Goal: Task Accomplishment & Management: Manage account settings

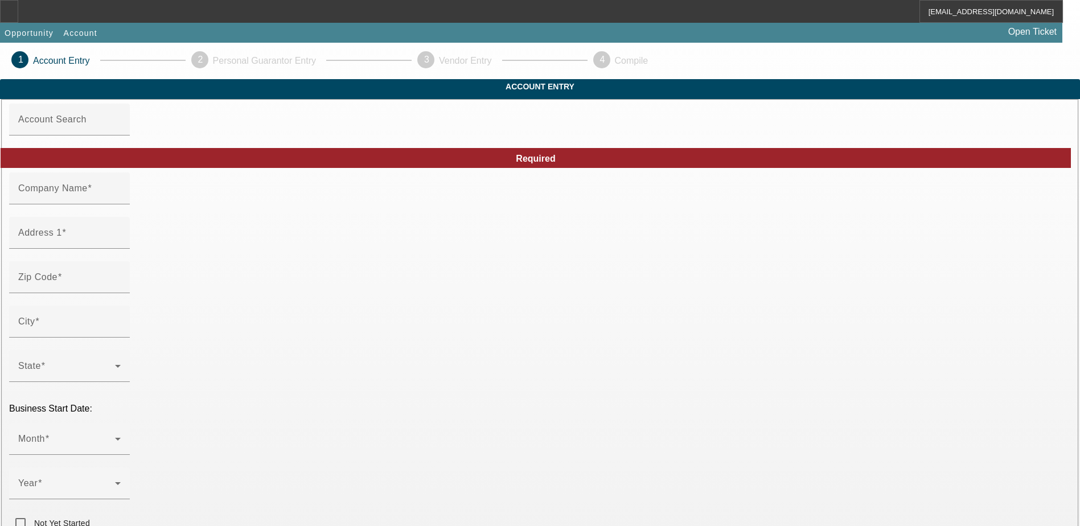
type input "Tarasco Signs"
type input "1"
type input "85621"
type input "Nogales"
type input "[PHONE_NUMBER]"
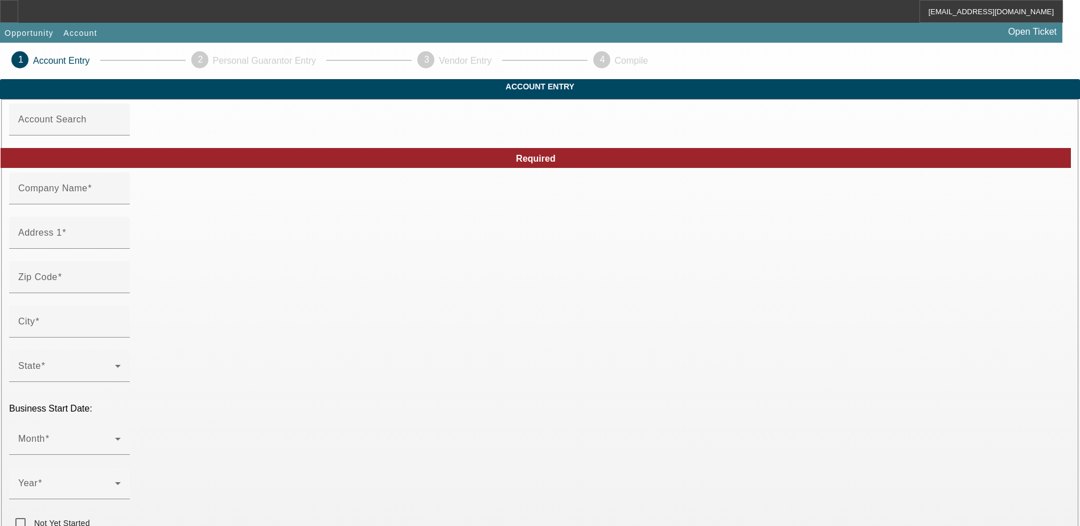
type input "[EMAIL_ADDRESS][DOMAIN_NAME]"
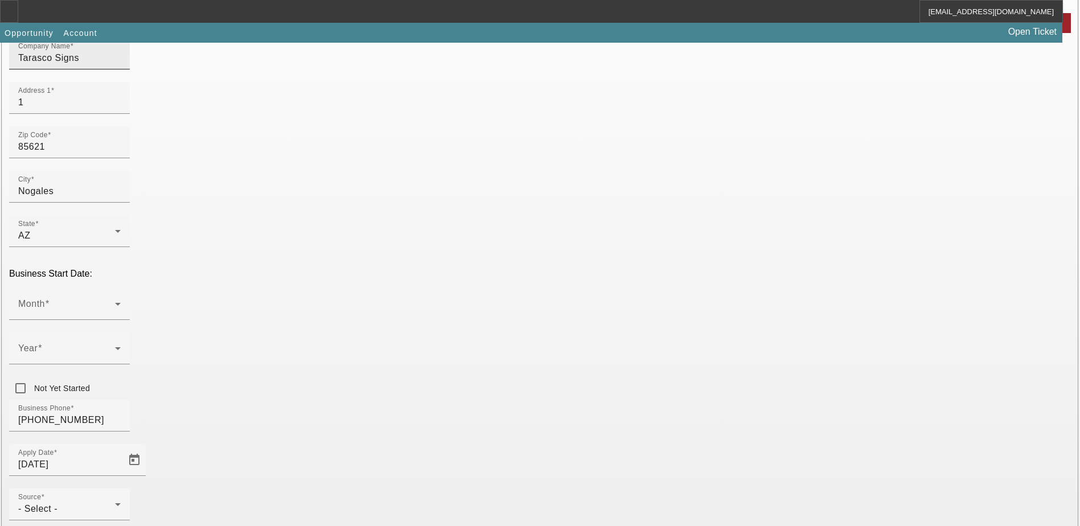
scroll to position [171, 0]
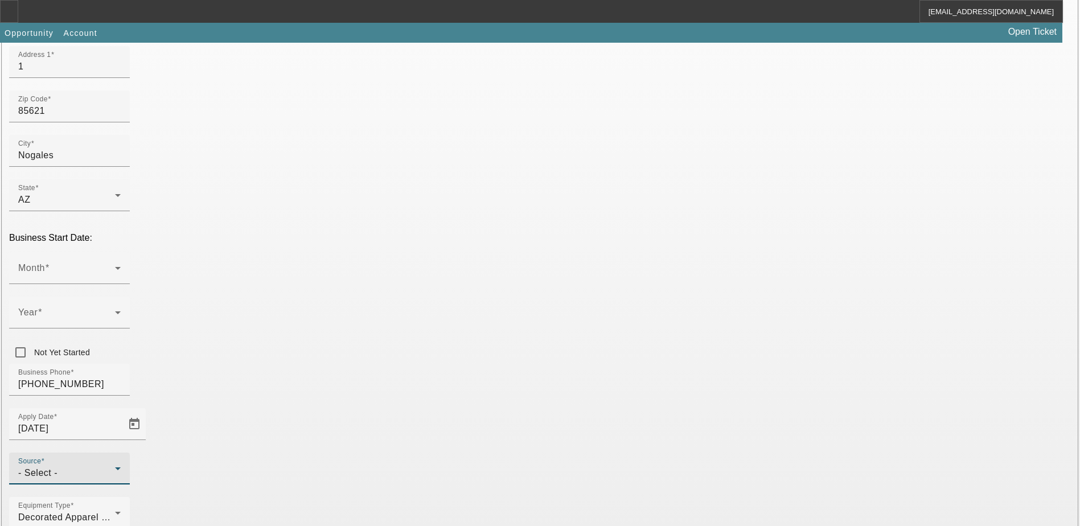
click at [115, 466] on div "- Select -" at bounding box center [66, 473] width 97 height 14
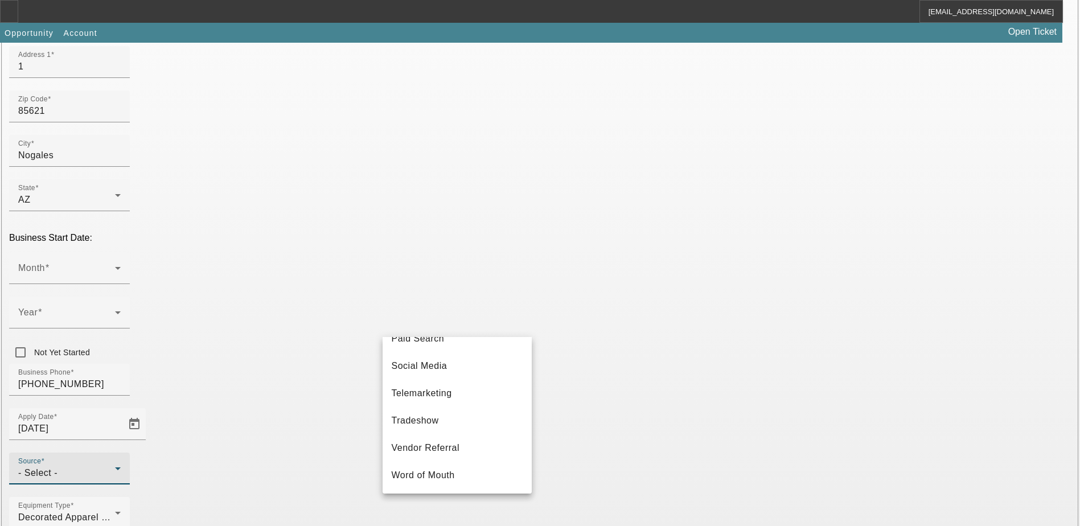
scroll to position [405, 0]
click at [460, 396] on mat-option "Telemarketing" at bounding box center [457, 393] width 149 height 27
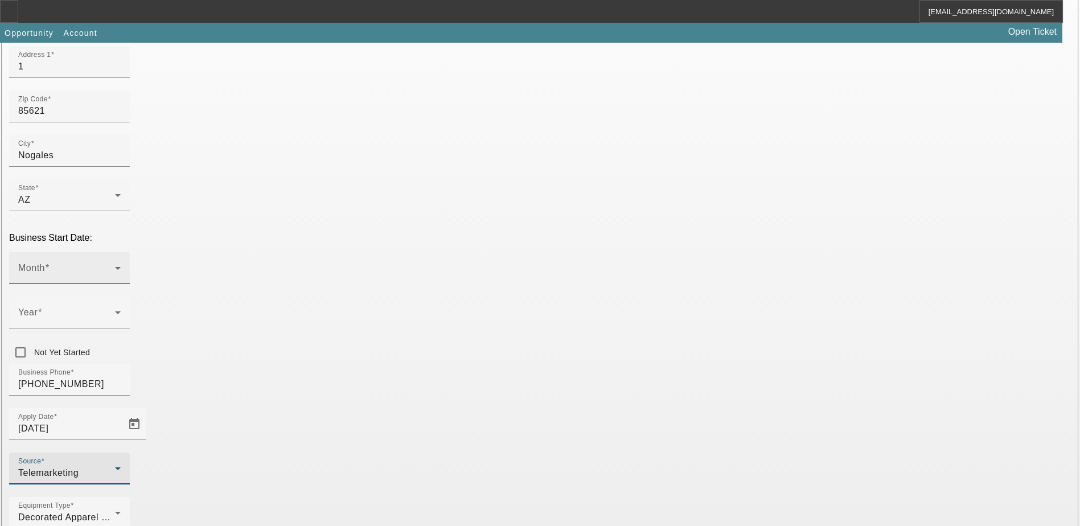
click at [121, 252] on div "Month" at bounding box center [69, 268] width 102 height 32
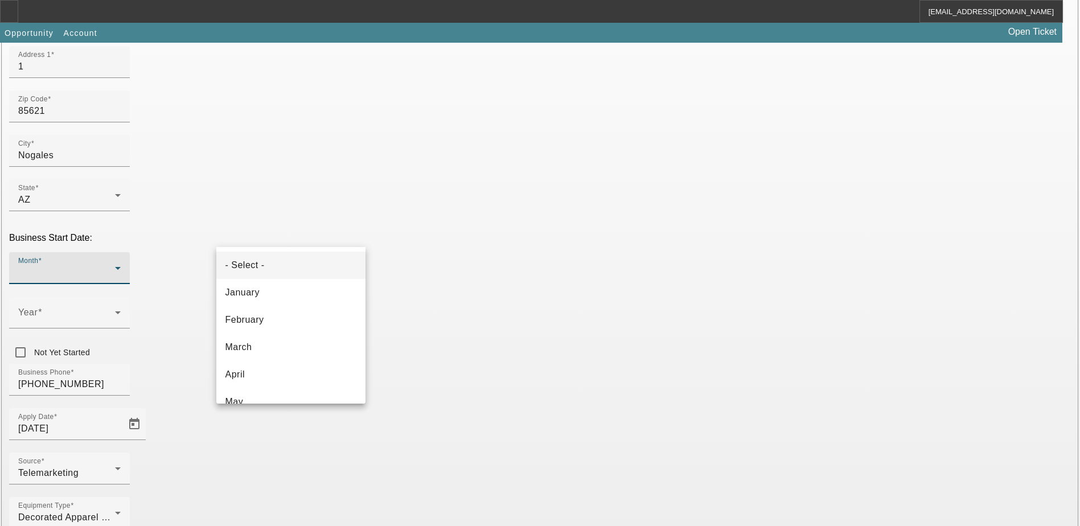
scroll to position [114, 0]
click at [411, 235] on div at bounding box center [540, 263] width 1080 height 526
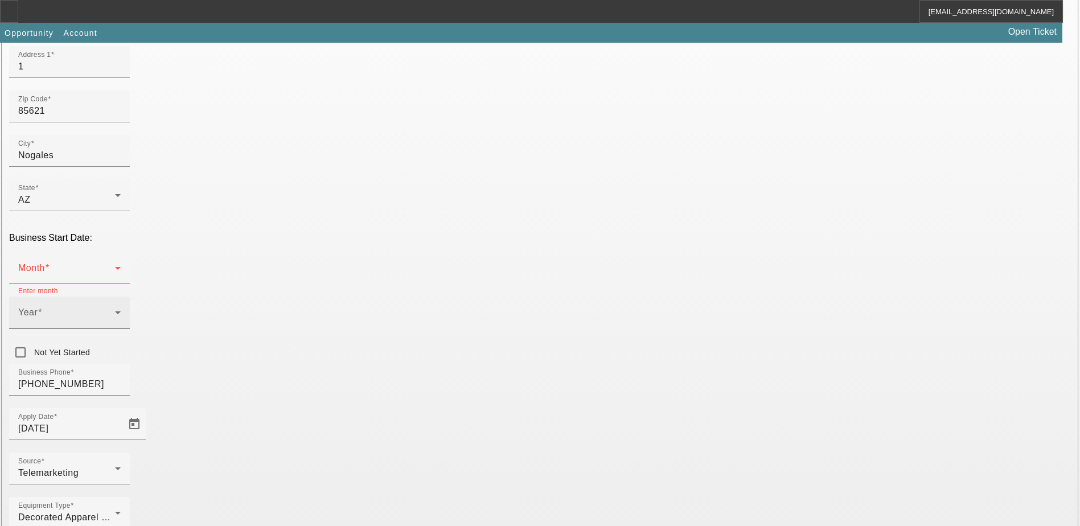
click at [125, 306] on icon at bounding box center [118, 313] width 14 height 14
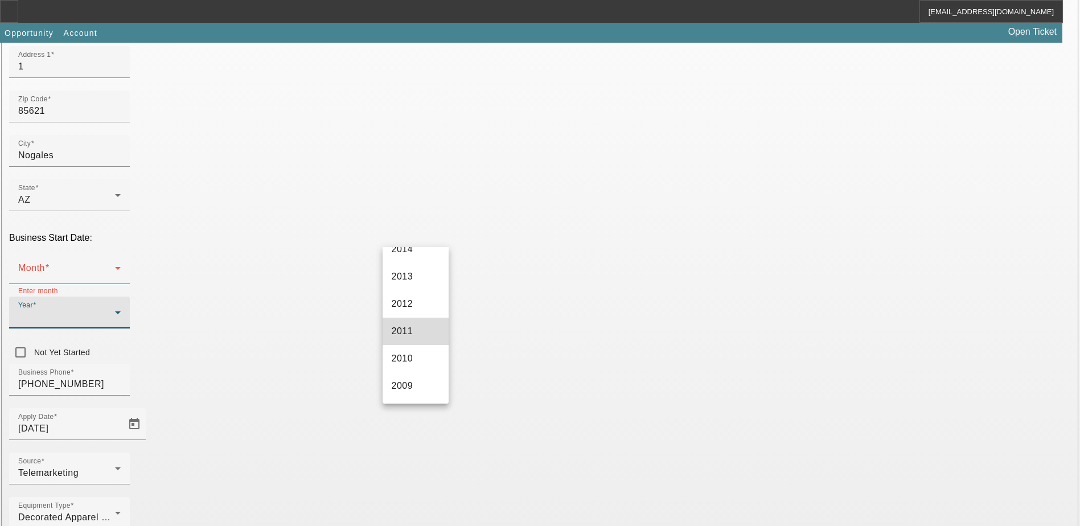
click at [417, 323] on mat-option "2011" at bounding box center [416, 331] width 66 height 27
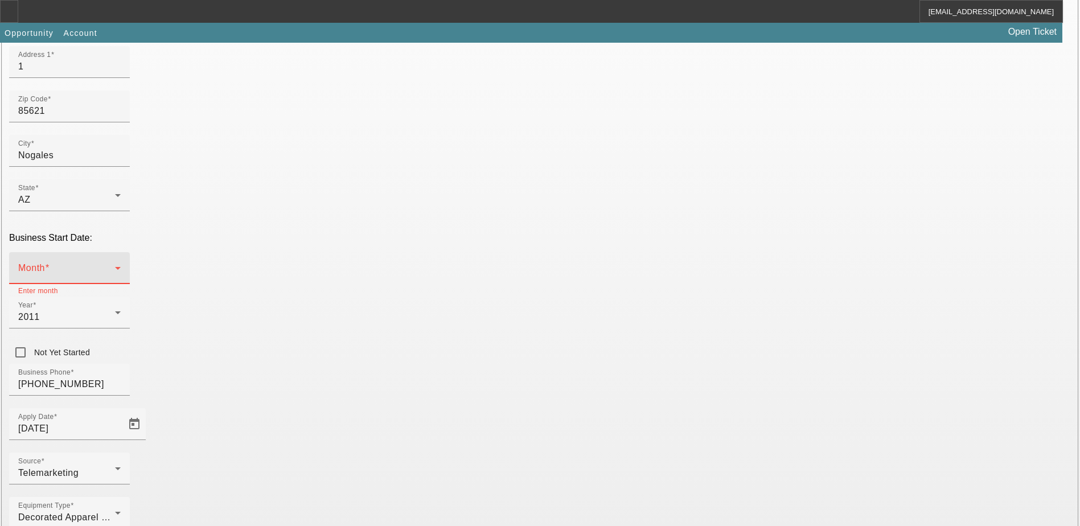
click at [115, 266] on span at bounding box center [66, 273] width 97 height 14
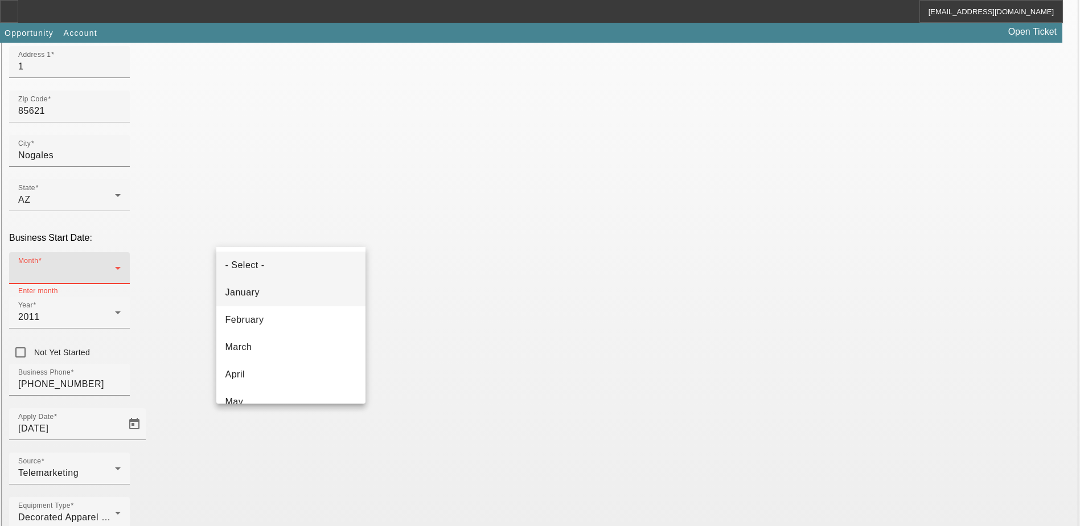
click at [302, 291] on mat-option "January" at bounding box center [290, 292] width 149 height 27
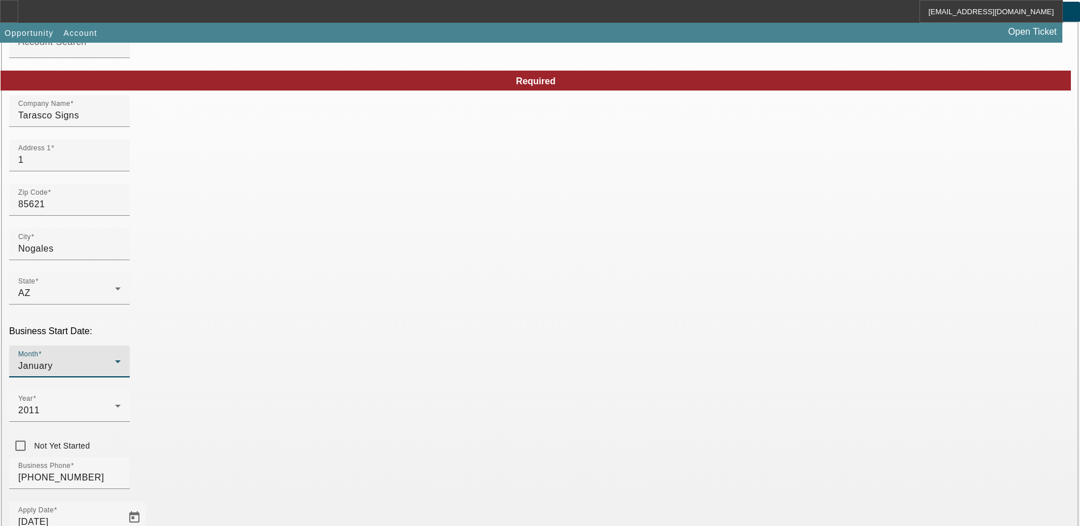
scroll to position [192, 0]
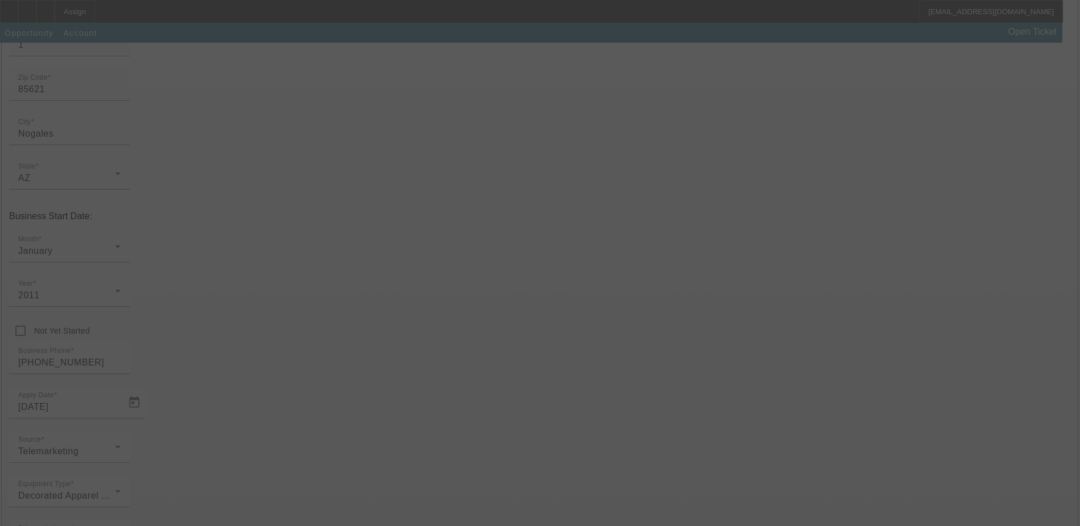
scroll to position [31, 0]
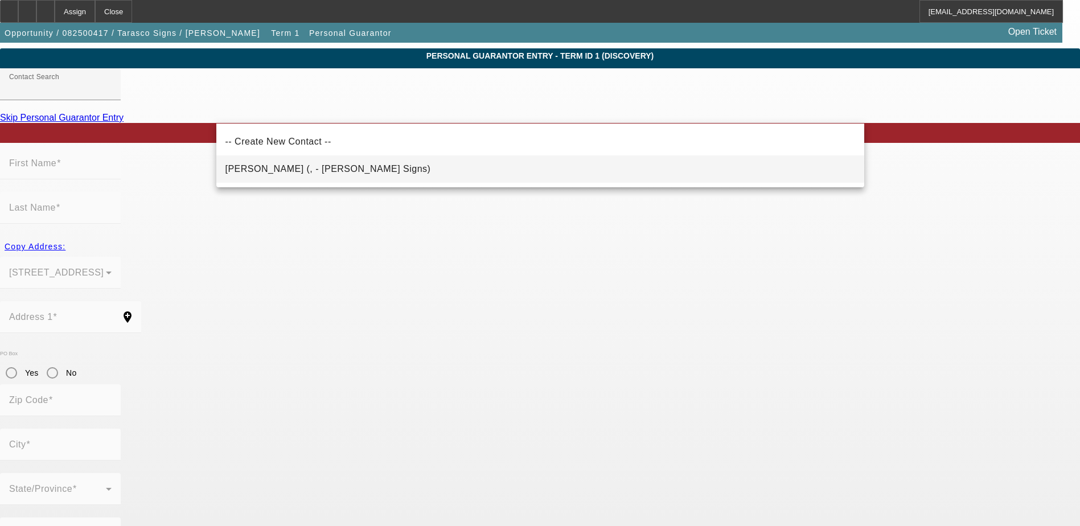
click at [332, 166] on span "Paulido, Rafael (, - Tarasco Signs)" at bounding box center [327, 169] width 205 height 10
type input "Paulido, Rafael (, - Tarasco Signs)"
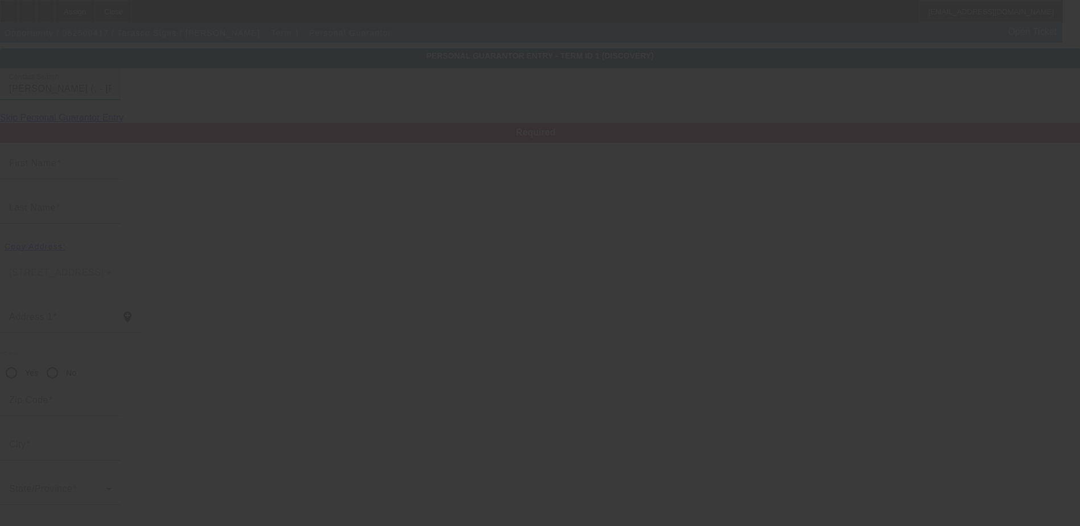
type input "Rafael"
type input "Paulido"
radio input "true"
type input "[PHONE_NUMBER]"
type input "jlrp65@yahoo.com"
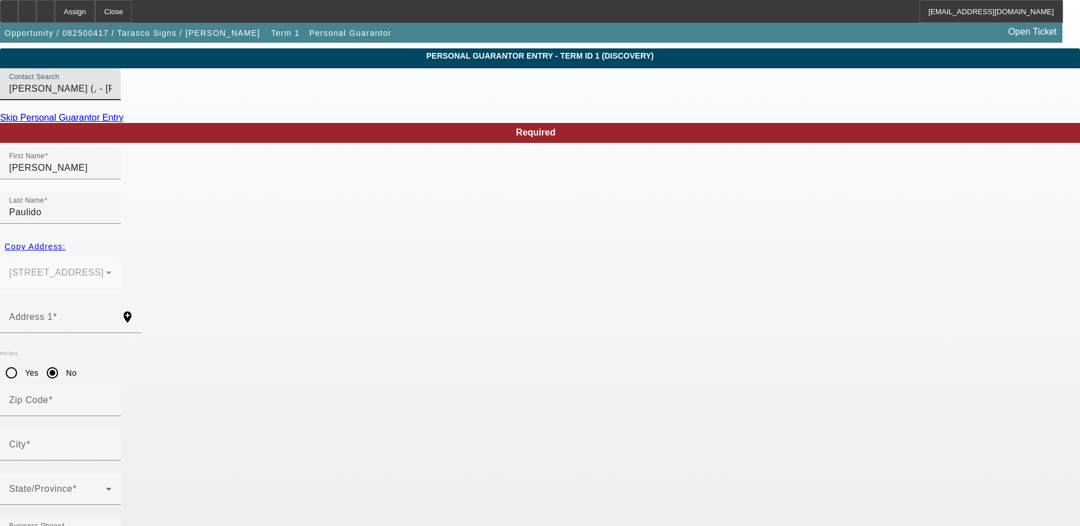
paste input "330-82-4727"
type input "330-82-4727"
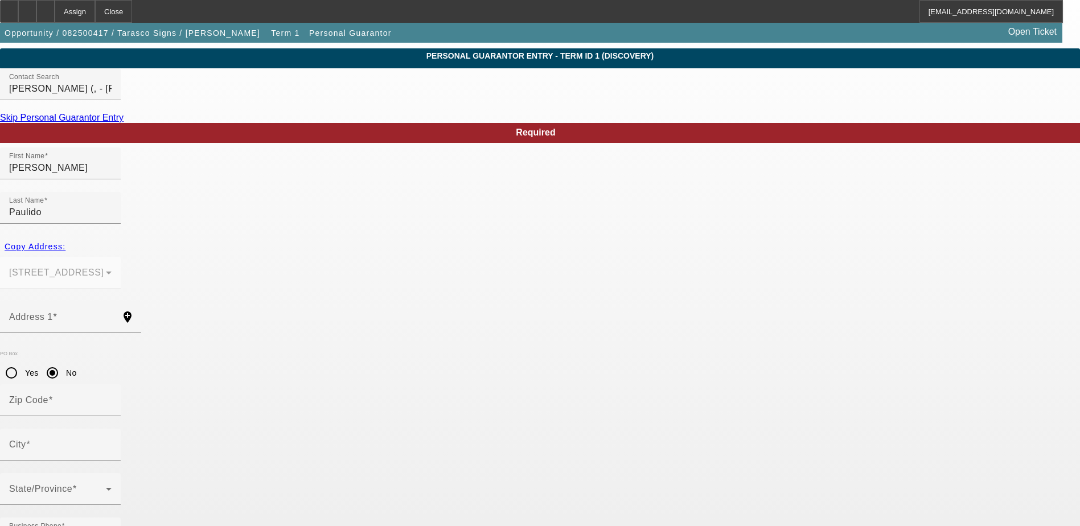
type input "100"
click at [112, 398] on input "Zip Code" at bounding box center [60, 405] width 102 height 14
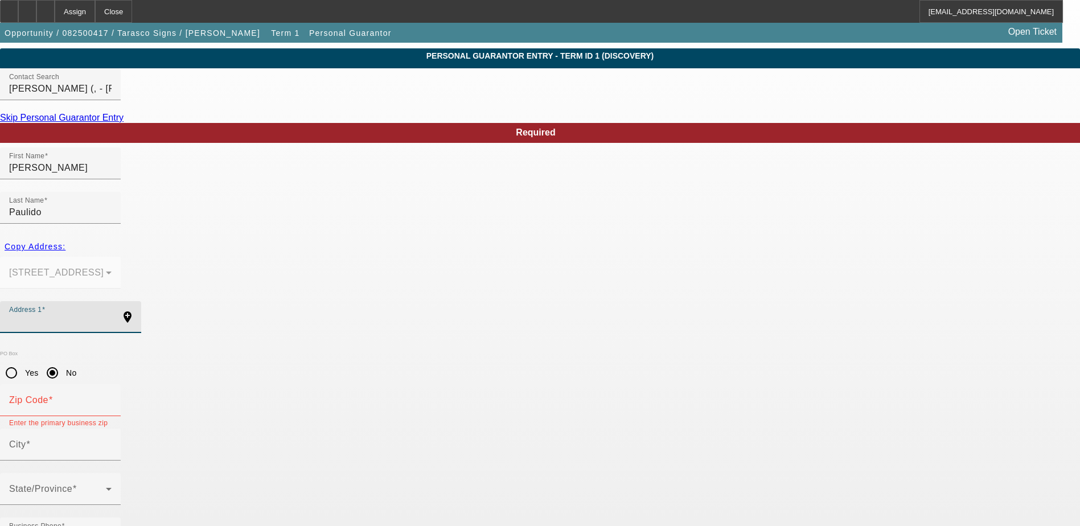
click at [112, 315] on input "Address 1" at bounding box center [60, 322] width 102 height 14
click at [121, 257] on mat-form-field "1 Nogales, AZ 85621" at bounding box center [60, 279] width 121 height 44
click at [65, 242] on span "Copy Address:" at bounding box center [35, 246] width 61 height 9
type input "1"
radio input "false"
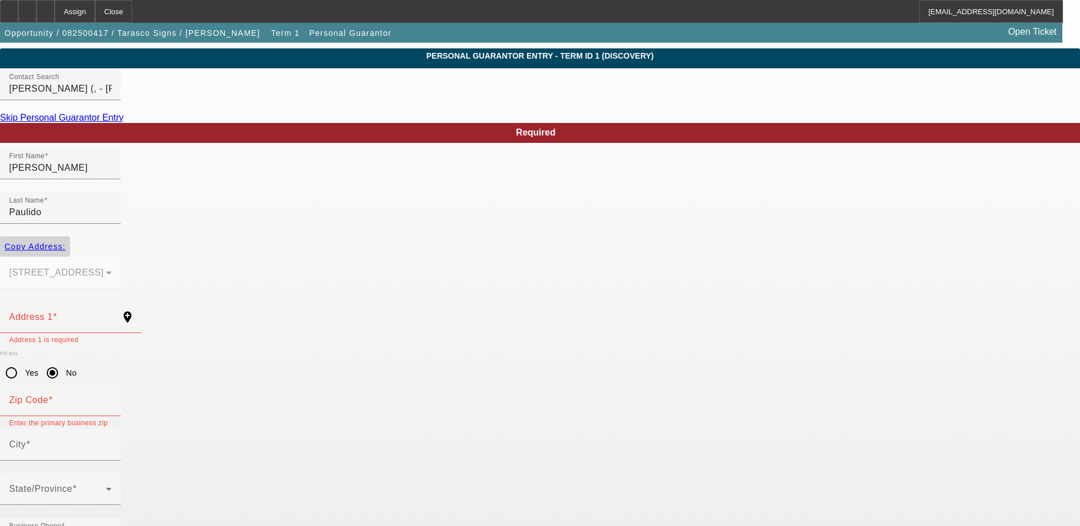
type input "85621"
type input "Nogales"
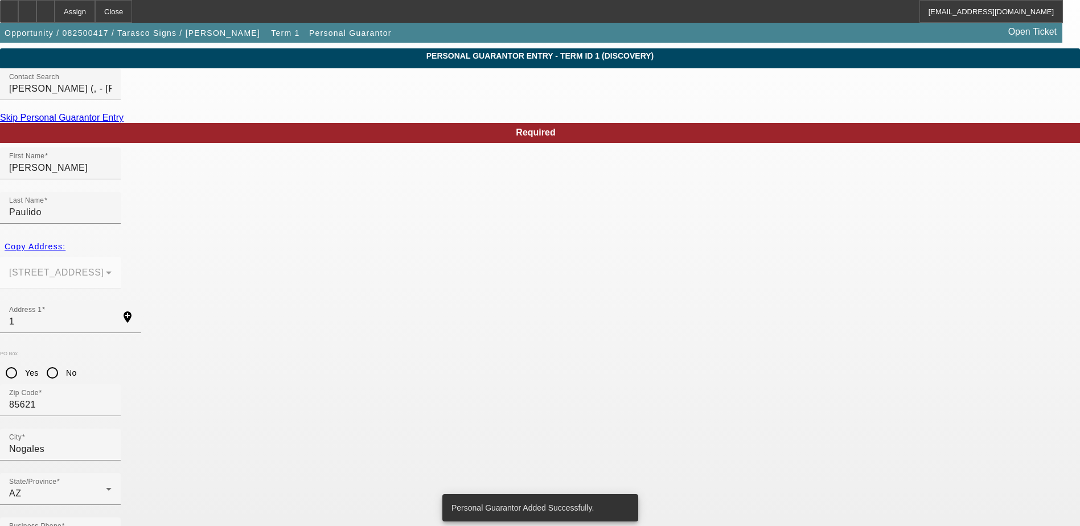
scroll to position [0, 0]
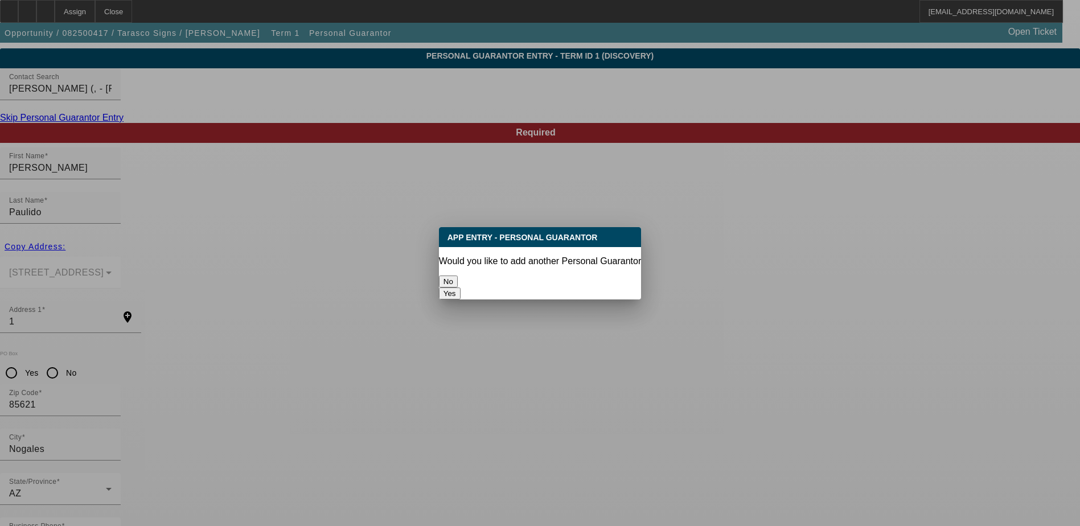
click at [458, 278] on button "No" at bounding box center [448, 282] width 19 height 12
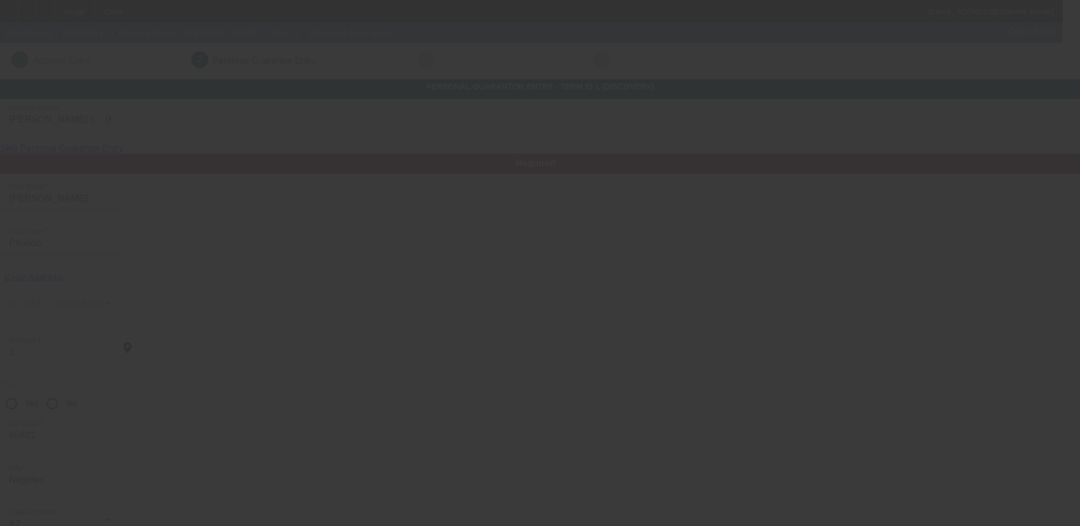
scroll to position [31, 0]
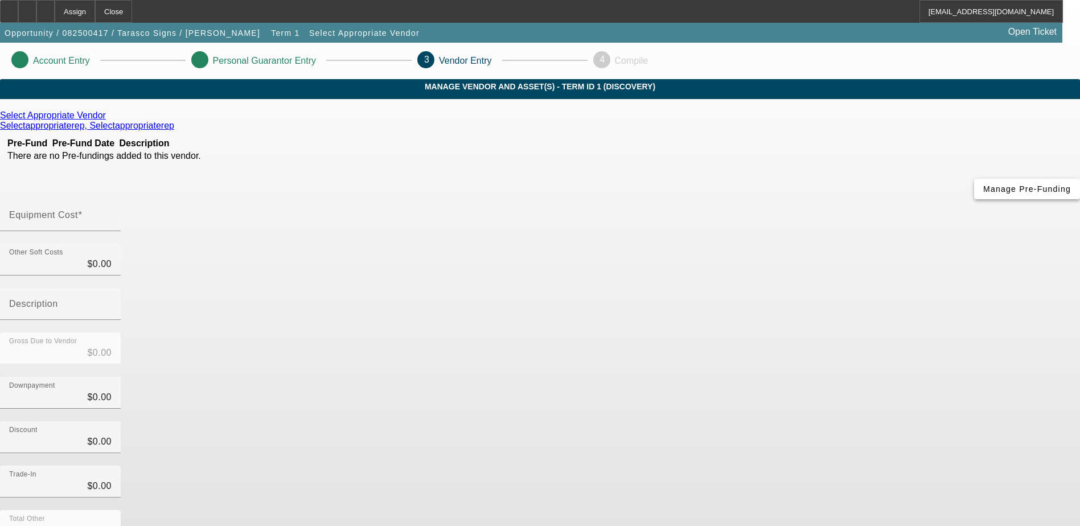
click at [983, 194] on span "Manage Pre-Funding" at bounding box center [1027, 188] width 88 height 9
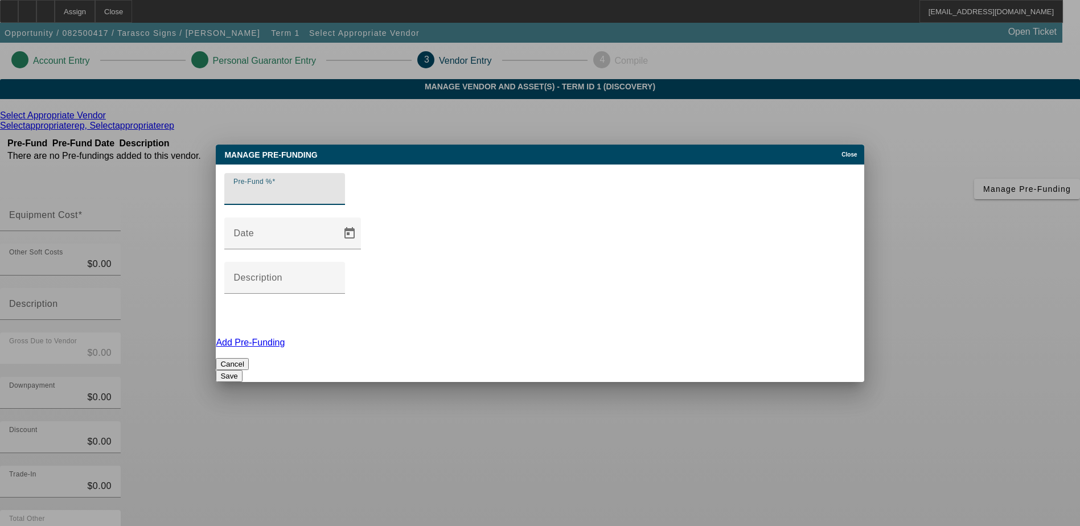
click at [848, 158] on span "Close" at bounding box center [848, 154] width 15 height 6
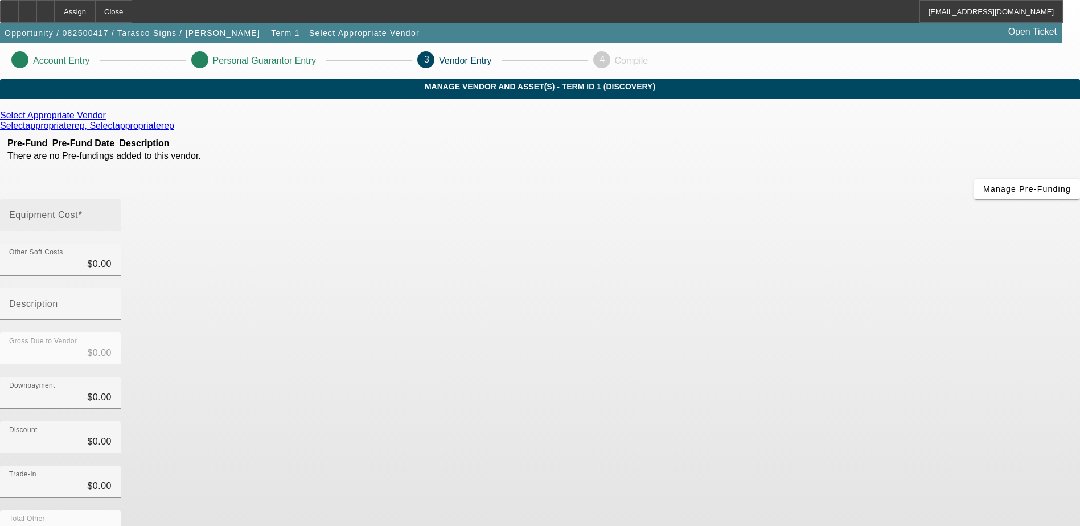
click at [112, 213] on input "Equipment Cost" at bounding box center [60, 220] width 102 height 14
type input "5"
type input "$5.00"
type input "50"
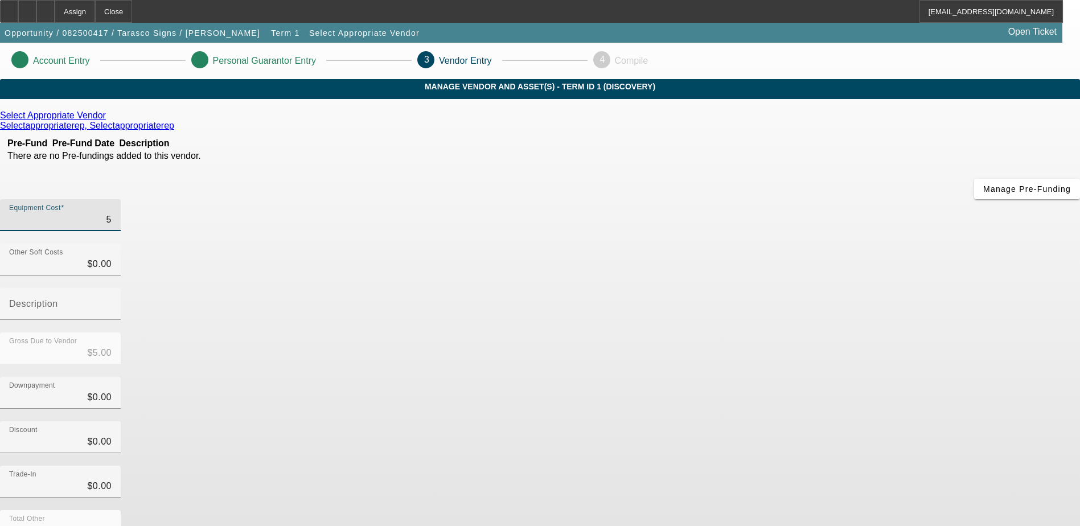
type input "$50.00"
type input "500"
type input "$500.00"
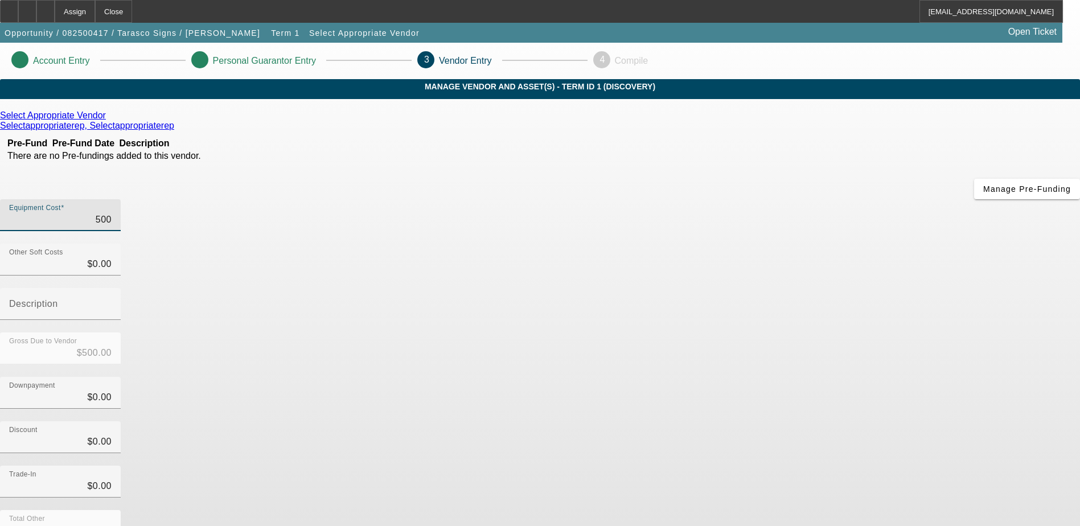
type input "5000"
type input "$5,000.00"
type input "50000"
type input "$50,000.00"
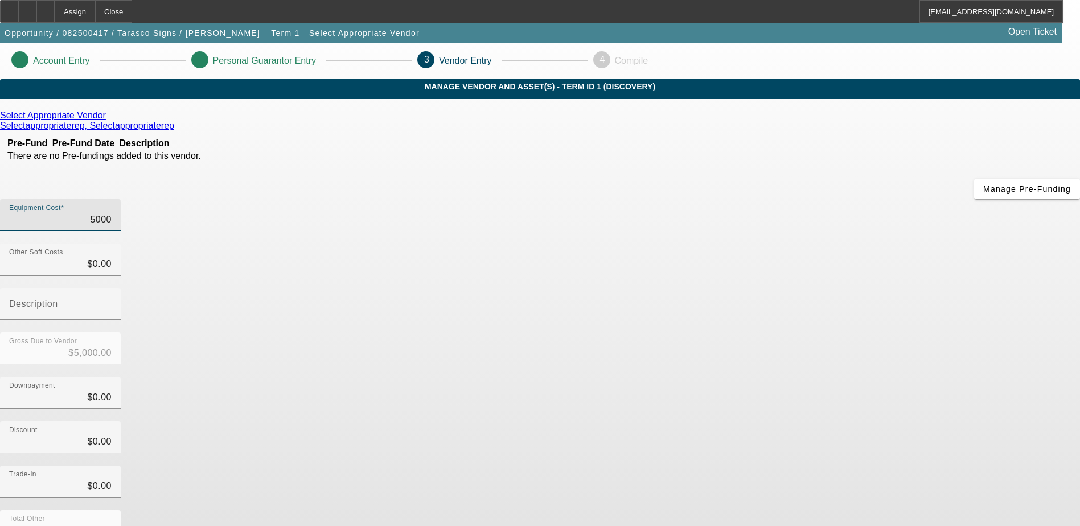
type input "$50,000.00"
drag, startPoint x: 312, startPoint y: 322, endPoint x: 320, endPoint y: 321, distance: 8.6
click at [314, 323] on div "Select Appropriate Vendor Selectappropriaterep, Selectappropriaterep Pre-Fund P…" at bounding box center [540, 360] width 1080 height 500
click at [109, 120] on icon at bounding box center [109, 115] width 0 height 10
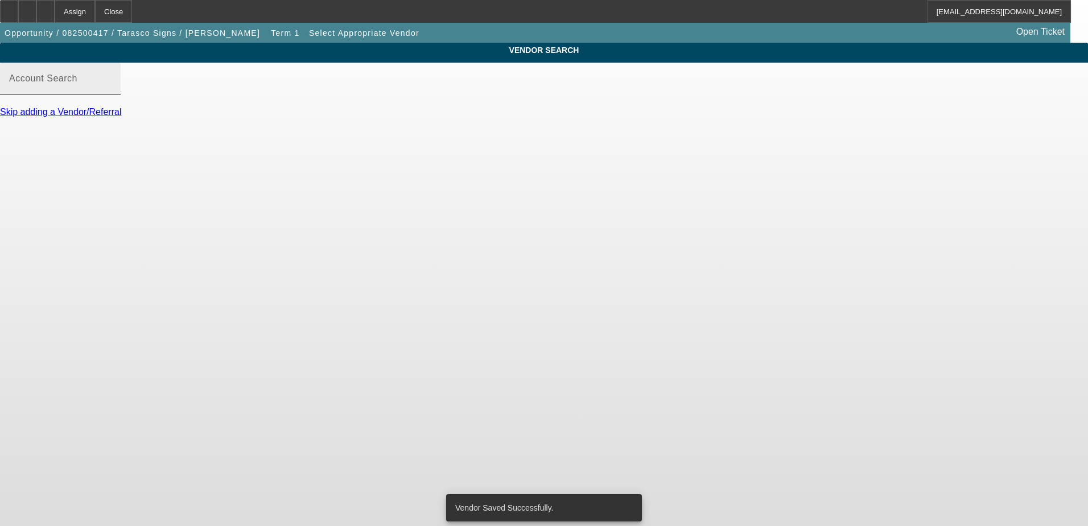
click at [112, 90] on input "Account Search" at bounding box center [60, 83] width 102 height 14
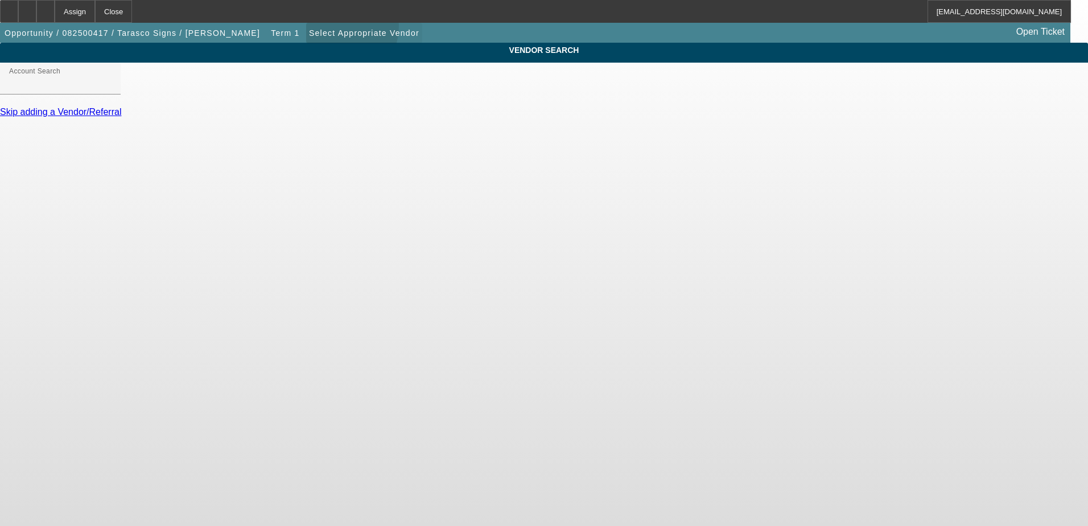
click at [309, 28] on span "Select Appropriate Vendor" at bounding box center [364, 32] width 110 height 9
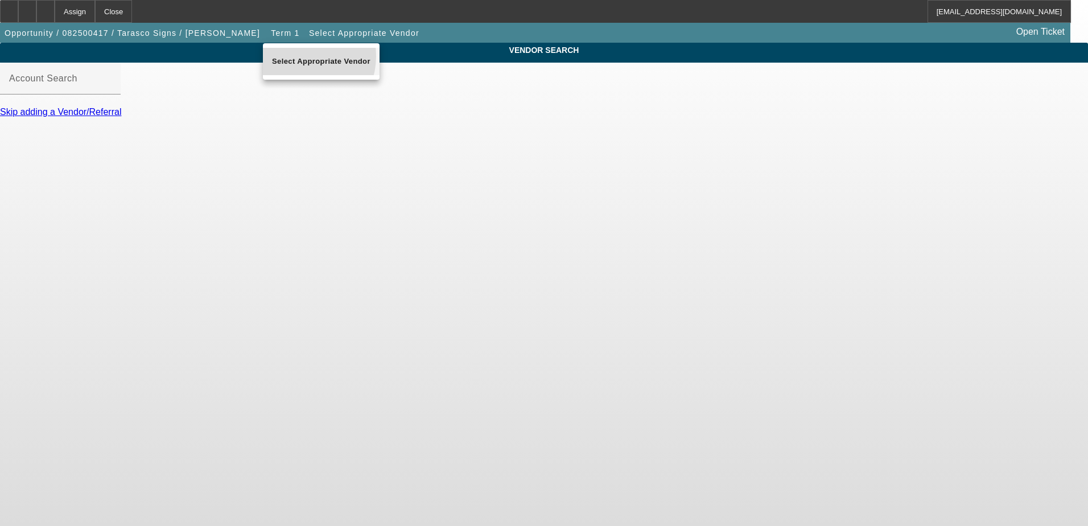
click at [298, 56] on span "Select Appropriate Vendor" at bounding box center [321, 62] width 98 height 14
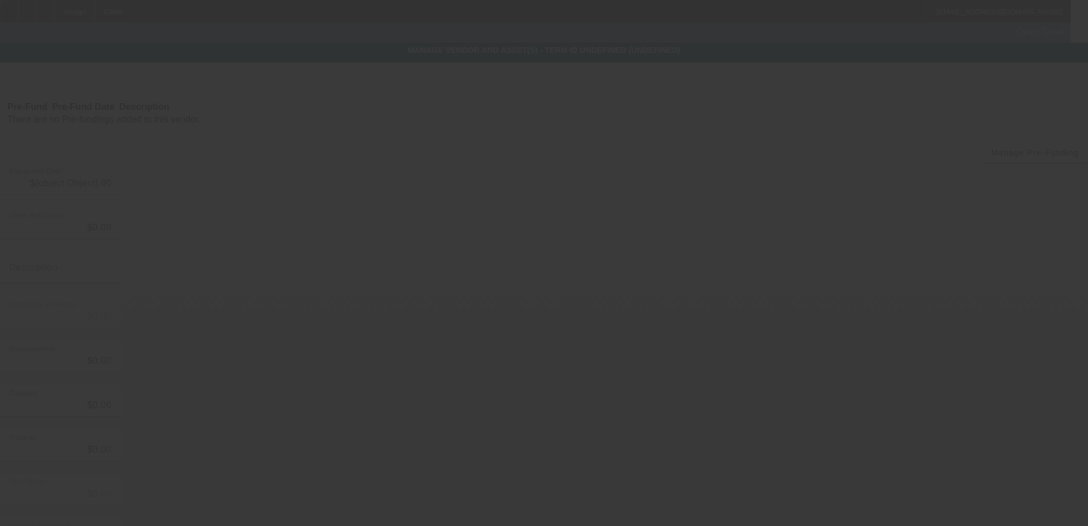
type input "$50,000.00"
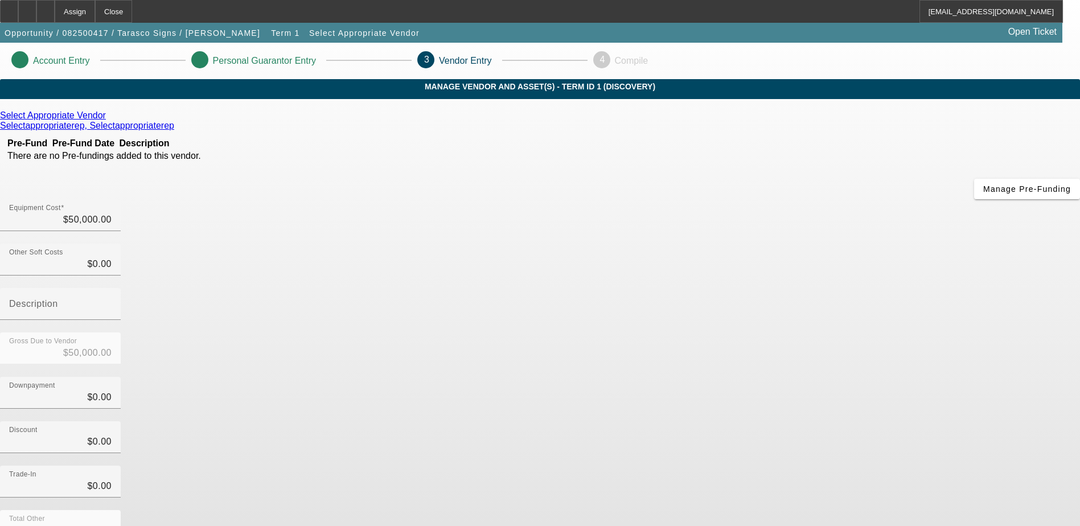
click at [109, 120] on icon at bounding box center [109, 115] width 0 height 10
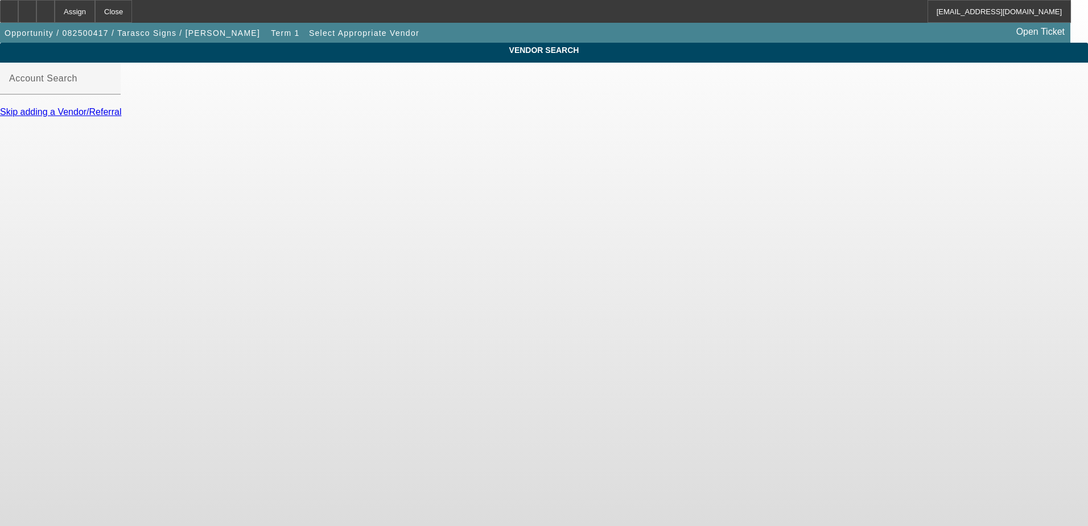
type input "Select Appropriate Vendor (Northbrook, IL) - Selectappropriaterep, Selectapprop…"
click at [112, 90] on input "Select Appropriate Vendor (Northbrook, IL) - Selectappropriaterep, Selectapprop…" at bounding box center [60, 83] width 102 height 14
drag, startPoint x: 538, startPoint y: 93, endPoint x: 121, endPoint y: 105, distance: 416.8
click at [121, 105] on div "VENDOR SEARCH Account Search Select Appropriate Vendor (Northbrook, IL) - Selec…" at bounding box center [544, 90] width 1088 height 95
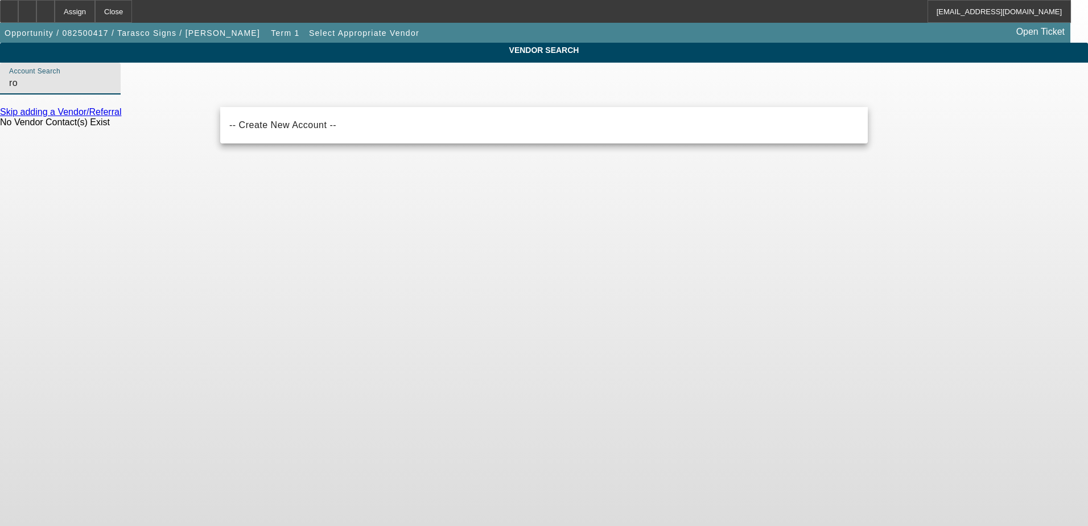
type input "r"
type input "R"
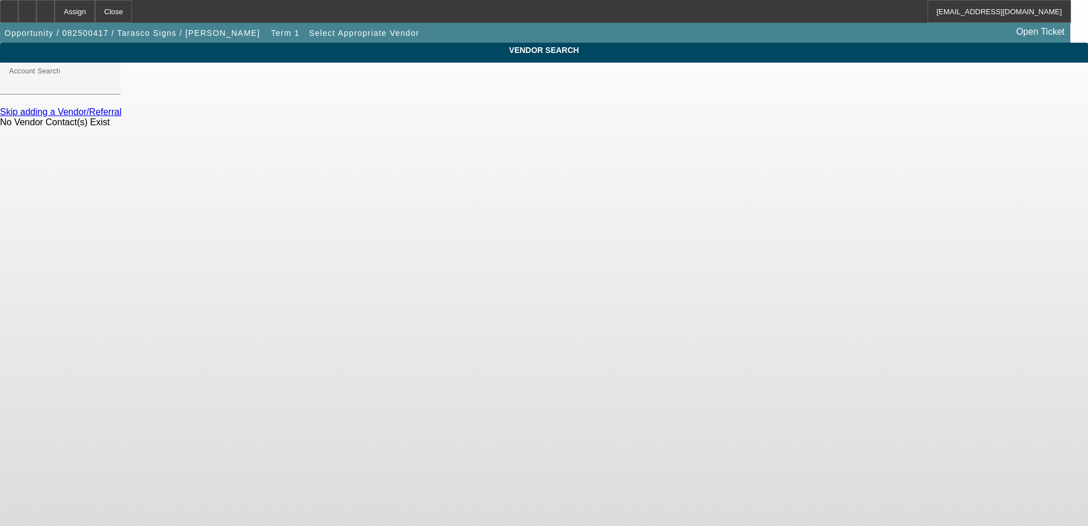
click at [827, 227] on body "Assign Close ROMalley@beaconfunding.com Opportunity / 082500417 / Tarasco Signs…" at bounding box center [544, 263] width 1088 height 526
drag, startPoint x: 289, startPoint y: 96, endPoint x: 321, endPoint y: 91, distance: 32.8
click at [112, 90] on input "Account Search" at bounding box center [60, 83] width 102 height 14
type input "p"
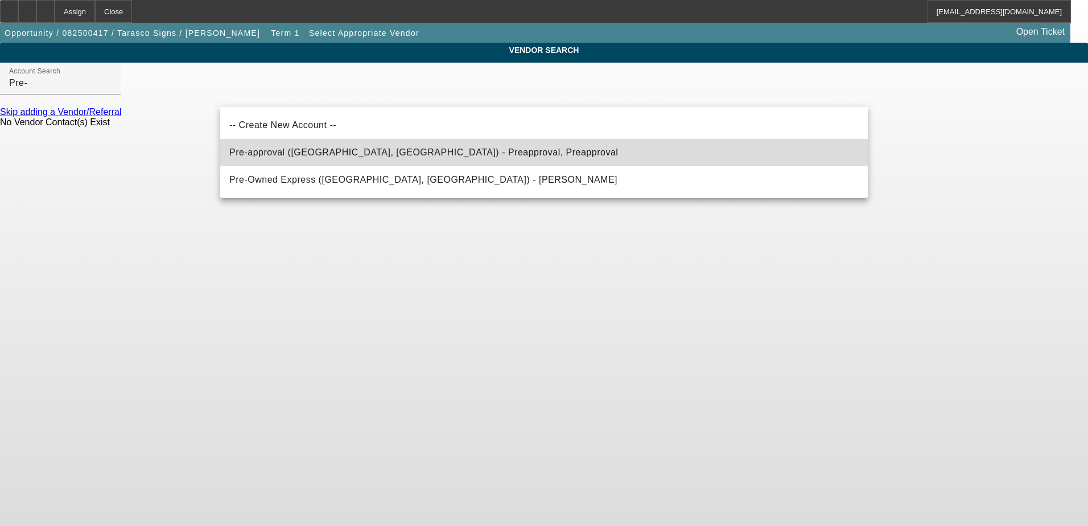
click at [383, 148] on span "Pre-approval (Northbrook, IL) - Preapproval, Preapproval" at bounding box center [423, 153] width 389 height 14
type input "Pre-approval (Northbrook, IL) - Preapproval, Preapproval"
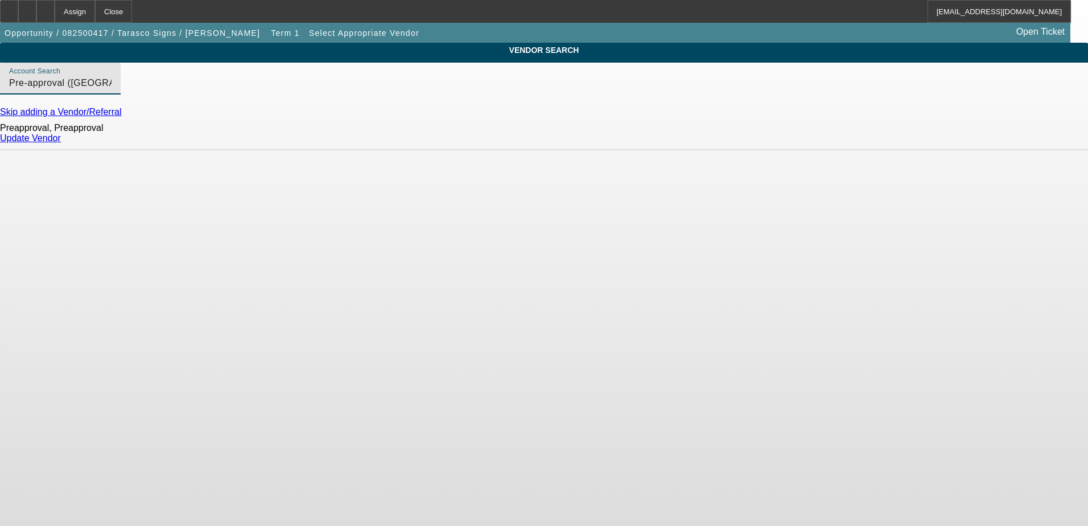
click at [452, 224] on body "Assign Close ROMalley@beaconfunding.com Opportunity / 082500417 / Tarasco Signs…" at bounding box center [544, 263] width 1088 height 526
click at [61, 143] on link "Update Vendor" at bounding box center [30, 138] width 61 height 10
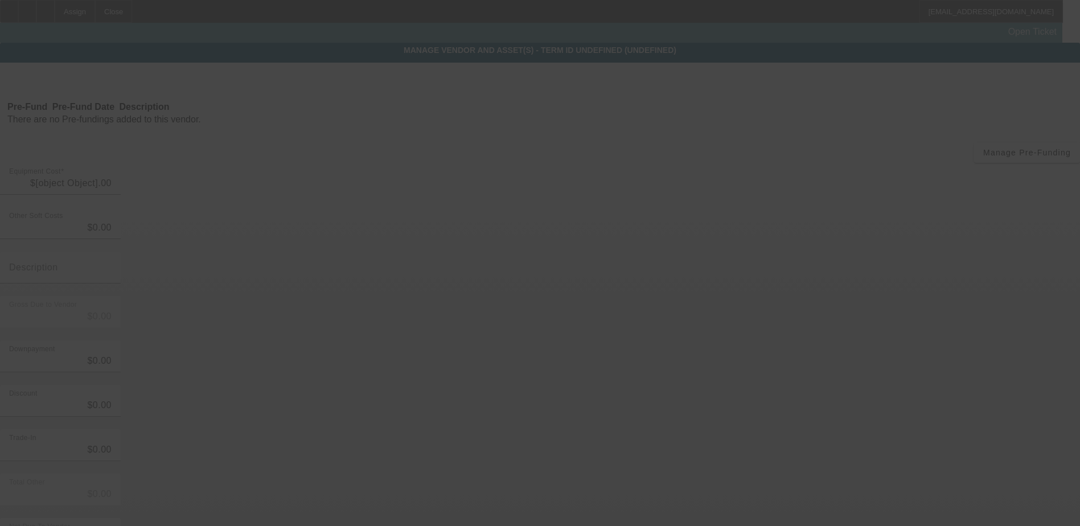
type input "$50,000.00"
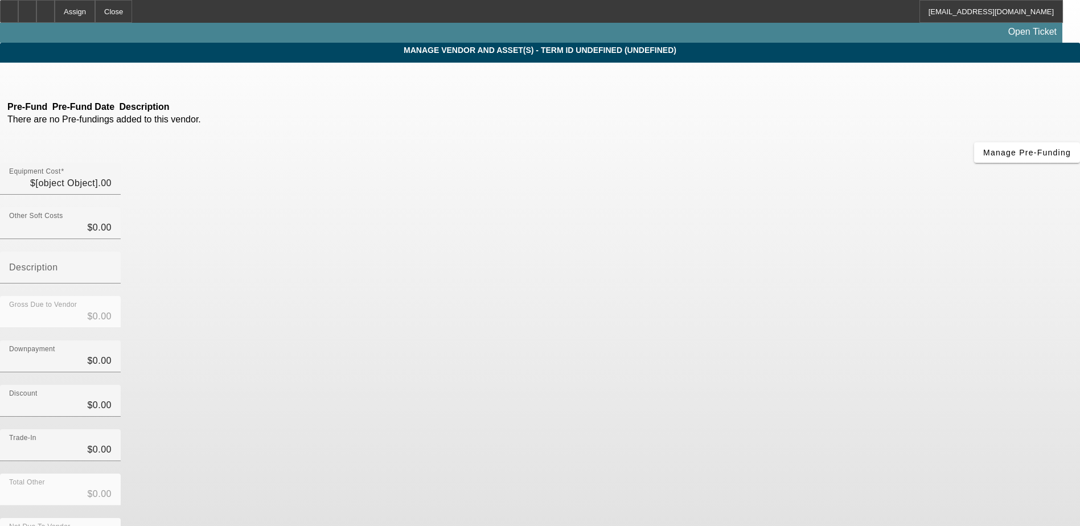
type input "$50,000.00"
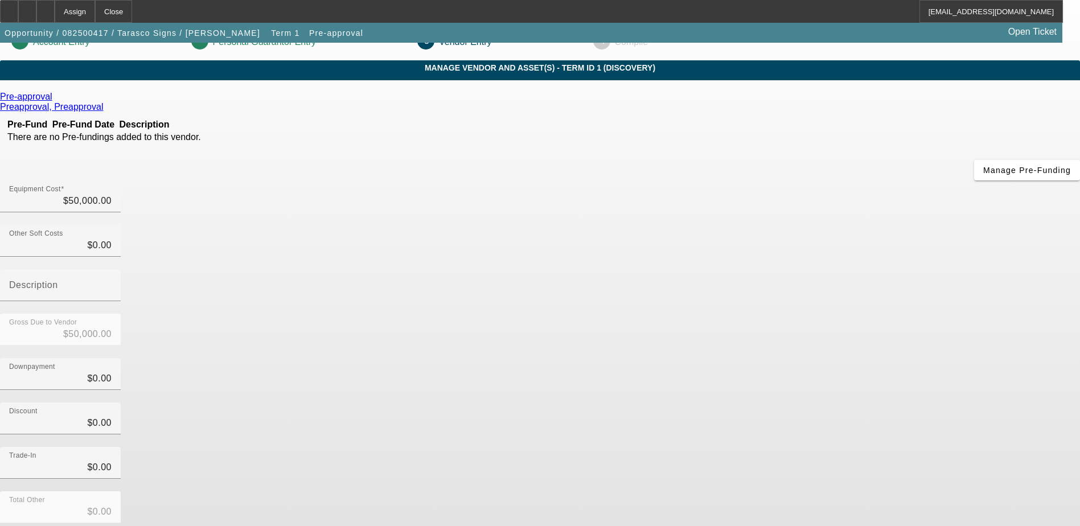
scroll to position [51, 0]
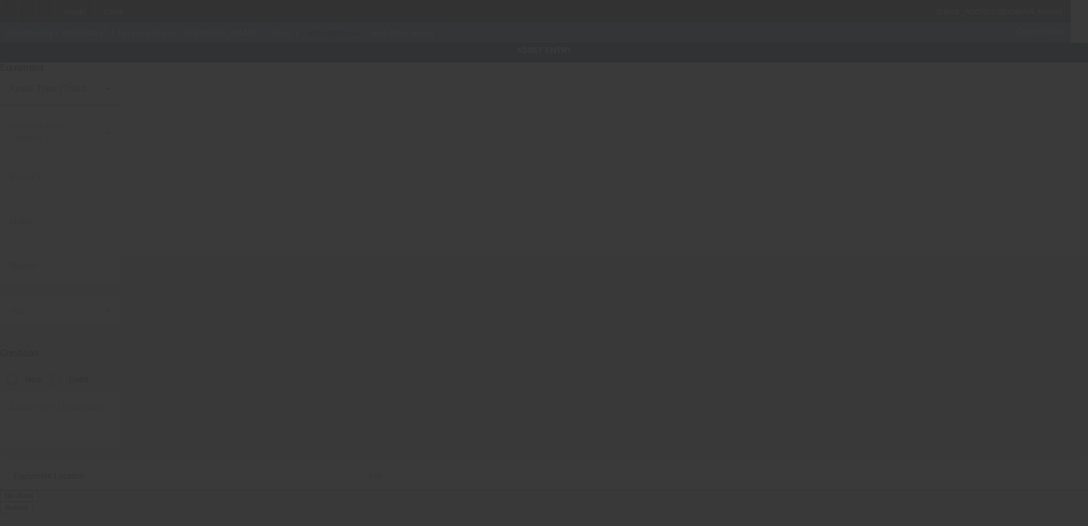
type input "1"
type input "Nogales"
type input "85621"
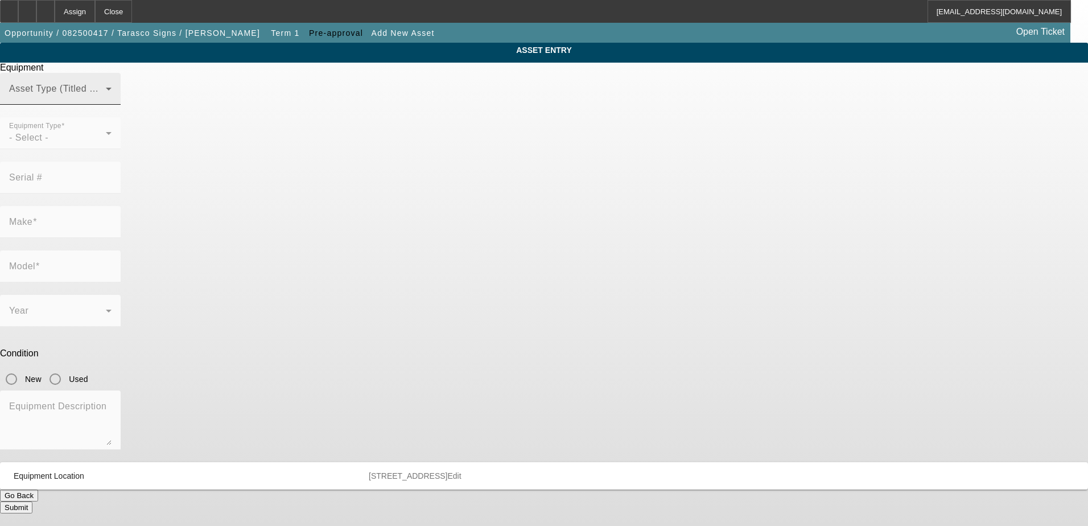
click at [149, 93] on mat-label "Asset Type (Titled or Non-Titled)" at bounding box center [78, 89] width 139 height 10
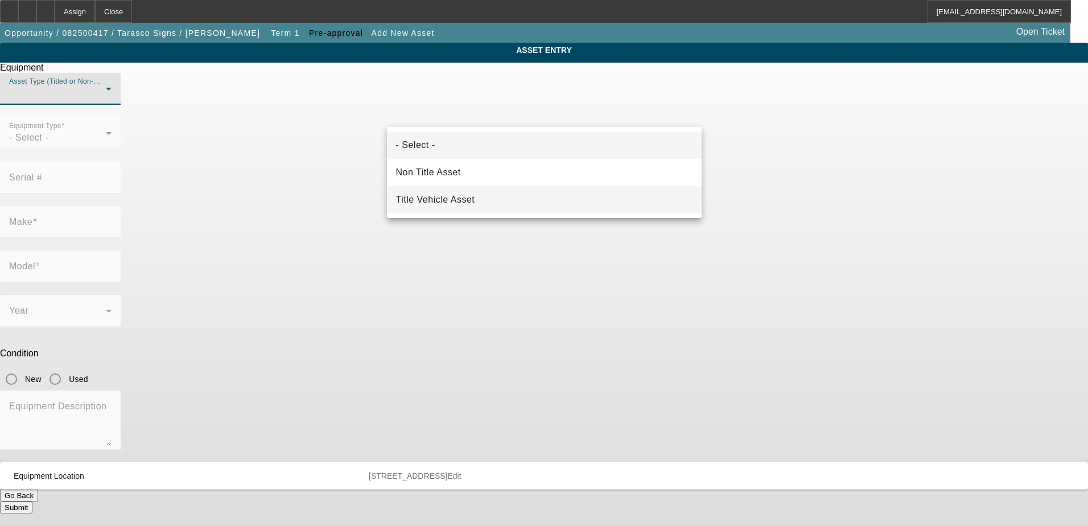
click at [513, 193] on mat-option "Title Vehicle Asset" at bounding box center [544, 199] width 315 height 27
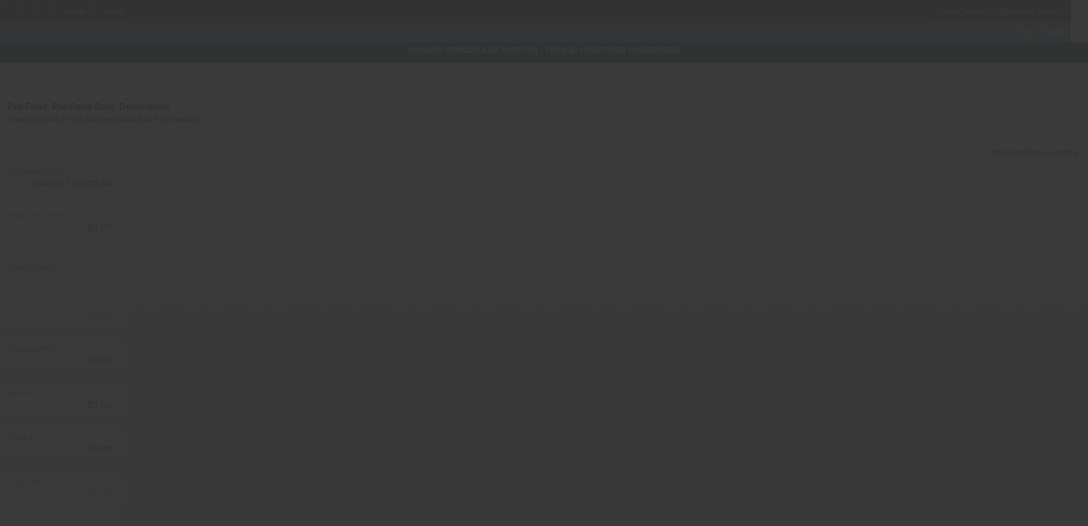
type input "$50,000.00"
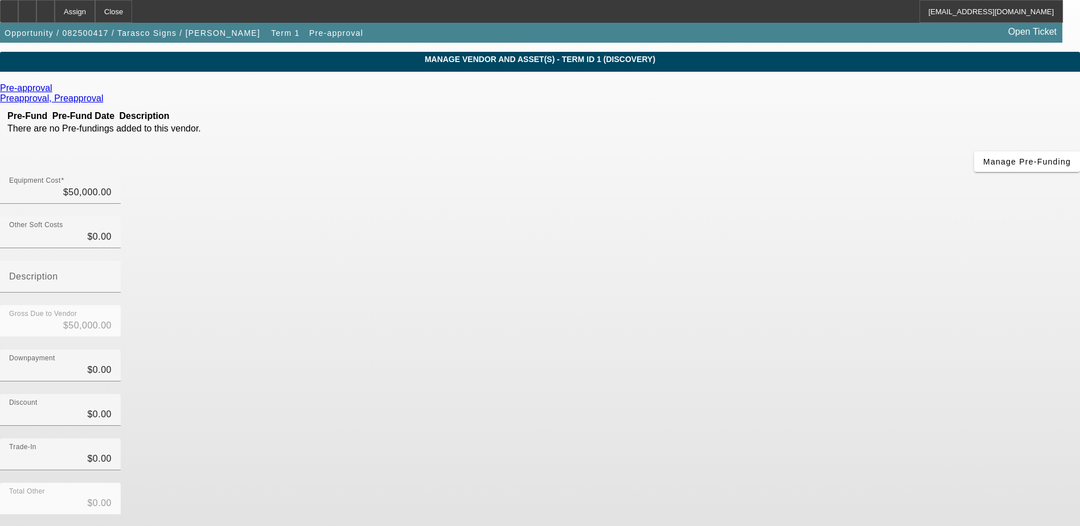
scroll to position [51, 0]
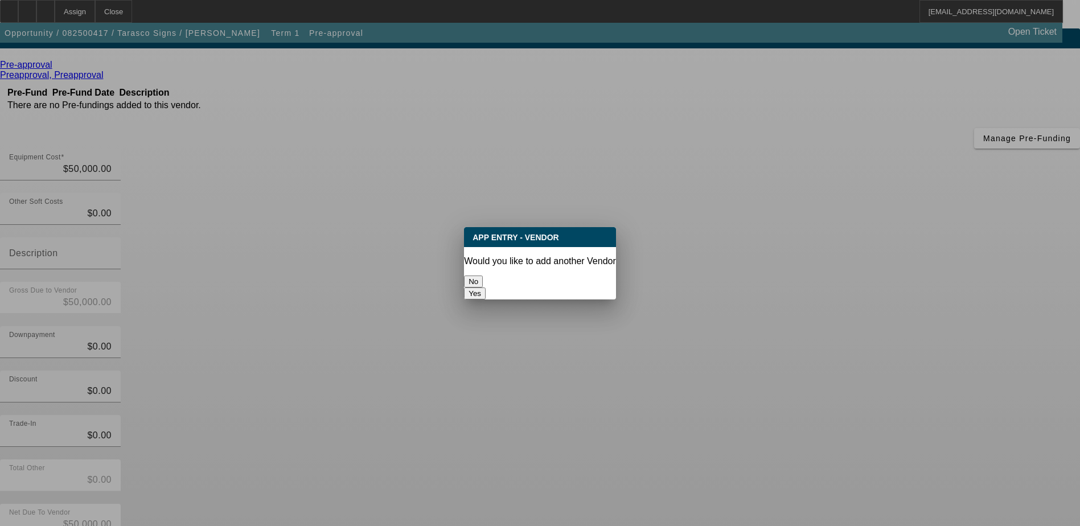
scroll to position [0, 0]
click at [483, 276] on button "No" at bounding box center [473, 282] width 19 height 12
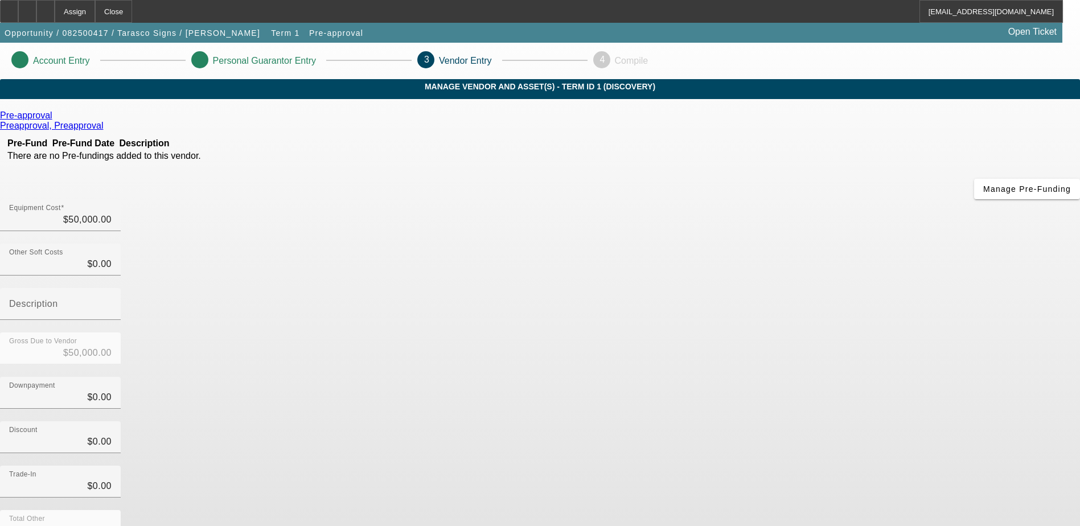
scroll to position [51, 0]
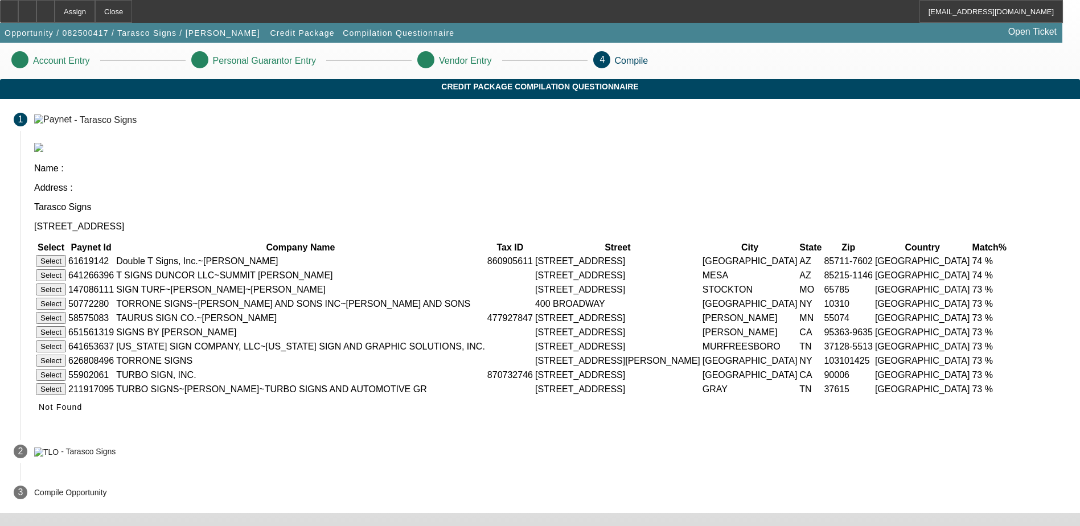
scroll to position [23, 0]
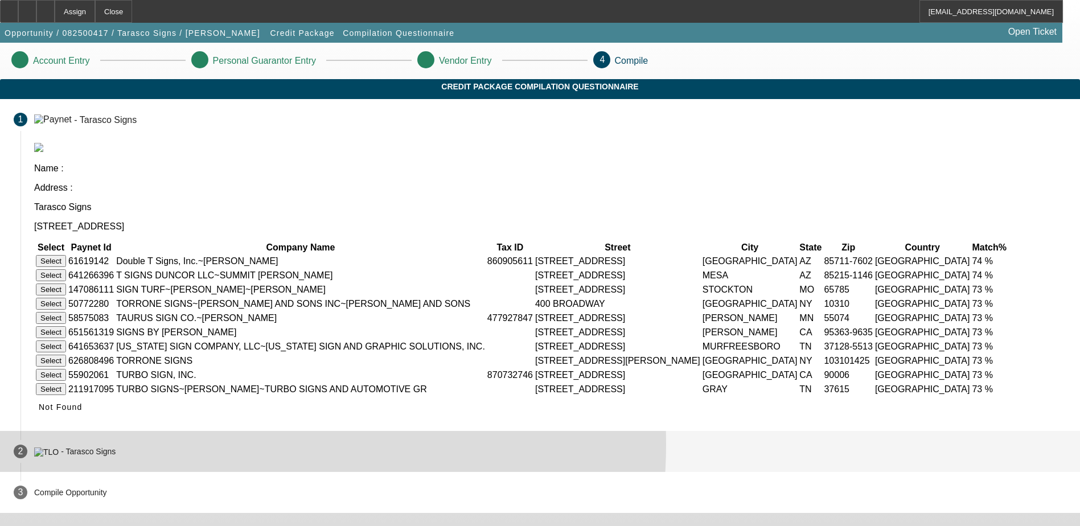
click at [423, 457] on mat-step-header "2 - Tarasco Signs" at bounding box center [540, 451] width 1080 height 41
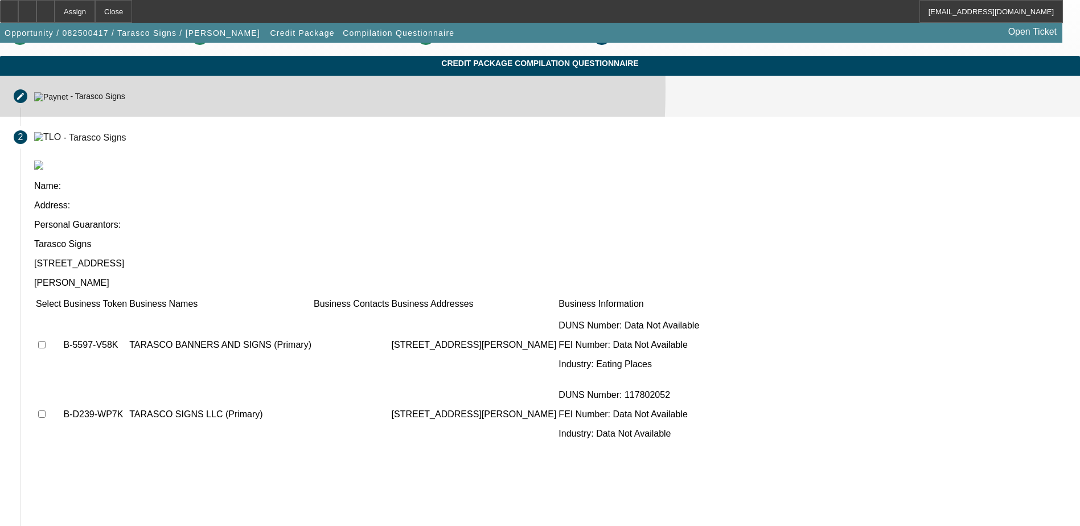
click at [229, 99] on mat-step-header "Editable create - Tarasco Signs" at bounding box center [540, 96] width 1080 height 41
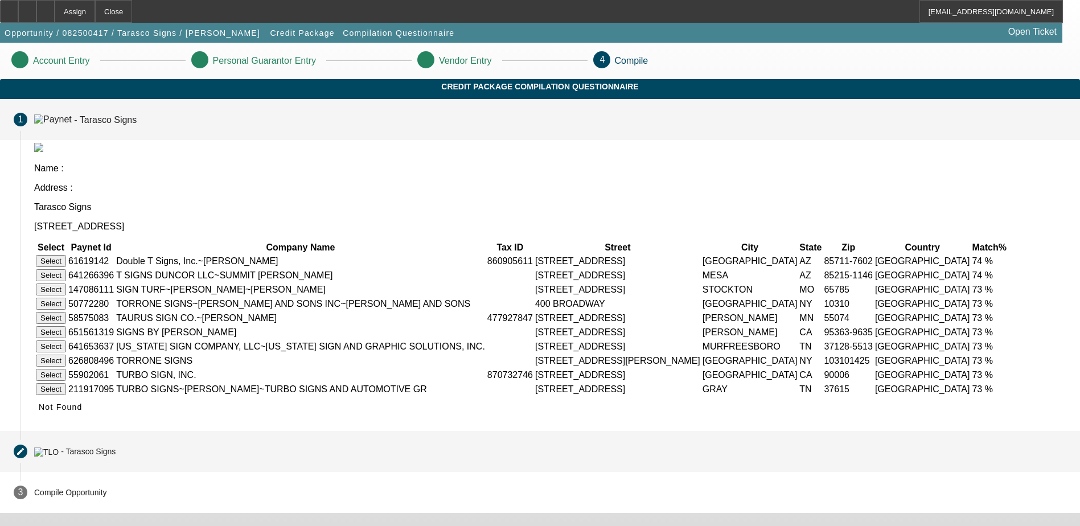
click at [322, 468] on mat-step-header "Editable create - Tarasco Signs" at bounding box center [540, 451] width 1080 height 41
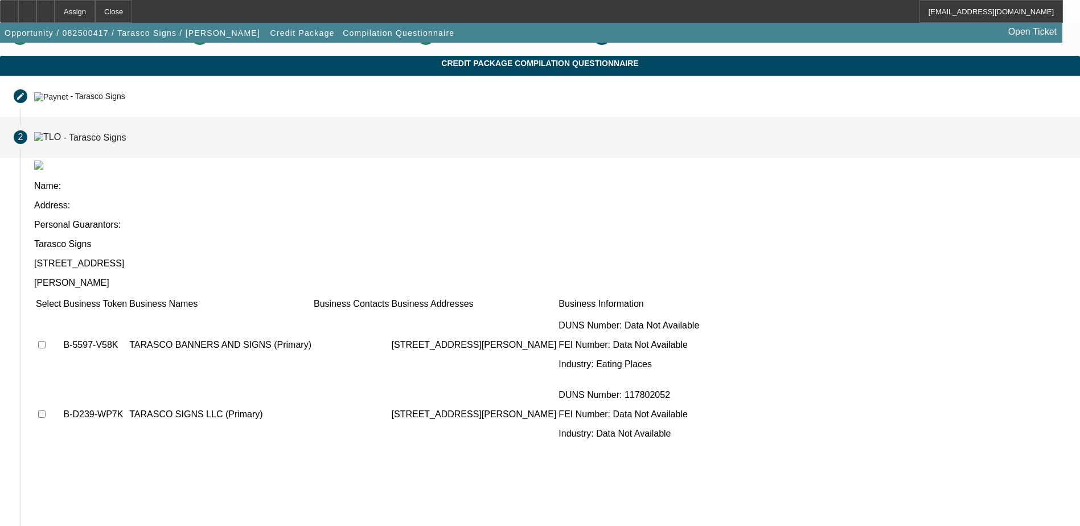
click at [46, 341] on input "checkbox" at bounding box center [41, 344] width 7 height 7
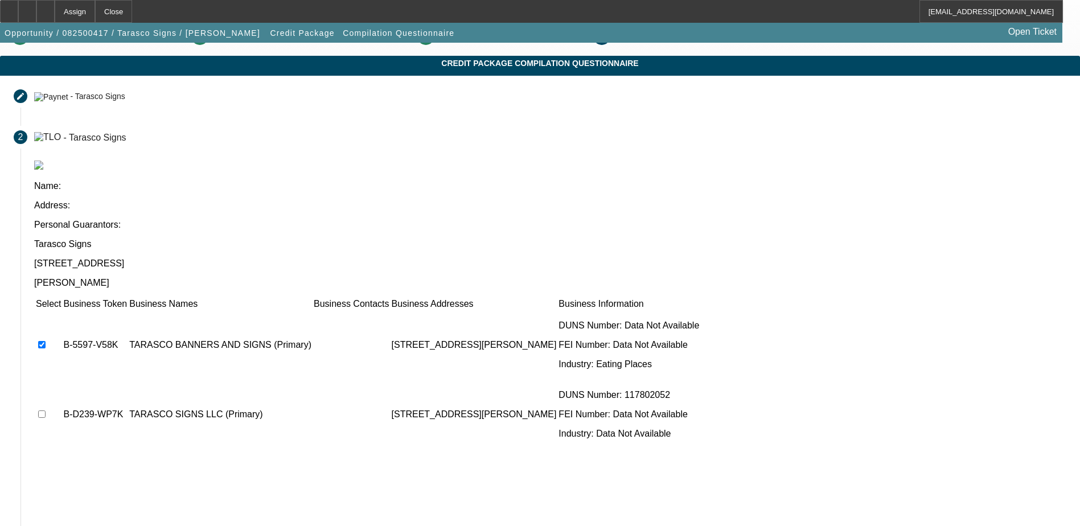
click at [46, 341] on input "checkbox" at bounding box center [41, 344] width 7 height 7
checkbox input "false"
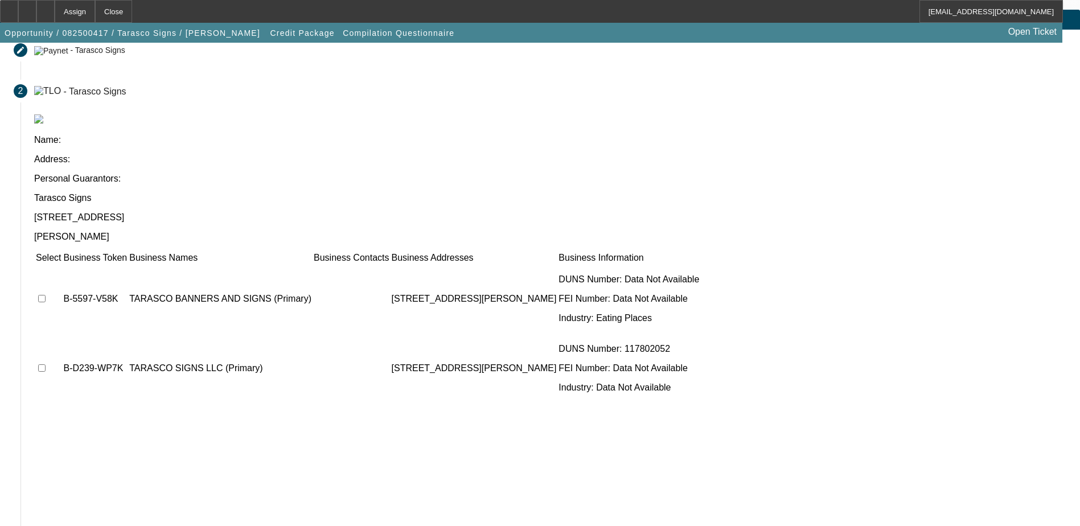
scroll to position [104, 0]
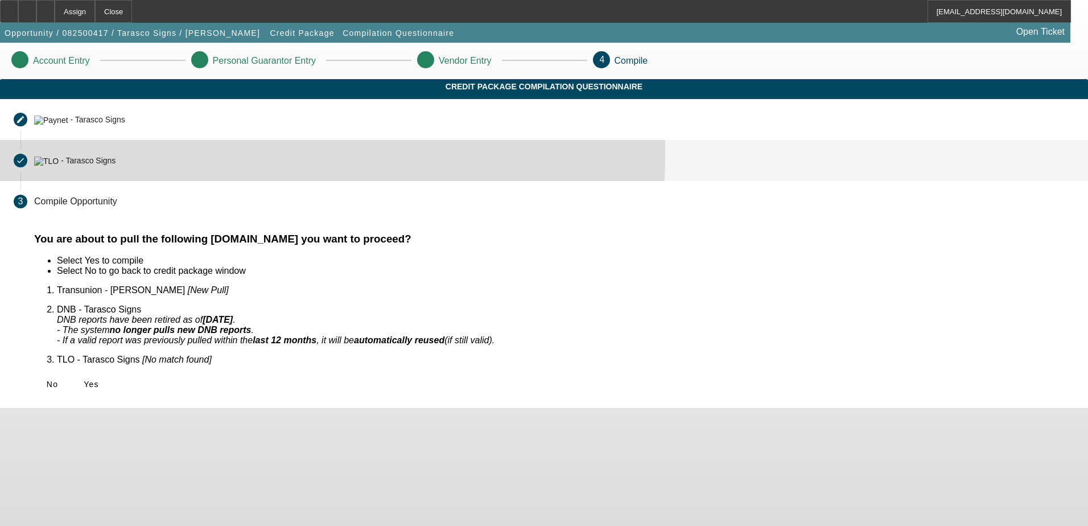
click at [239, 163] on mat-step-header "Completed done - Tarasco Signs" at bounding box center [544, 160] width 1088 height 41
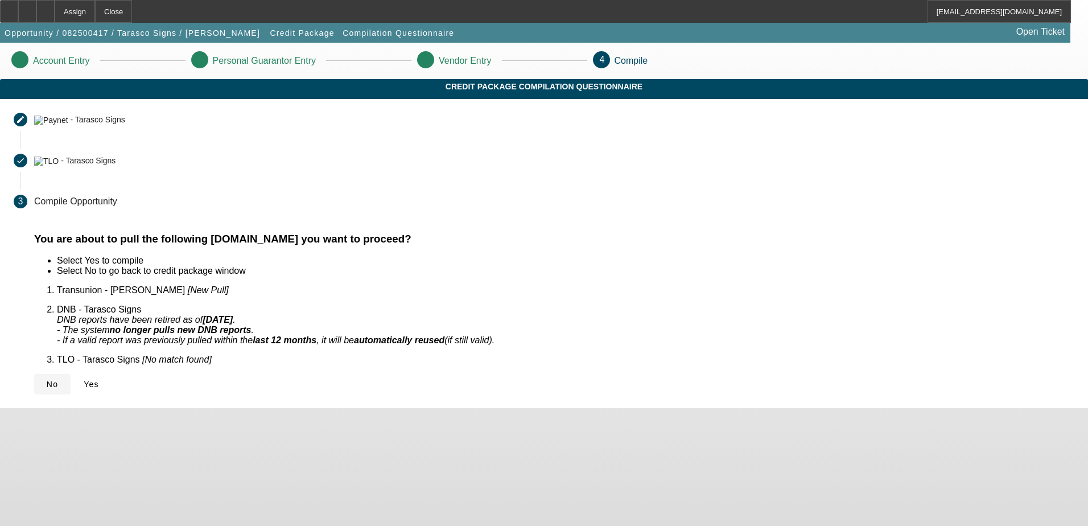
click at [58, 380] on span "No" at bounding box center [52, 384] width 11 height 9
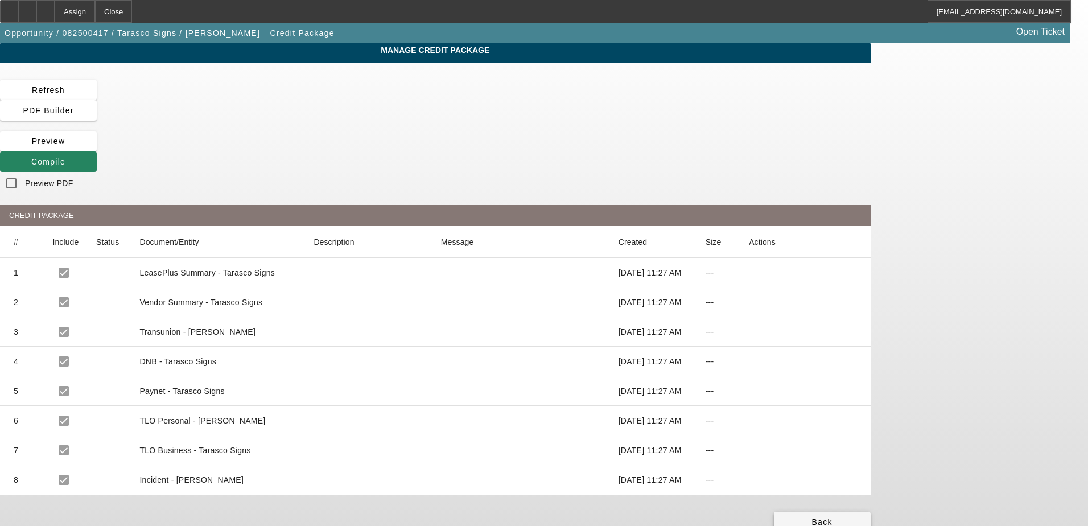
click at [833, 517] on span "Back" at bounding box center [822, 521] width 20 height 9
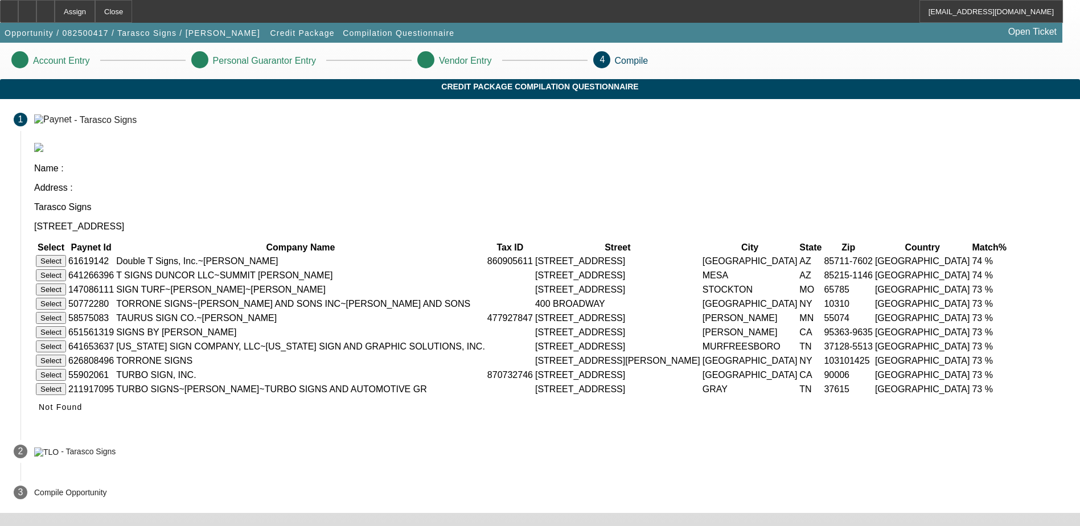
scroll to position [23, 0]
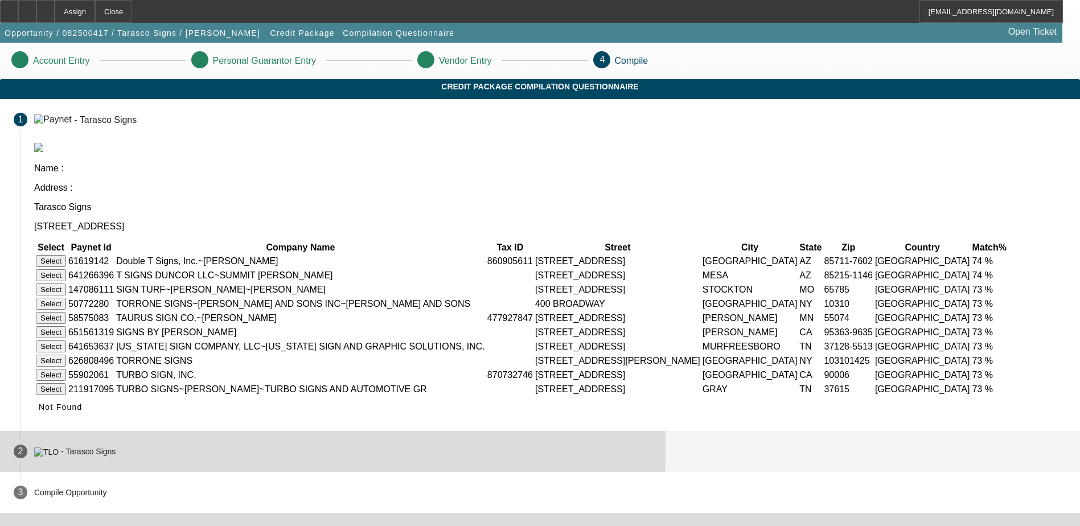
click at [116, 457] on div "- Tarasco Signs" at bounding box center [88, 451] width 55 height 9
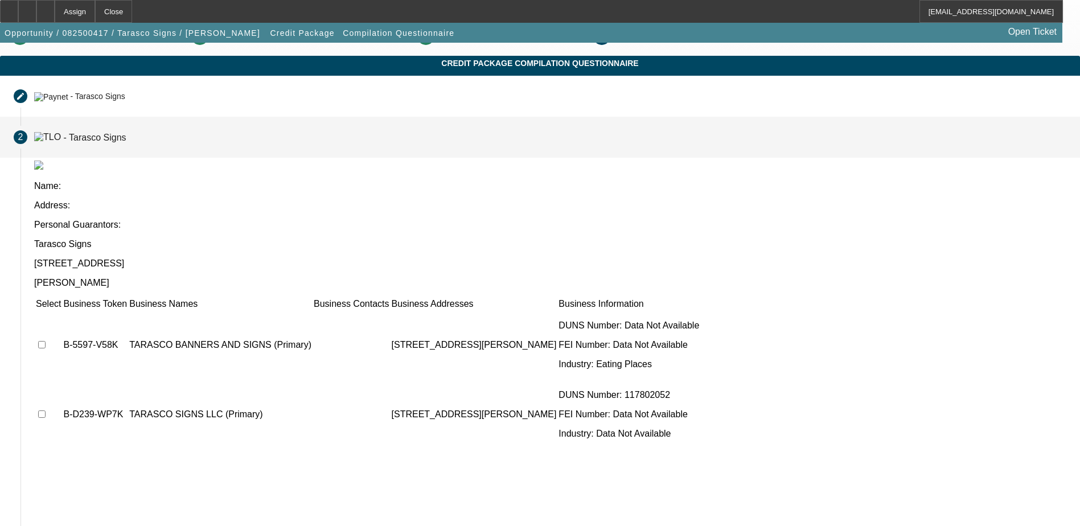
drag, startPoint x: 297, startPoint y: 462, endPoint x: 168, endPoint y: 402, distance: 142.4
click at [168, 402] on app-compilation-stepper "Account Entry Personal Guarantor Entry Vendor Entry 4 Compile Credit Package Co…" at bounding box center [540, 352] width 1080 height 666
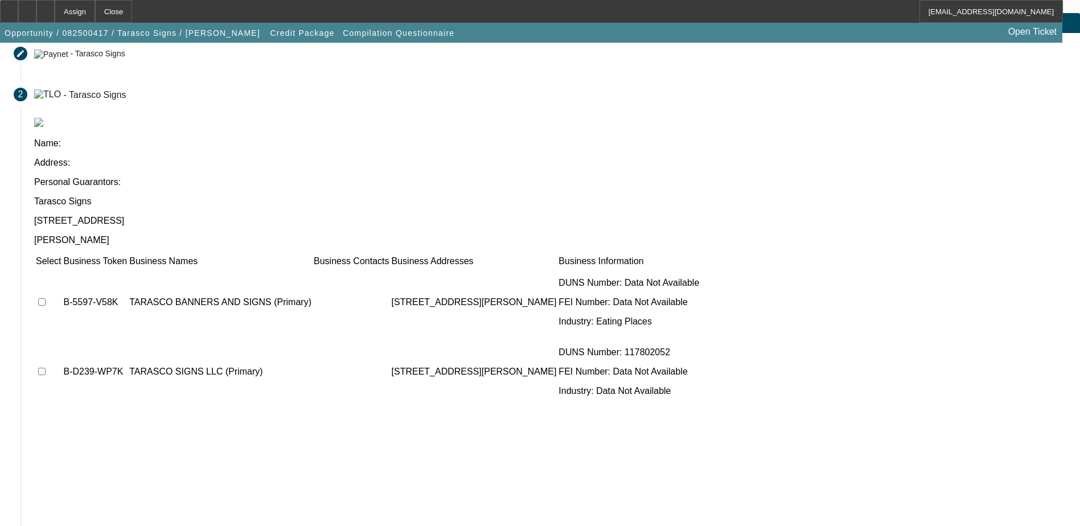
scroll to position [104, 0]
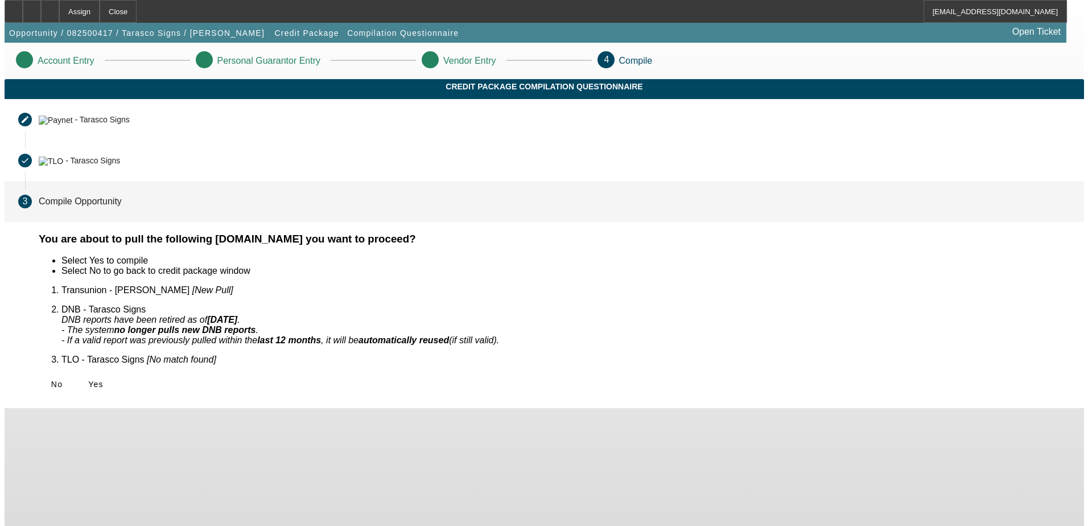
scroll to position [0, 0]
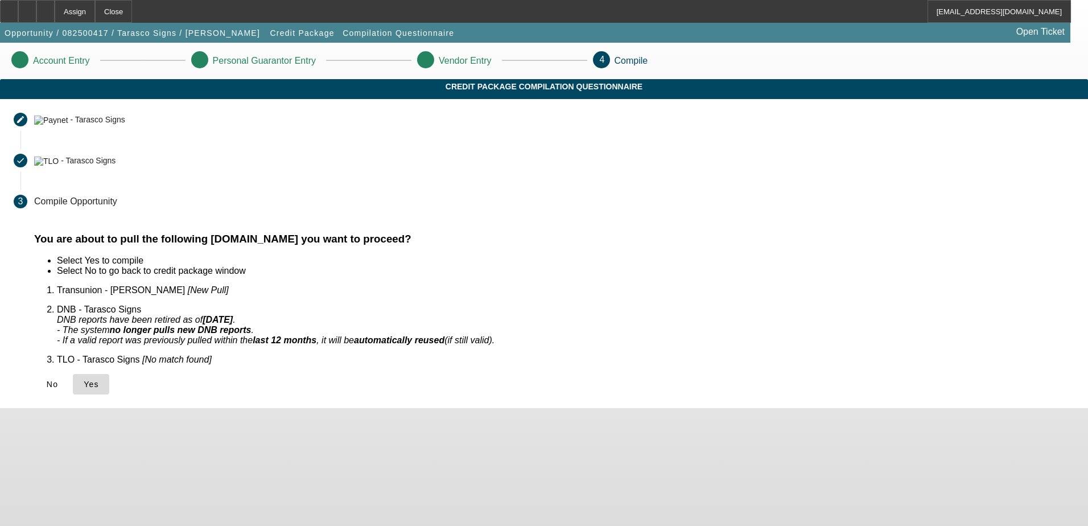
click at [99, 380] on span "Yes" at bounding box center [91, 384] width 15 height 9
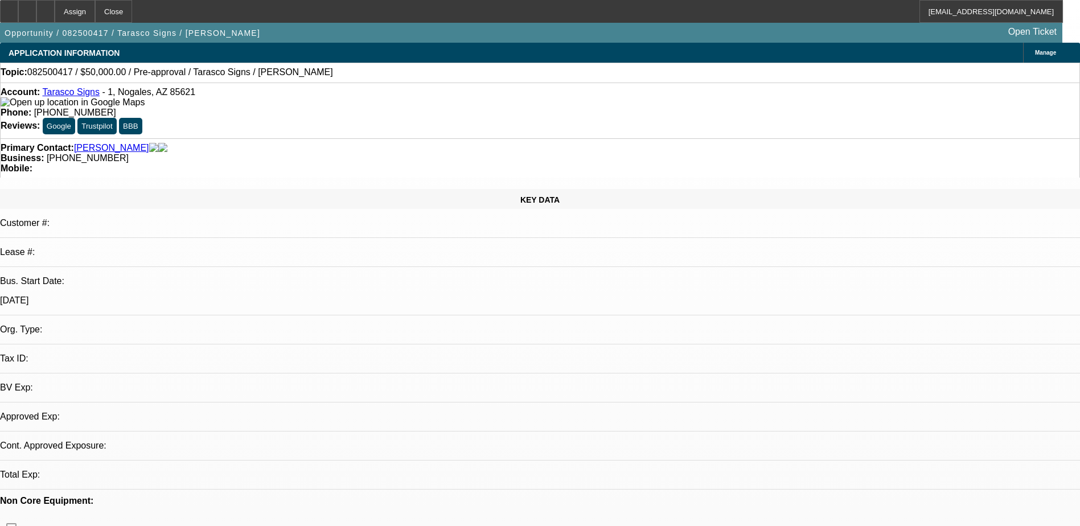
select select "0"
select select "2"
select select "0.1"
select select "1"
select select "2"
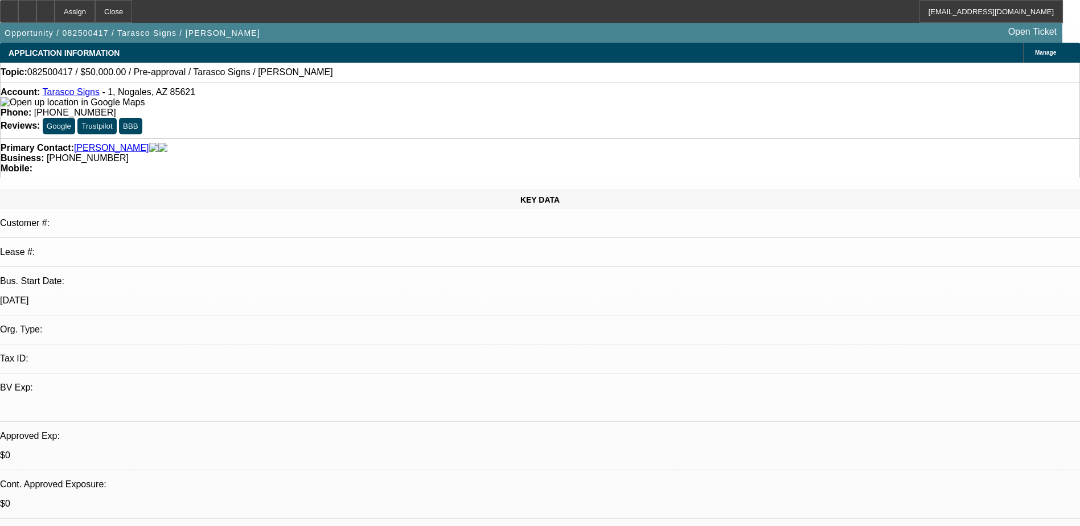
select select "4"
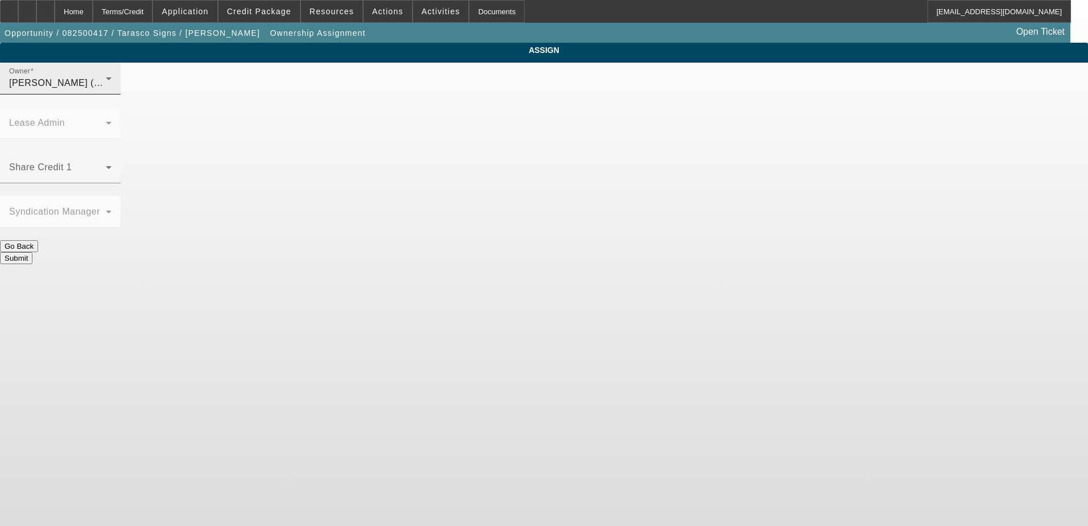
click at [112, 94] on div "Owner O'Malley, Ryan (Lvl 1)" at bounding box center [60, 79] width 102 height 32
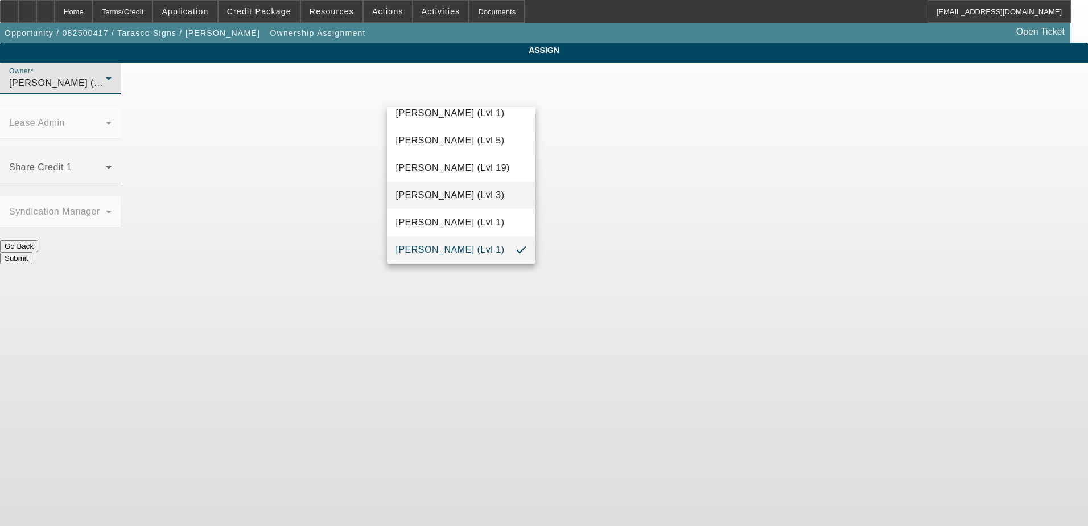
scroll to position [387, 0]
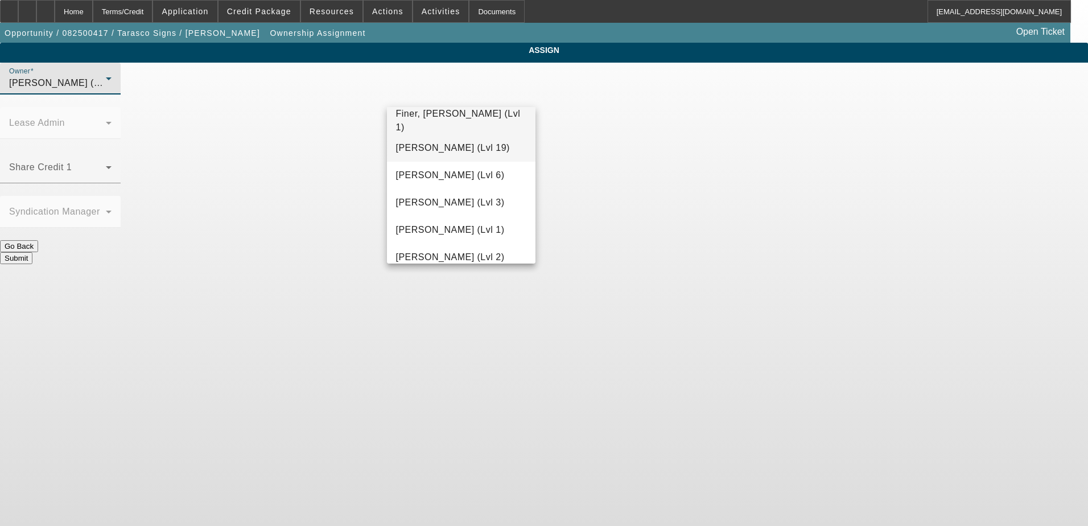
click at [473, 151] on span "Fiumetto, Daniel (Lvl 19)" at bounding box center [453, 148] width 114 height 14
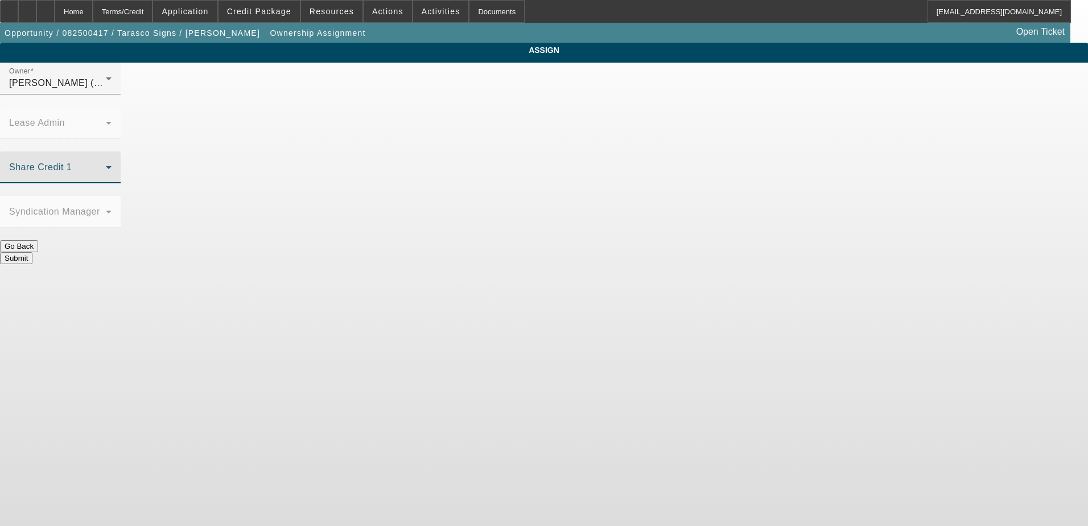
click at [106, 165] on span at bounding box center [57, 172] width 97 height 14
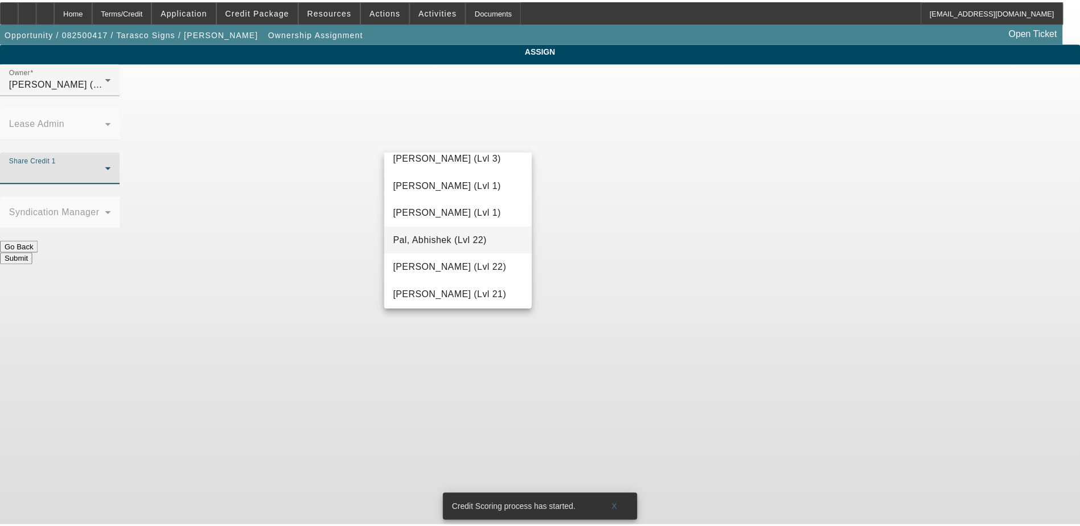
scroll to position [1166, 0]
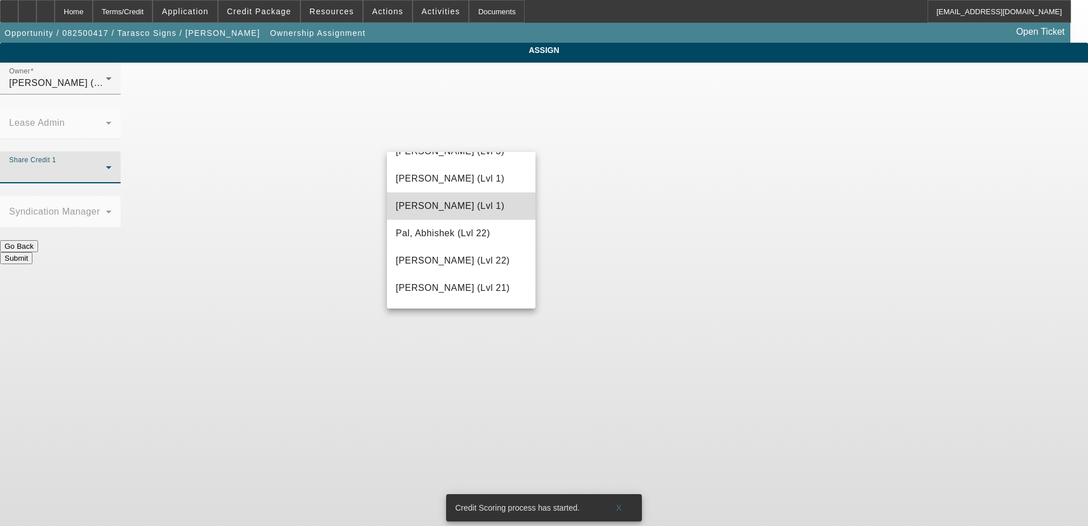
click at [479, 205] on span "O'Malley, Ryan (Lvl 1)" at bounding box center [450, 206] width 109 height 14
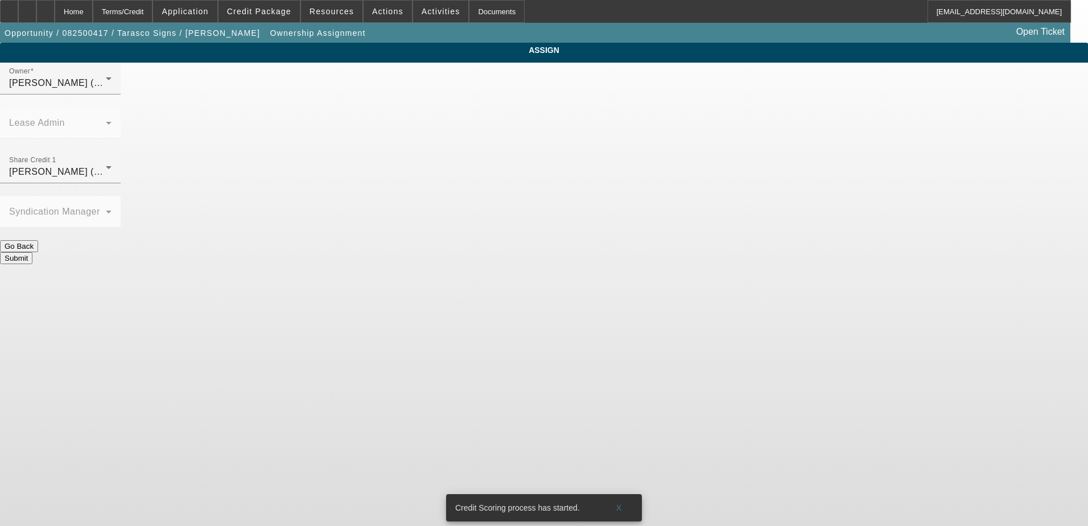
click at [32, 252] on button "Submit" at bounding box center [16, 258] width 32 height 12
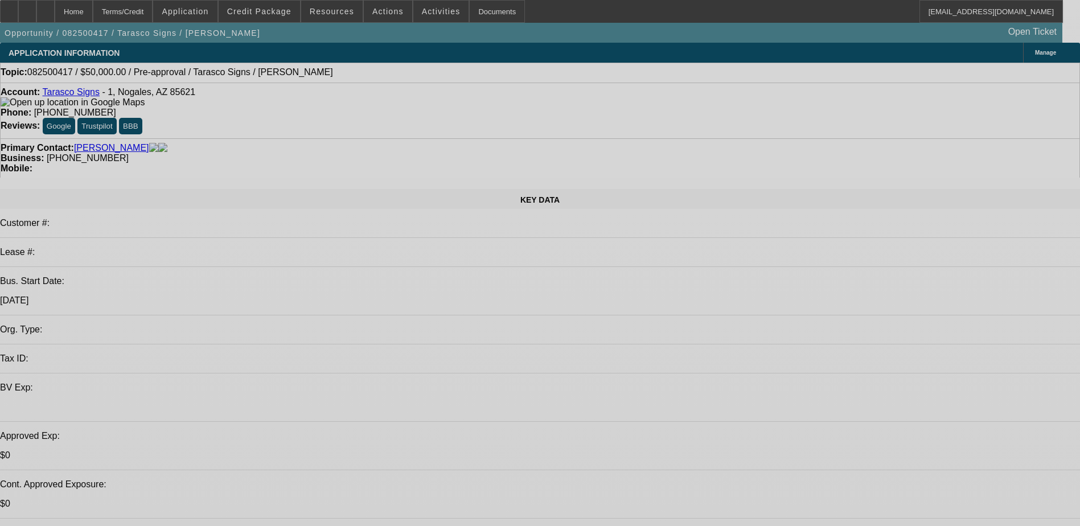
select select "0"
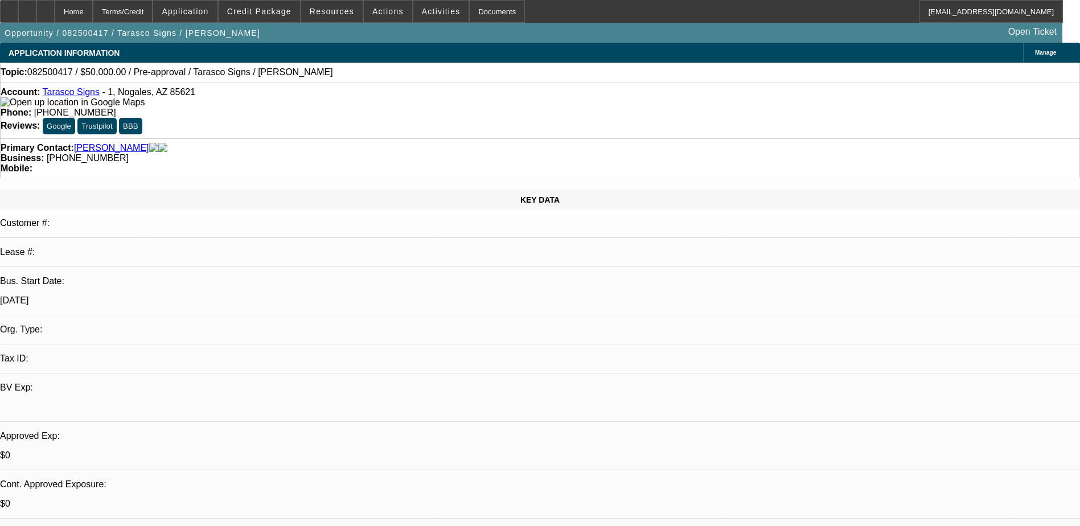
select select "2"
select select "0.1"
select select "4"
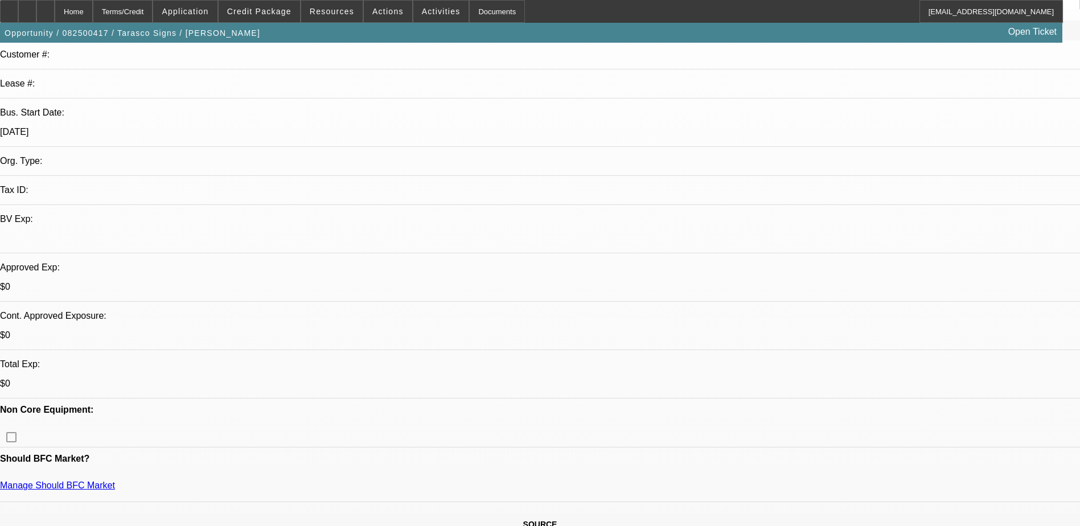
scroll to position [285, 0]
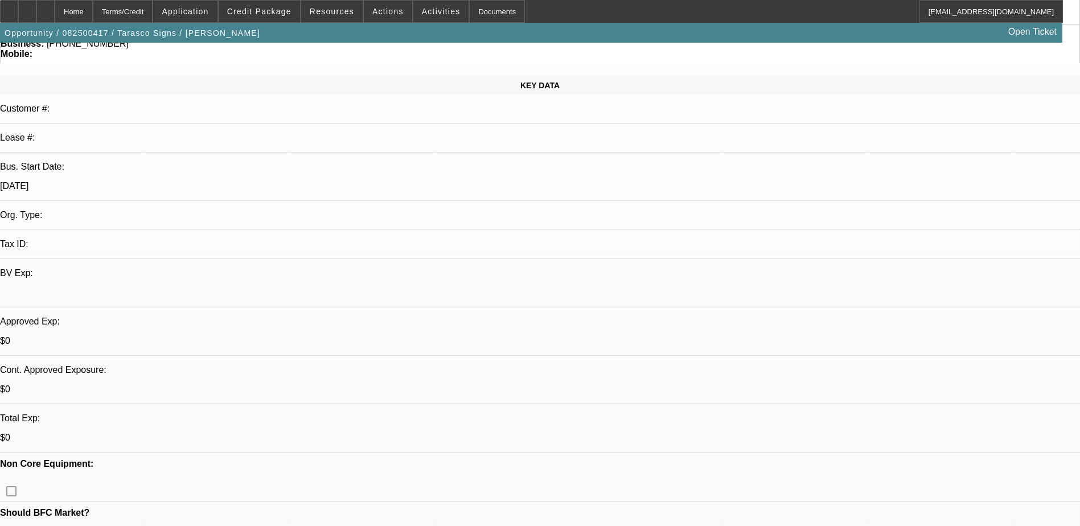
scroll to position [0, 0]
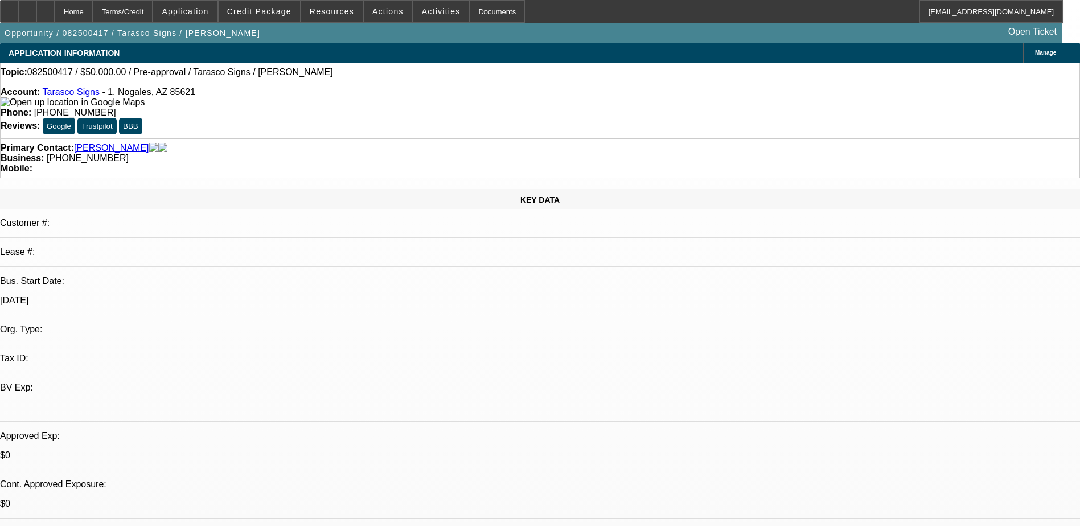
drag, startPoint x: 159, startPoint y: 3, endPoint x: 270, endPoint y: 98, distance: 145.8
click at [270, 98] on div "Account: Tarasco Signs - 1, Nogales, AZ 85621" at bounding box center [540, 97] width 1079 height 20
radio input "true"
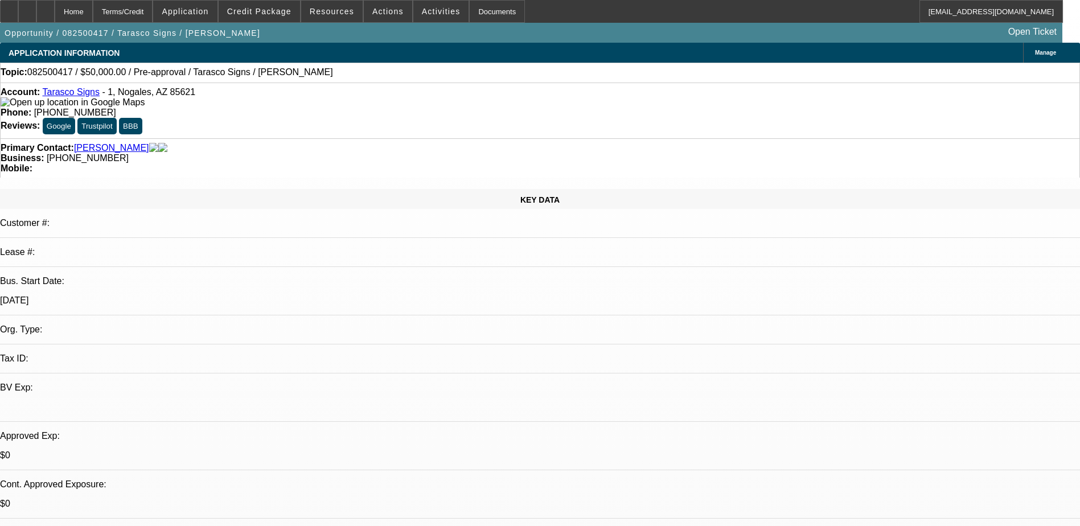
drag, startPoint x: 1010, startPoint y: 223, endPoint x: 676, endPoint y: 227, distance: 333.6
paste textarea "about to go to a expo to look at flatbed printer, could be looking at a bucket …"
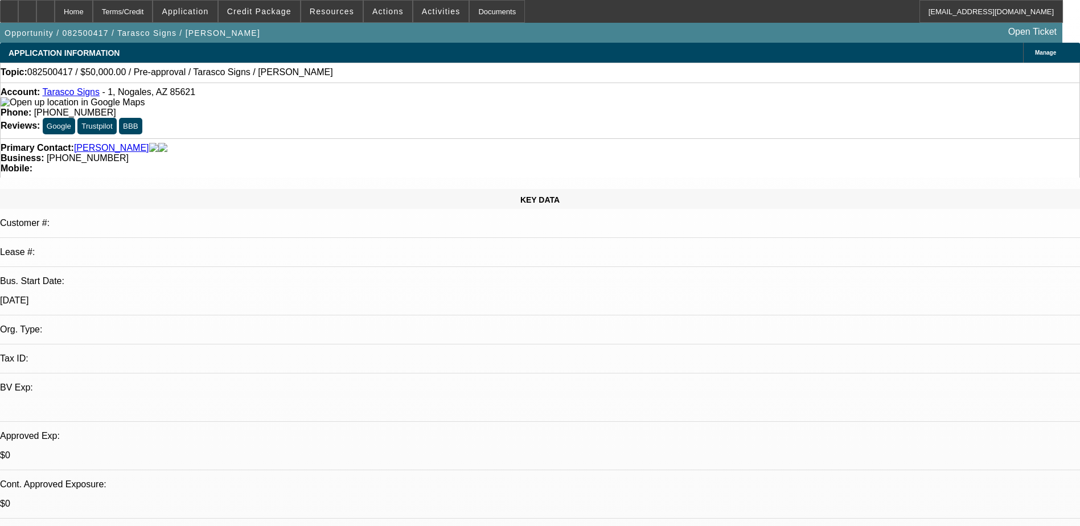
drag, startPoint x: 797, startPoint y: 233, endPoint x: 882, endPoint y: 238, distance: 85.5
type textarea "[PERSON_NAME] is interested in the [PERSON_NAME] printer on our website which i…"
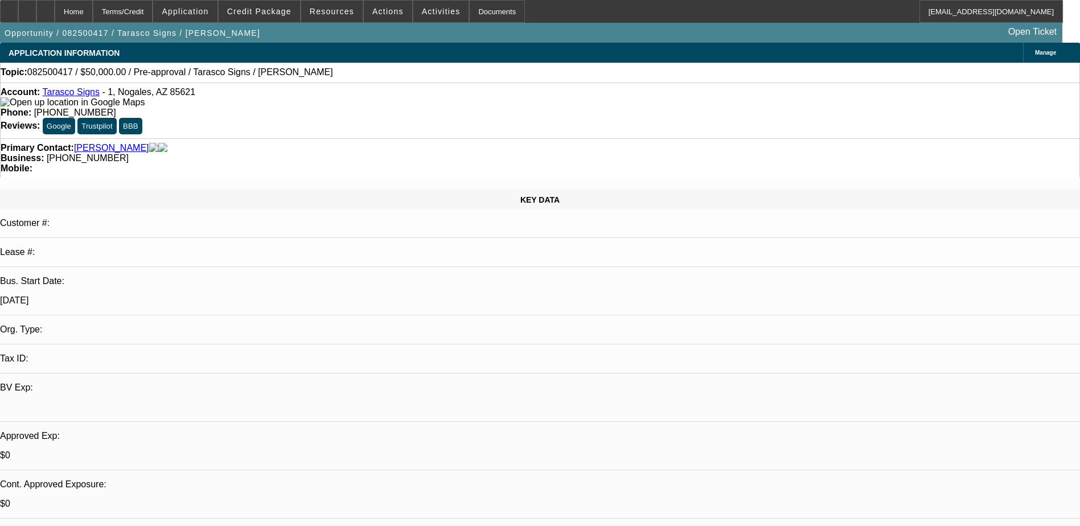
radio input "true"
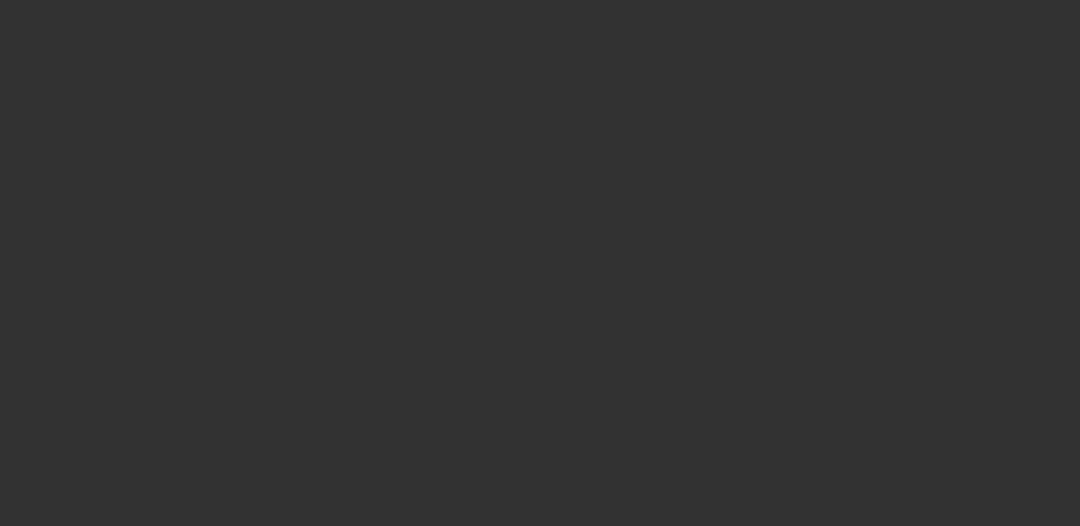
scroll to position [0, 0]
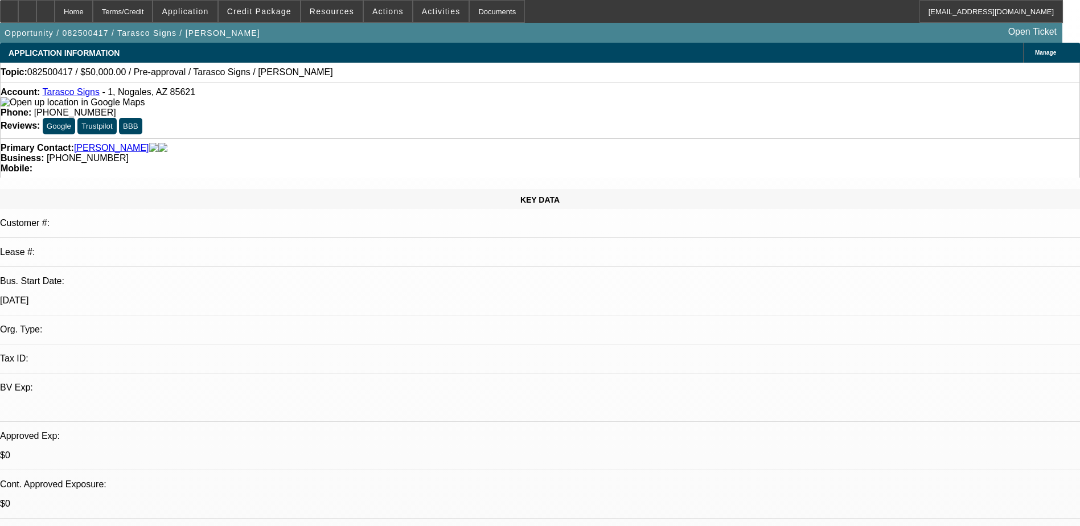
click at [200, 11] on span "Application" at bounding box center [185, 11] width 47 height 9
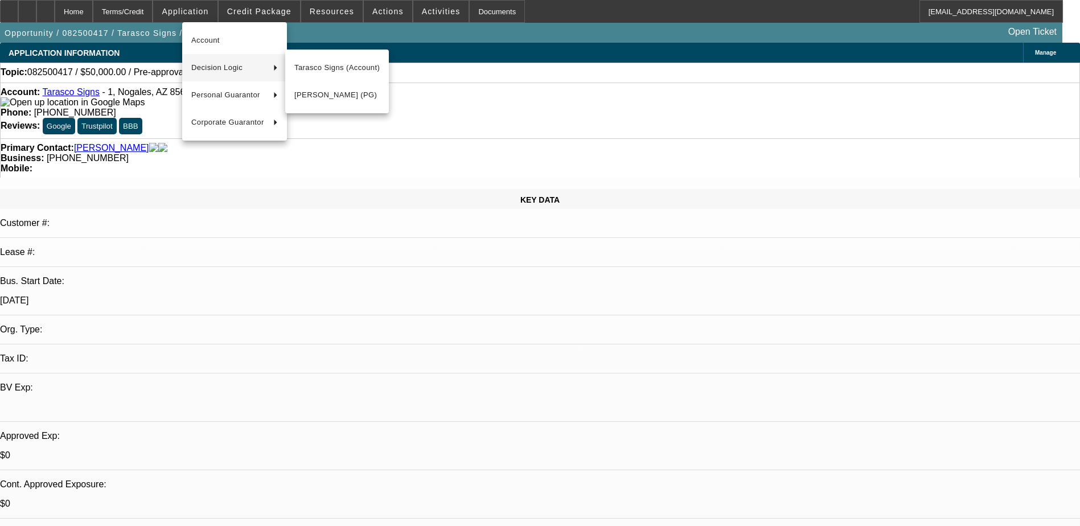
click at [462, 79] on div at bounding box center [540, 263] width 1080 height 526
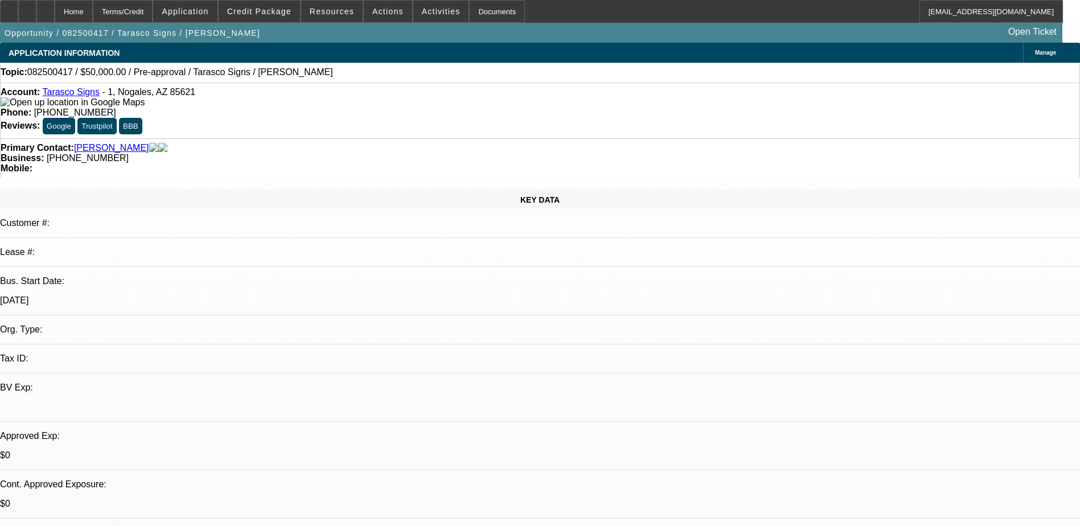
click at [1035, 52] on span "Manage" at bounding box center [1045, 53] width 21 height 6
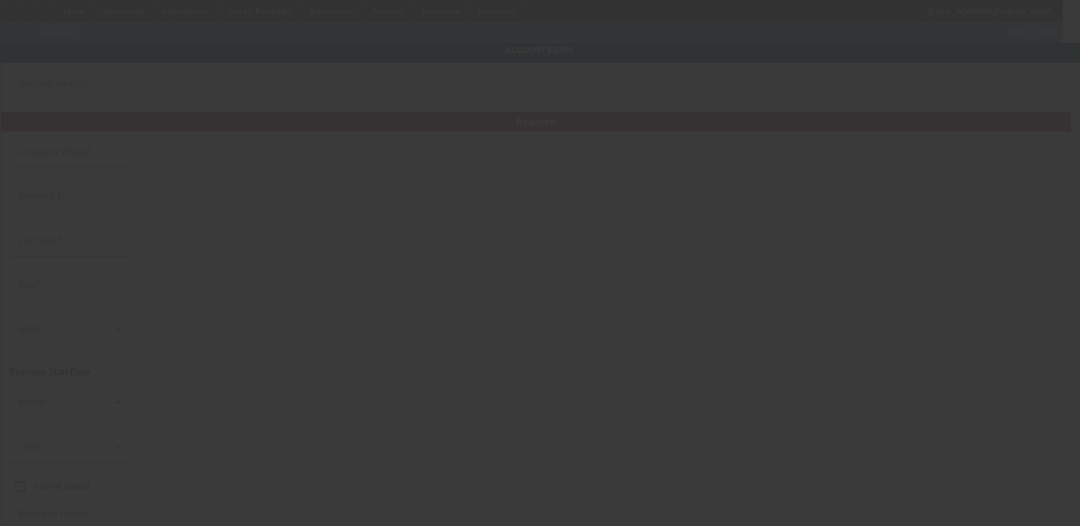
type input "Tarasco Signs"
type input "1"
type input "85621"
type input "Nogales"
type input "[PHONE_NUMBER]"
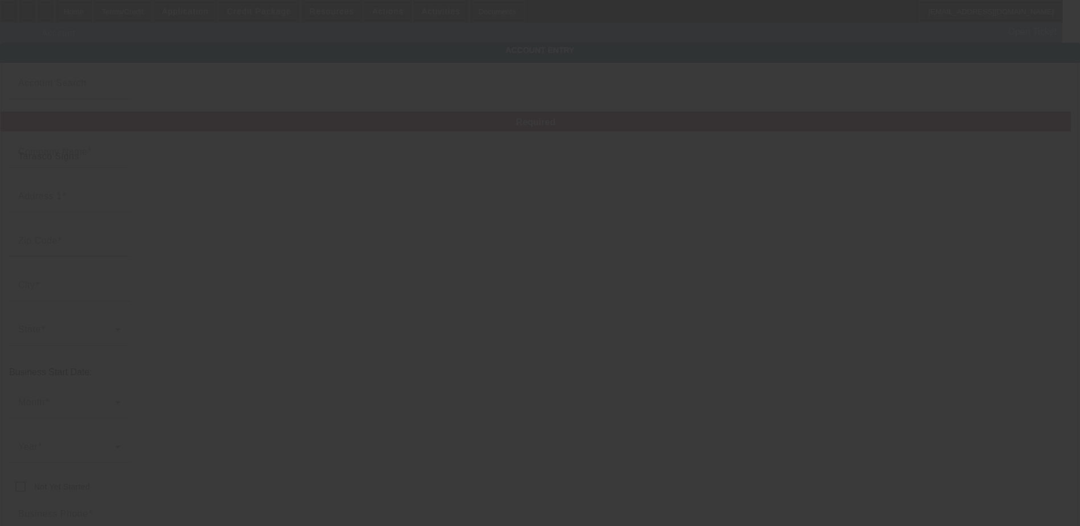
type input "jlrp65@yahoo.com"
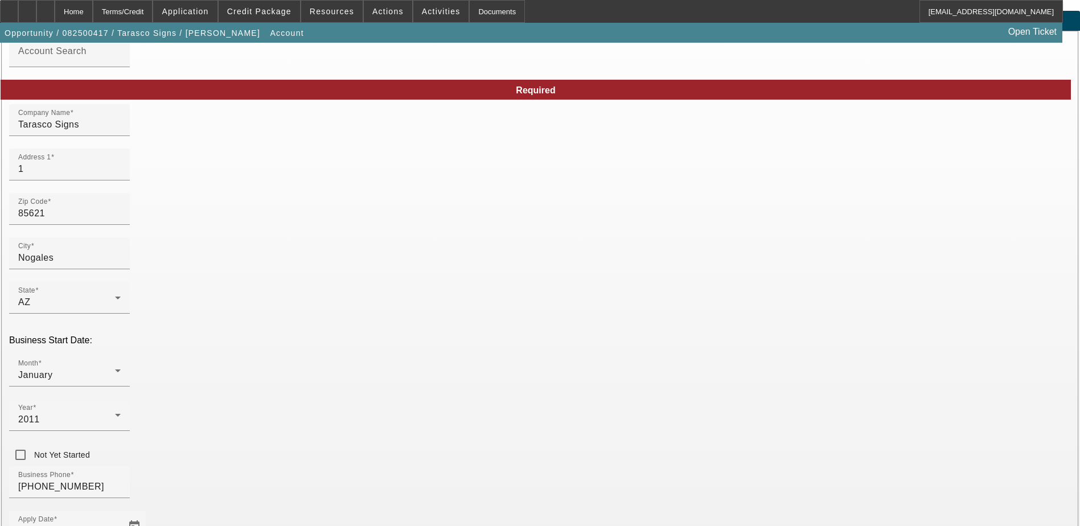
scroll to position [31, 0]
click at [121, 176] on input "1" at bounding box center [69, 170] width 102 height 14
paste input "2073 north rand avenue"
type input "2073 north rand avenue"
click at [439, 210] on div "Zip Code 85621" at bounding box center [540, 216] width 1062 height 44
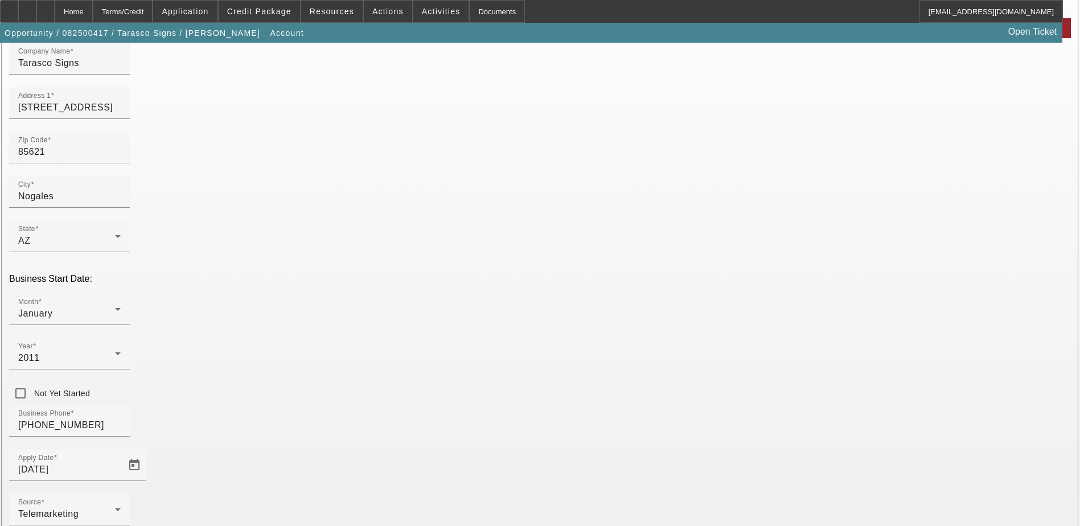
scroll to position [145, 0]
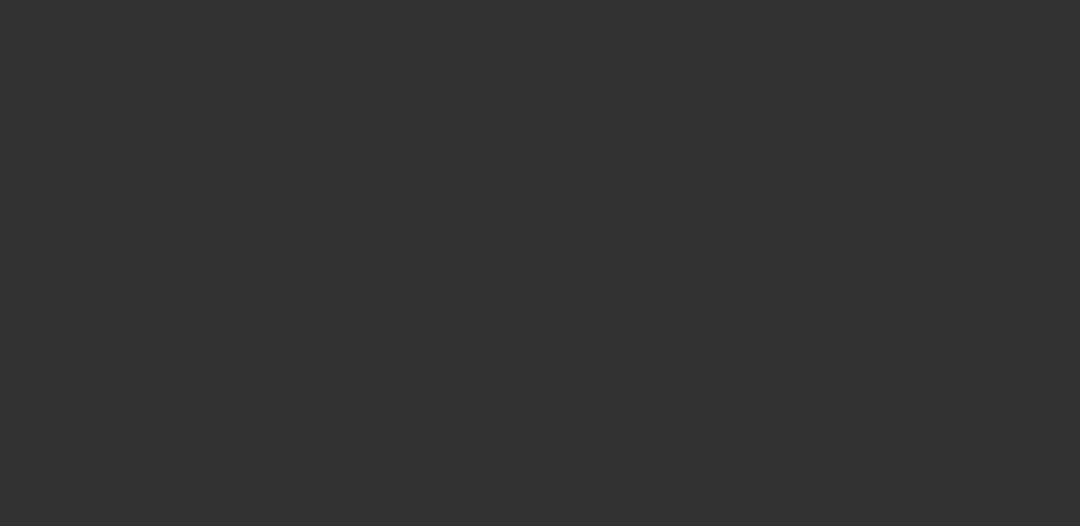
select select "0"
select select "2"
select select "0.1"
select select "4"
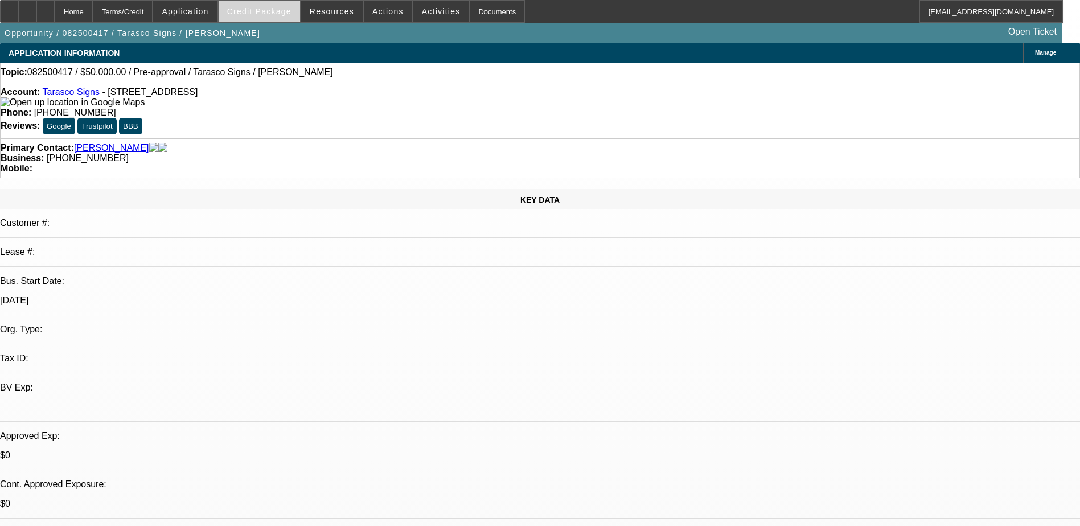
click at [273, 11] on span "Credit Package" at bounding box center [259, 11] width 64 height 9
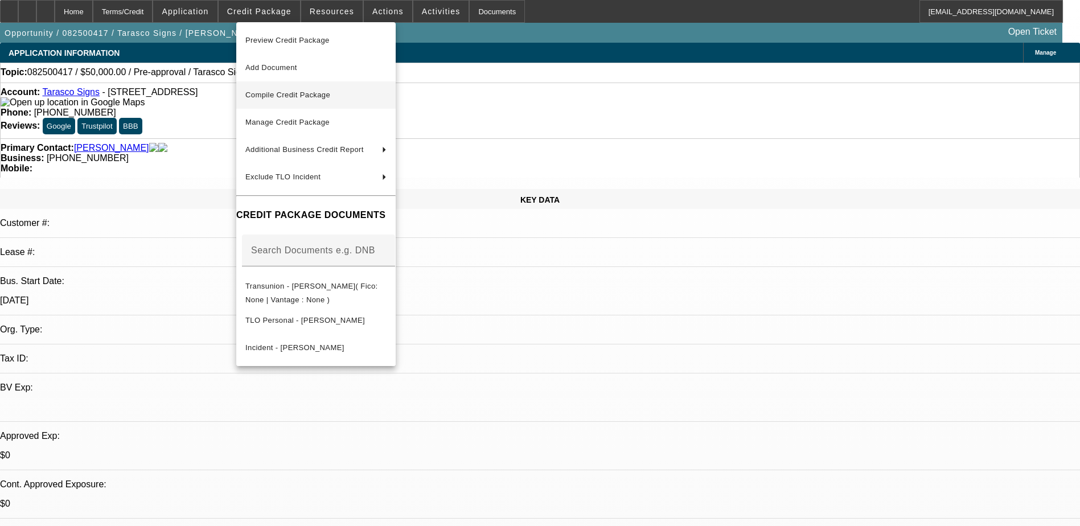
click at [316, 94] on span "Compile Credit Package" at bounding box center [287, 95] width 85 height 9
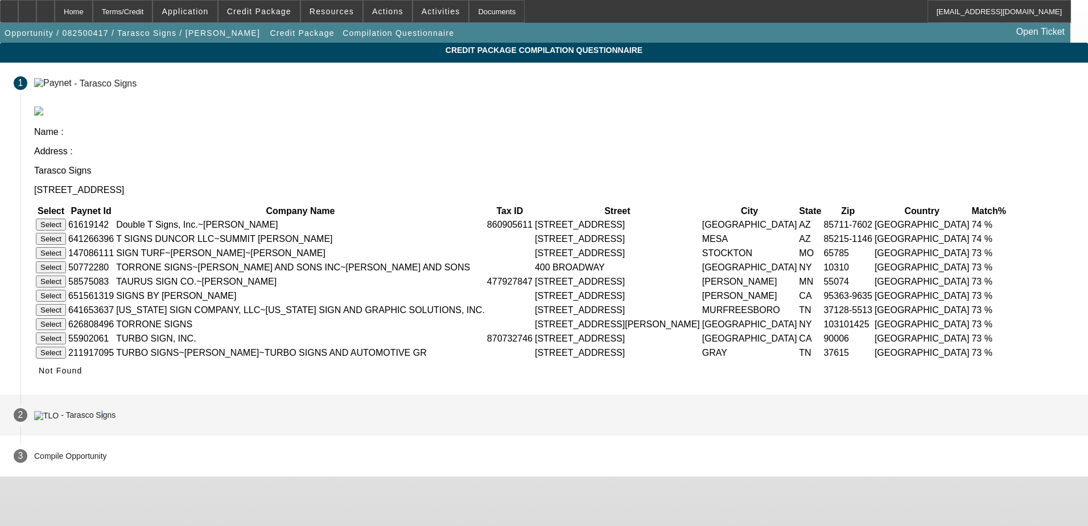
click at [116, 420] on div "- Tarasco Signs" at bounding box center [88, 415] width 55 height 9
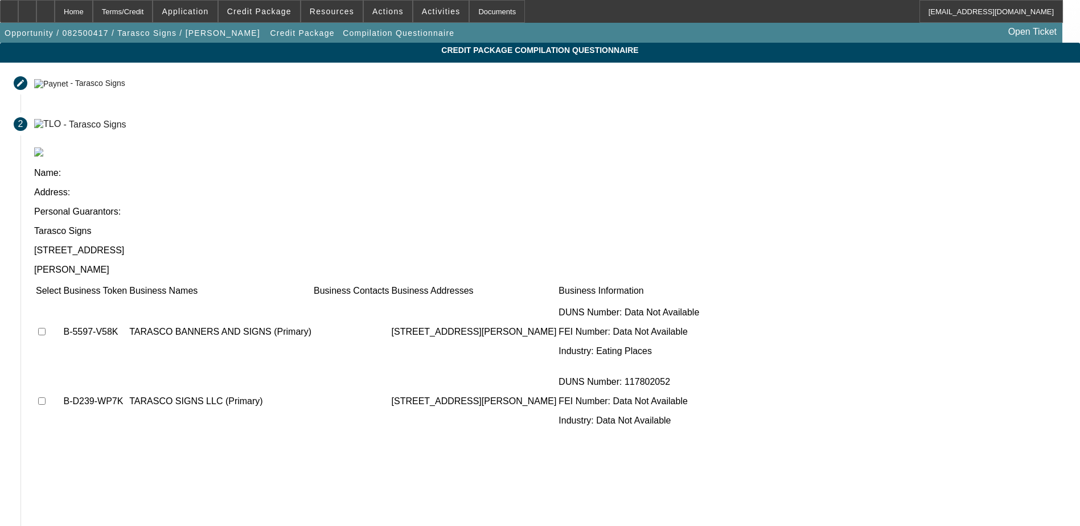
drag, startPoint x: 305, startPoint y: 439, endPoint x: 114, endPoint y: 313, distance: 229.2
click at [114, 313] on app-compilation-stepper "Credit Package Compilation Questionnaire Editable create - Tarasco Signs Name :…" at bounding box center [540, 358] width 1080 height 630
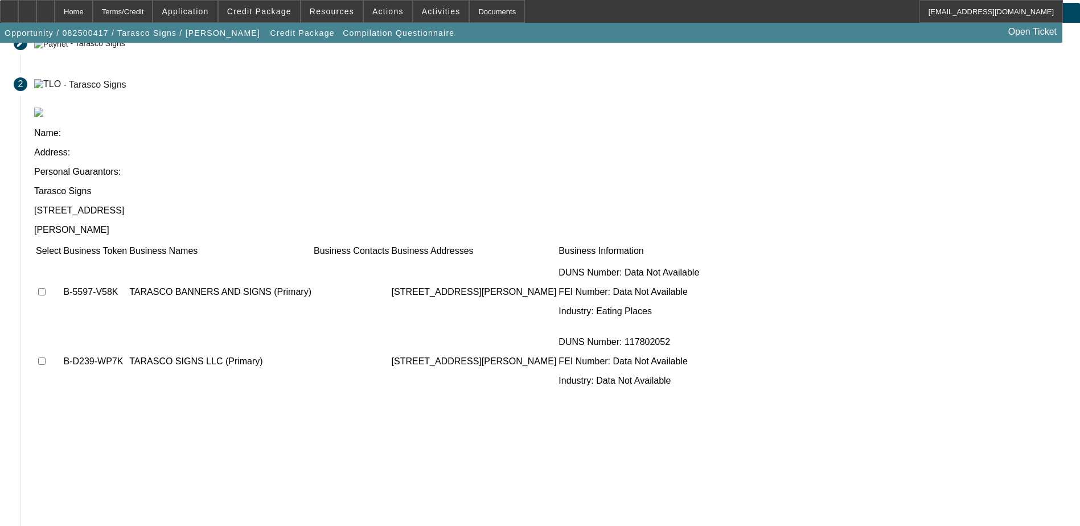
scroll to position [56, 0]
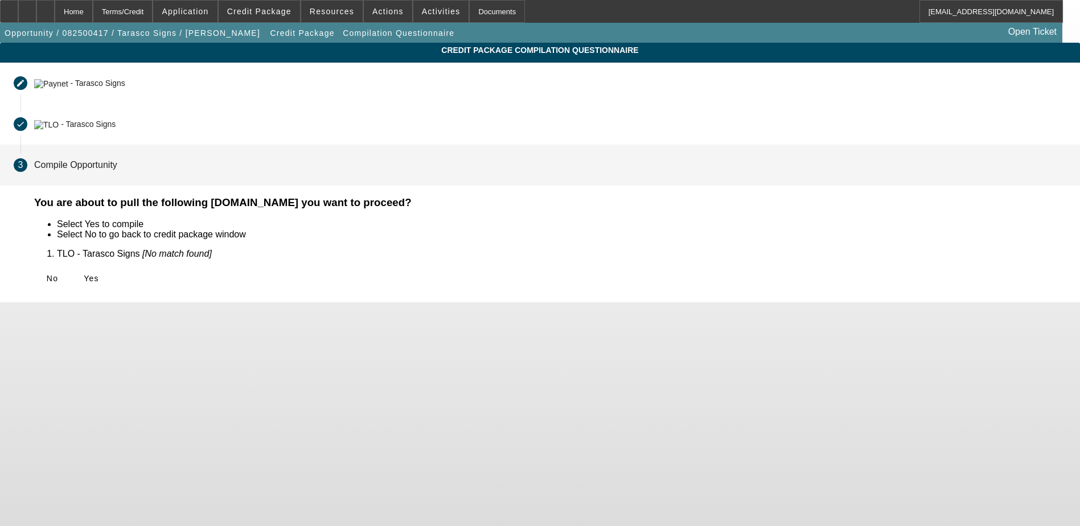
scroll to position [0, 0]
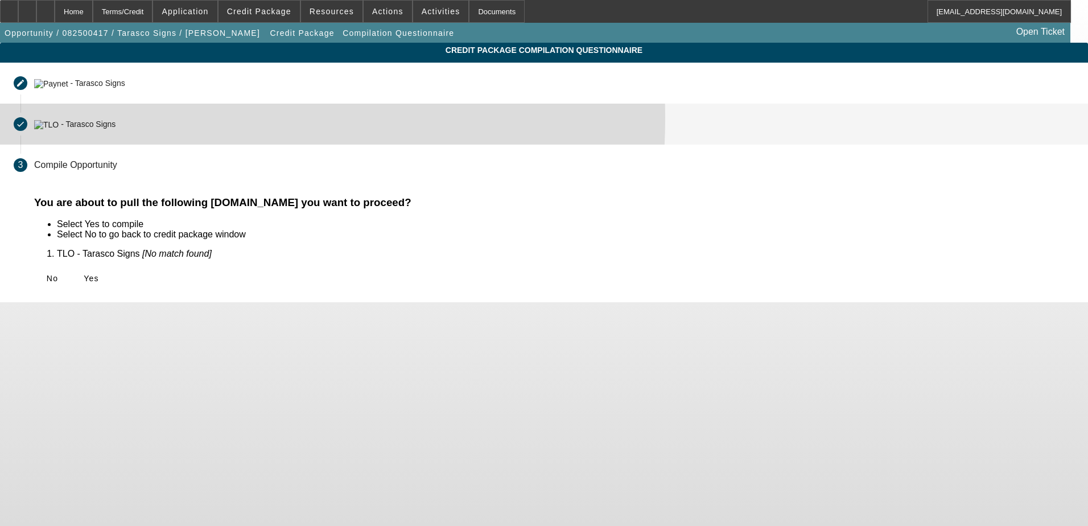
click at [116, 119] on div "- Tarasco Signs" at bounding box center [74, 124] width 81 height 10
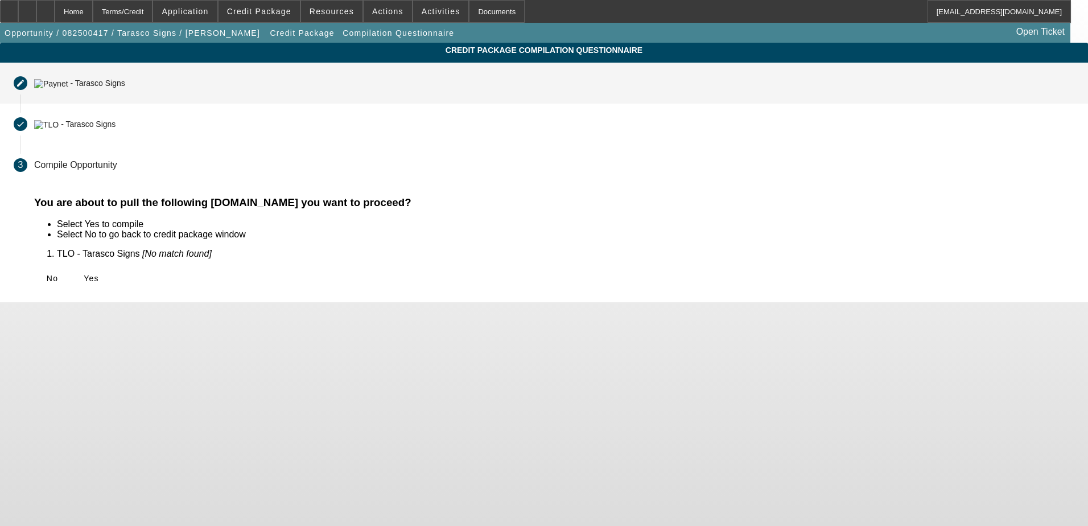
click at [241, 91] on mat-step-header "Editable create - Tarasco Signs" at bounding box center [544, 83] width 1088 height 41
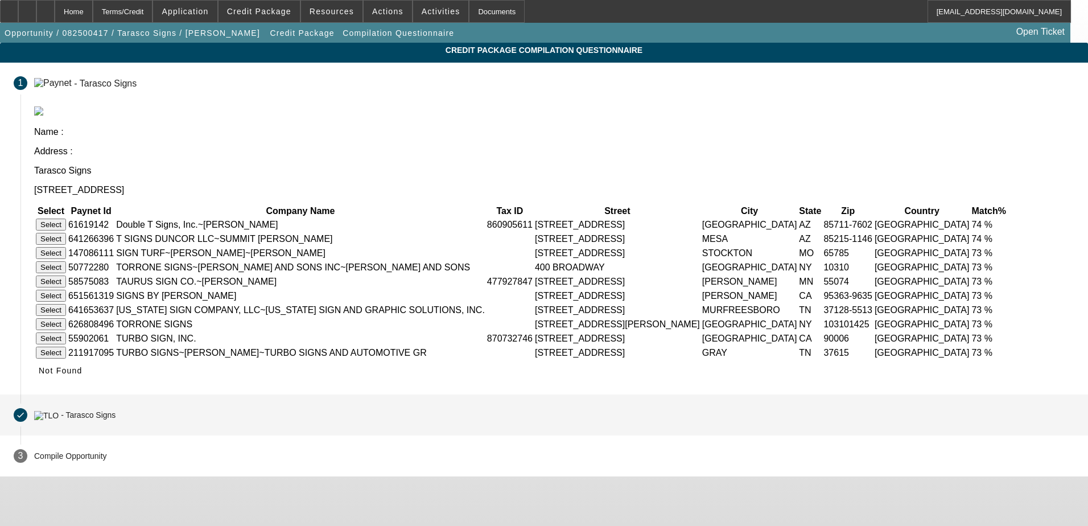
click at [116, 420] on div "- Tarasco Signs" at bounding box center [88, 415] width 55 height 9
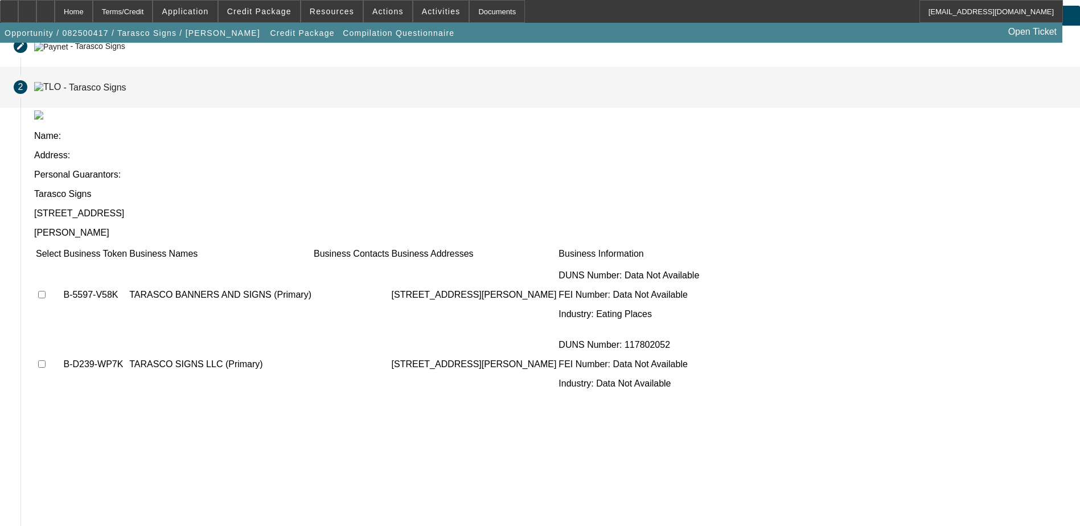
scroll to position [56, 0]
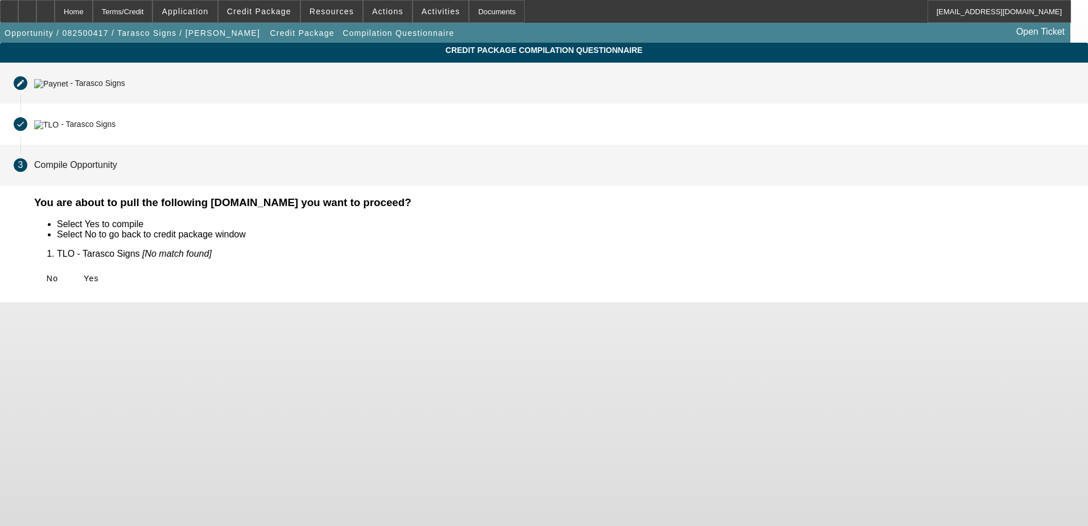
click at [125, 84] on div "- Tarasco Signs" at bounding box center [97, 83] width 55 height 9
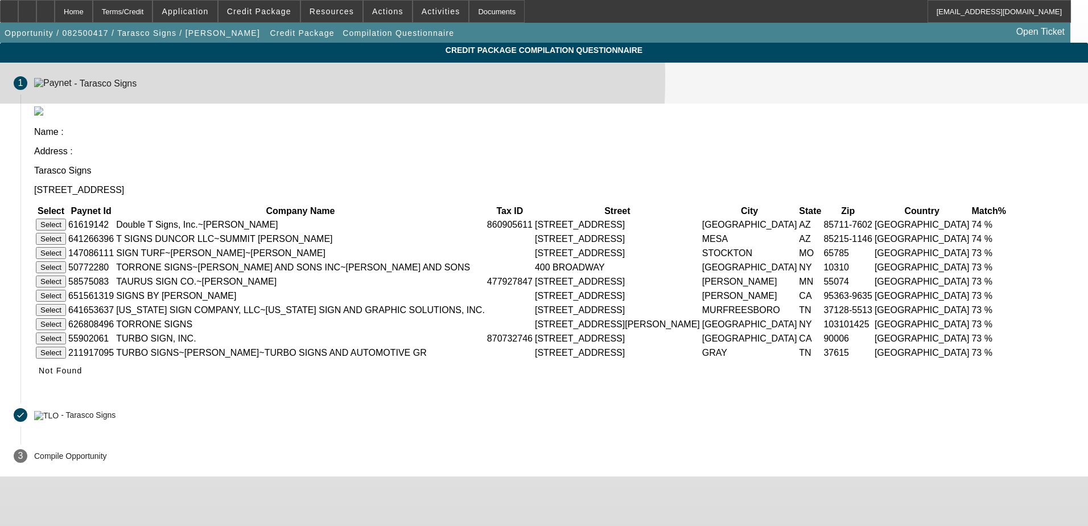
click at [137, 79] on div "- Tarasco Signs" at bounding box center [105, 83] width 63 height 10
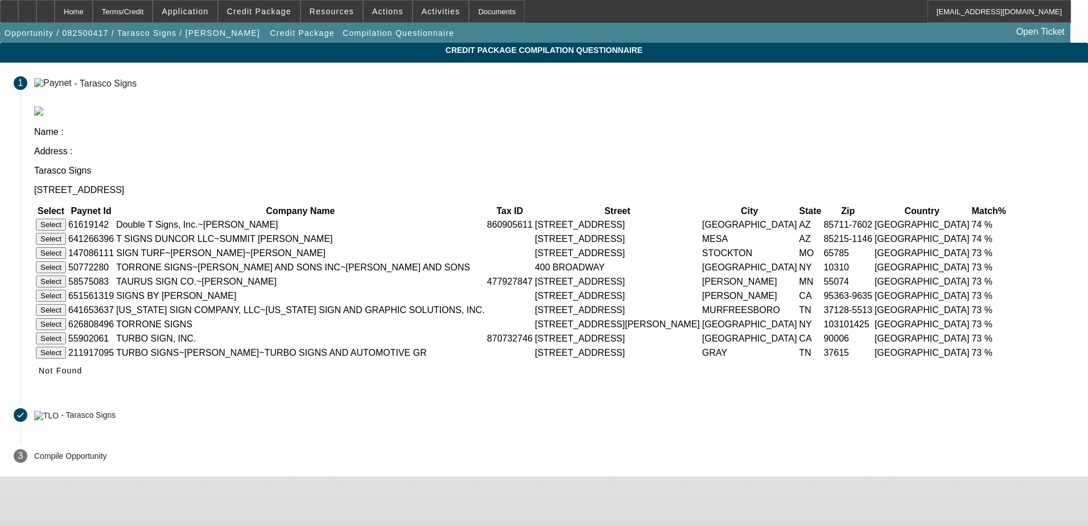
click at [385, 166] on p "Tarasco Signs" at bounding box center [554, 171] width 1041 height 10
click at [133, 31] on span "Opportunity / 082500417 / Tarasco Signs / Paulido, Rafael" at bounding box center [133, 32] width 256 height 9
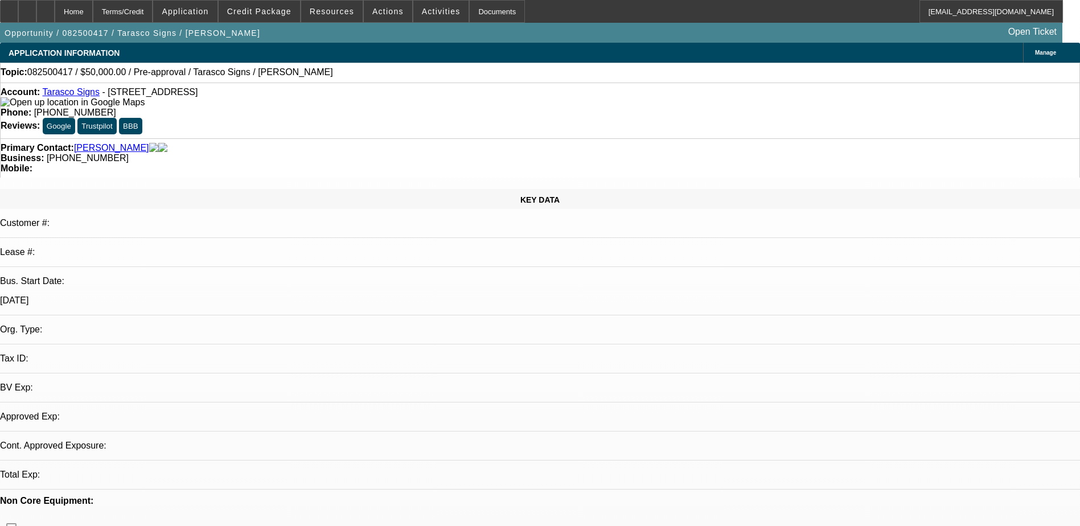
select select "0"
select select "2"
select select "0.1"
select select "4"
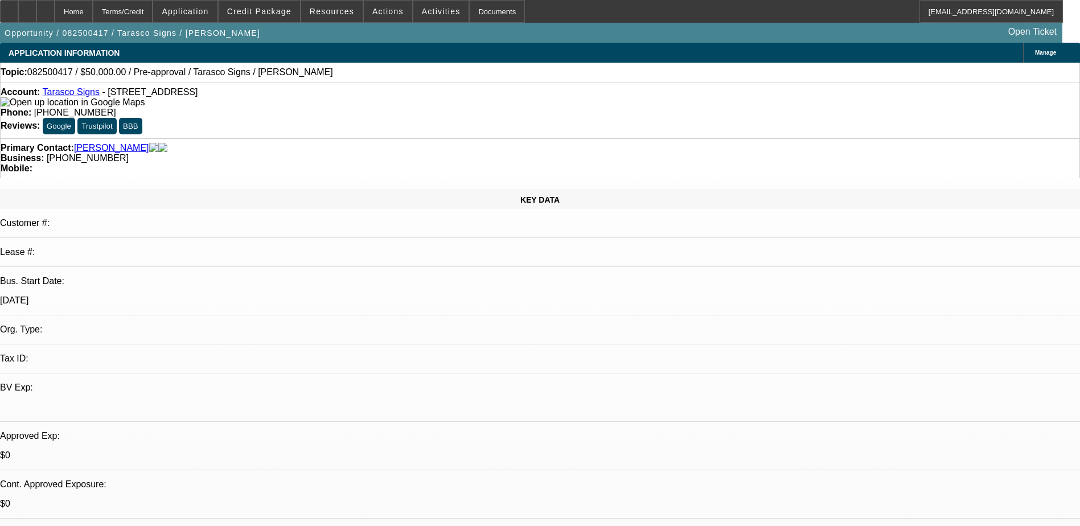
click at [1035, 50] on span "Manage" at bounding box center [1045, 53] width 21 height 6
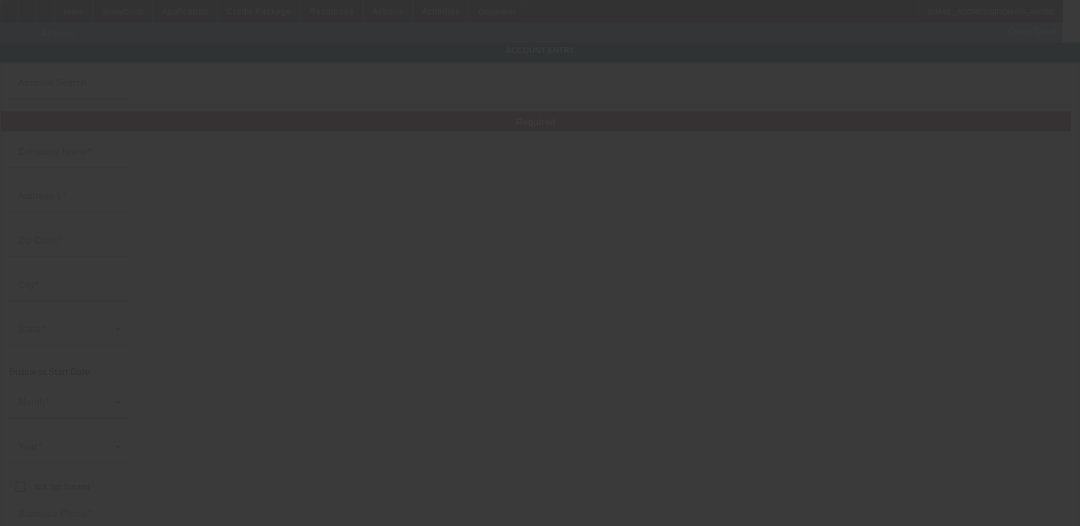
type input "Tarasco Signs"
type input "2073 north rand avenue"
type input "85621"
type input "Nogales"
type input "[PHONE_NUMBER]"
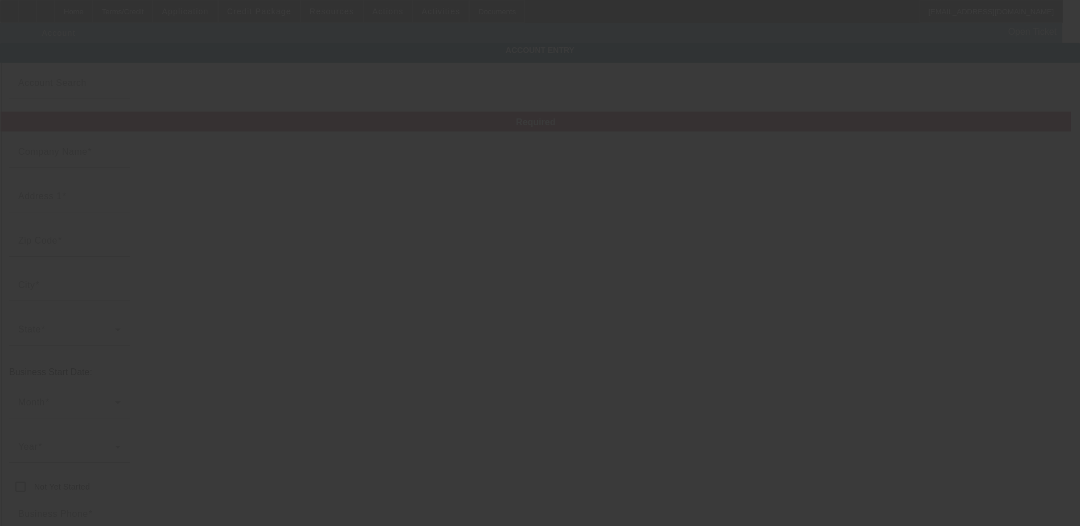
type input "jlrp65@yahoo.com"
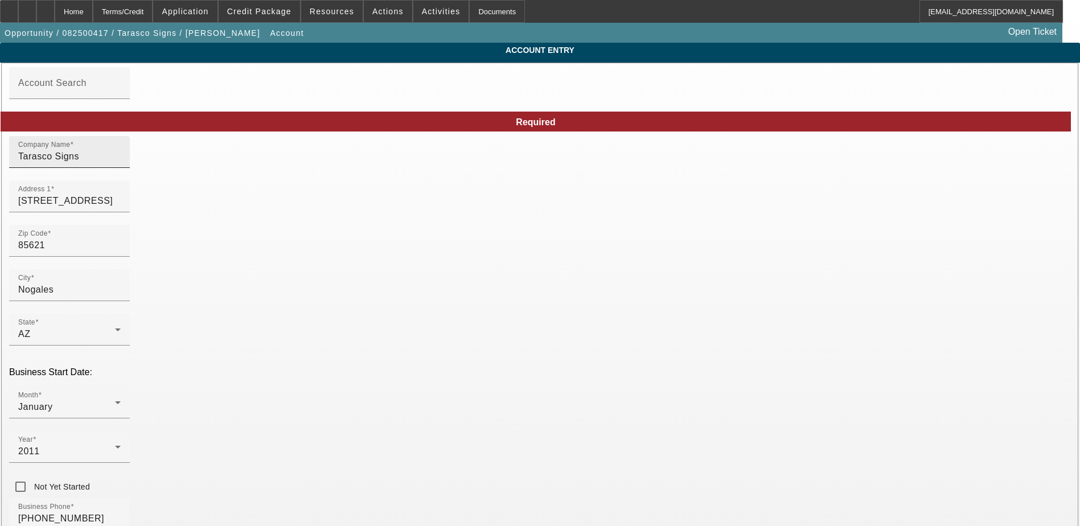
click at [121, 163] on input "Tarasco Signs" at bounding box center [69, 157] width 102 height 14
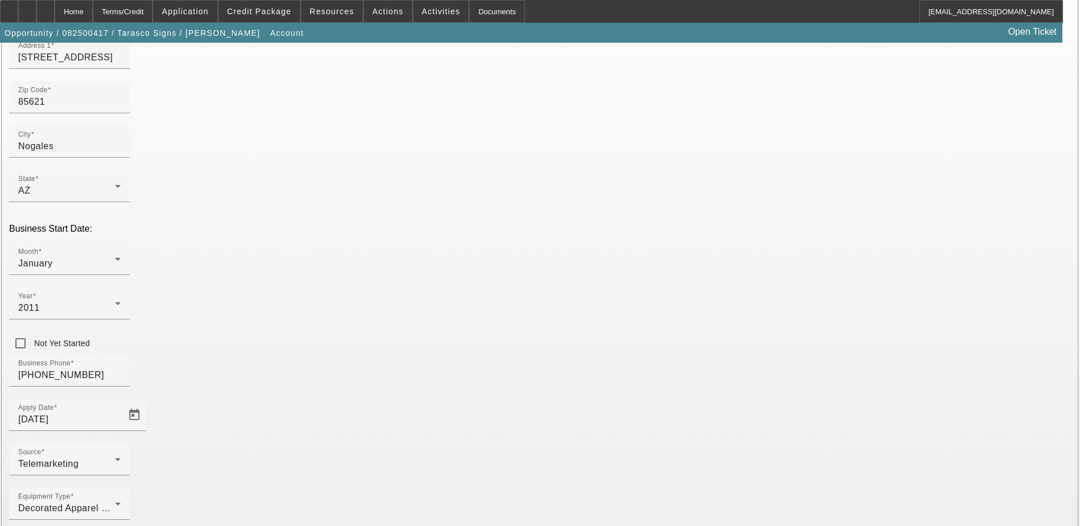
scroll to position [145, 0]
type input "Tarasco Repack"
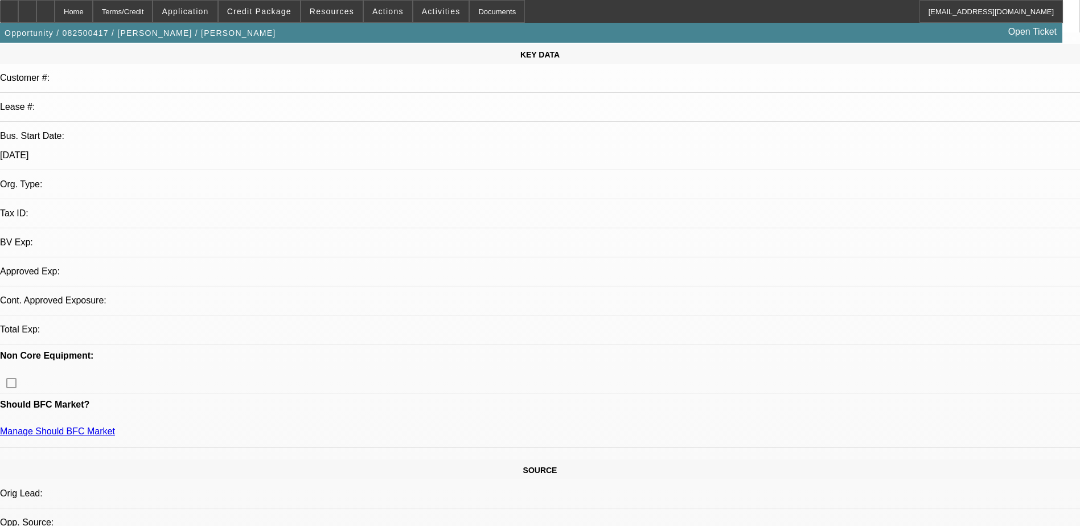
select select "0"
select select "2"
select select "0.1"
select select "4"
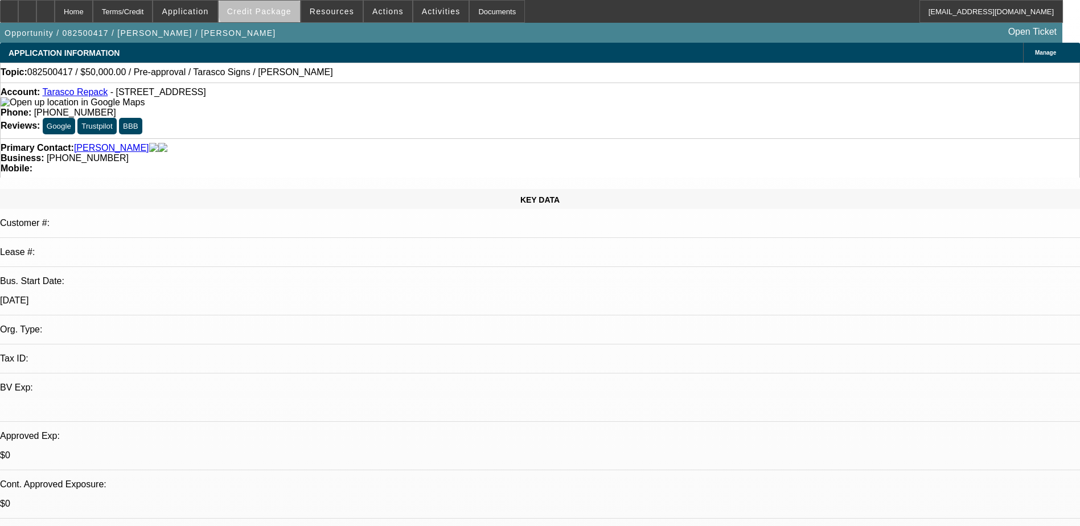
click at [281, 4] on span at bounding box center [259, 11] width 81 height 27
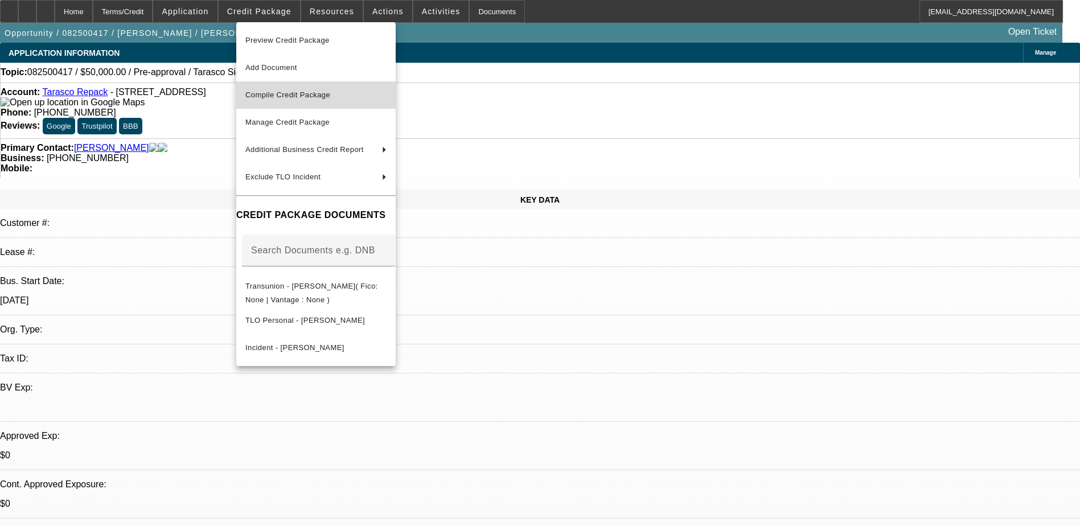
click at [309, 92] on span "Compile Credit Package" at bounding box center [287, 95] width 85 height 9
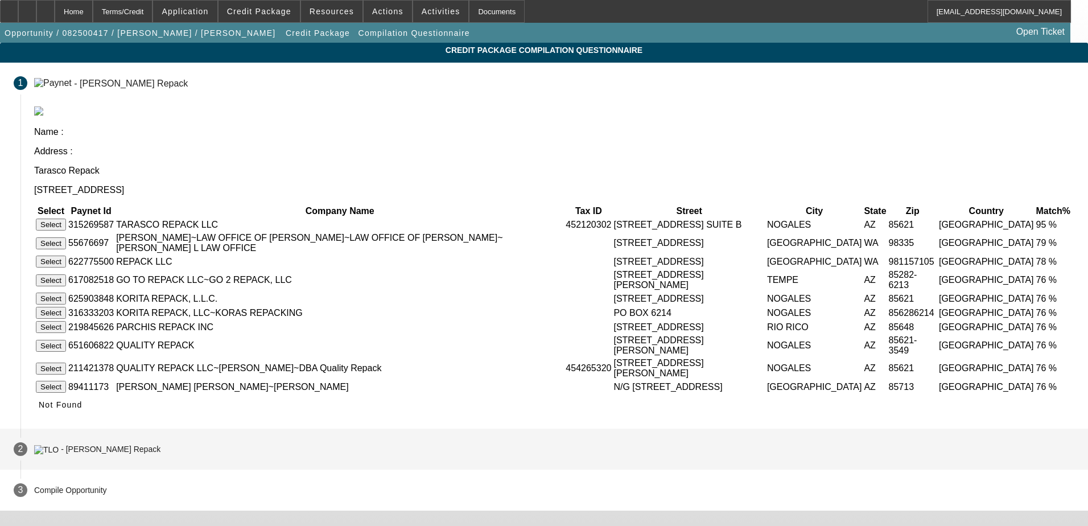
click at [161, 445] on div "- Tarasco Repack" at bounding box center [111, 449] width 100 height 9
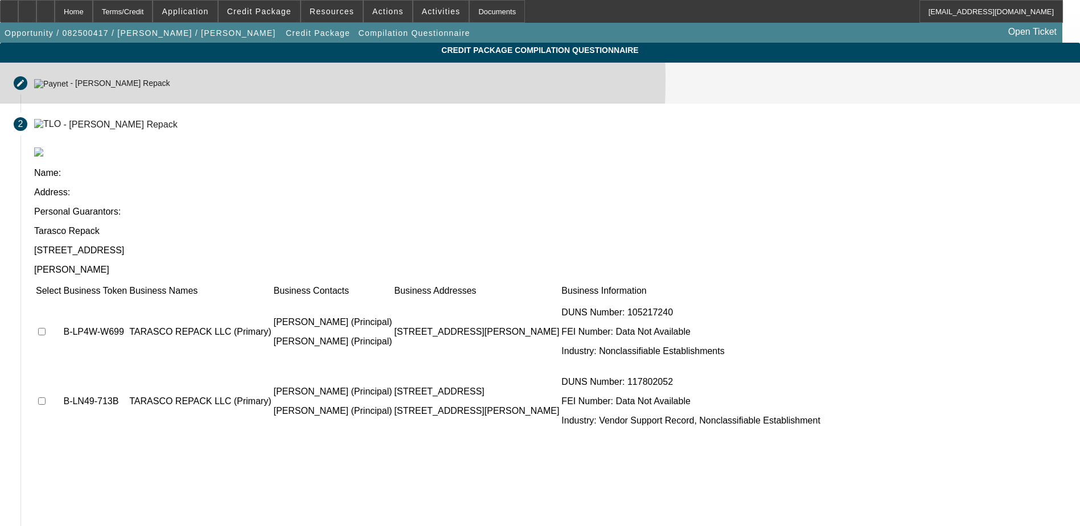
click at [170, 81] on div "- Tarasco Repack" at bounding box center [120, 83] width 100 height 9
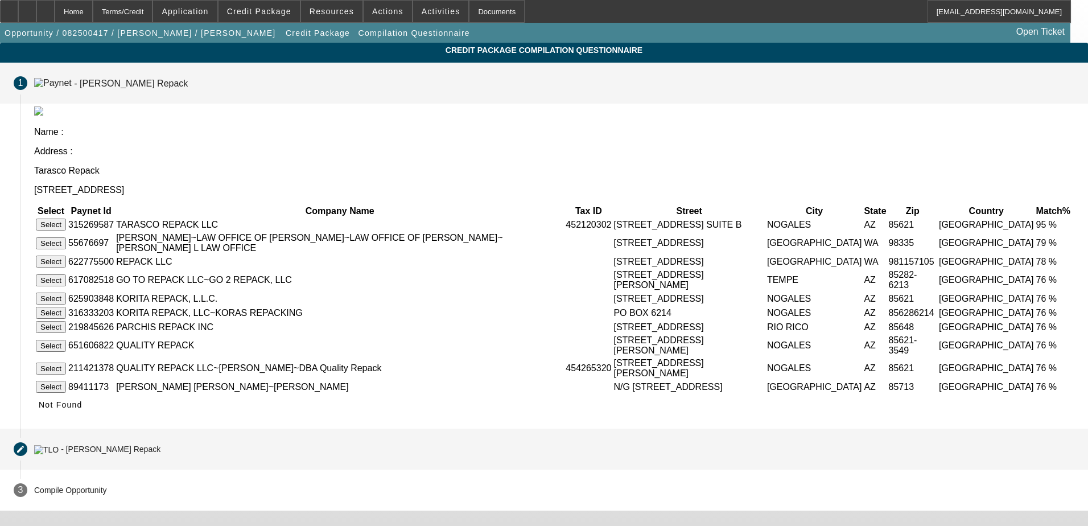
click at [161, 445] on div "- Tarasco Repack" at bounding box center [111, 449] width 100 height 9
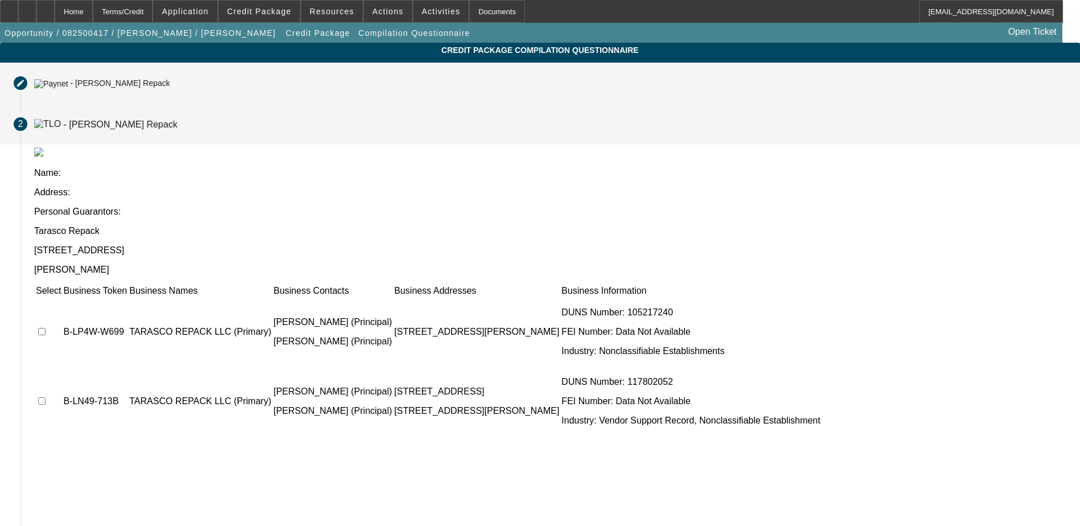
click at [170, 78] on div "- Tarasco Repack" at bounding box center [102, 83] width 136 height 10
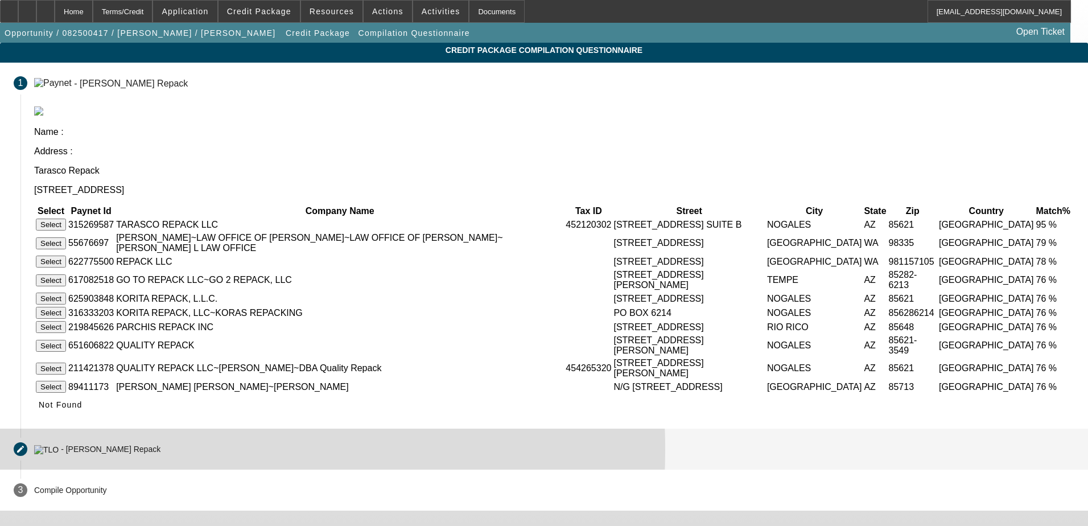
drag, startPoint x: 279, startPoint y: 429, endPoint x: 286, endPoint y: 429, distance: 6.3
click at [161, 445] on div "- Tarasco Repack" at bounding box center [111, 449] width 100 height 9
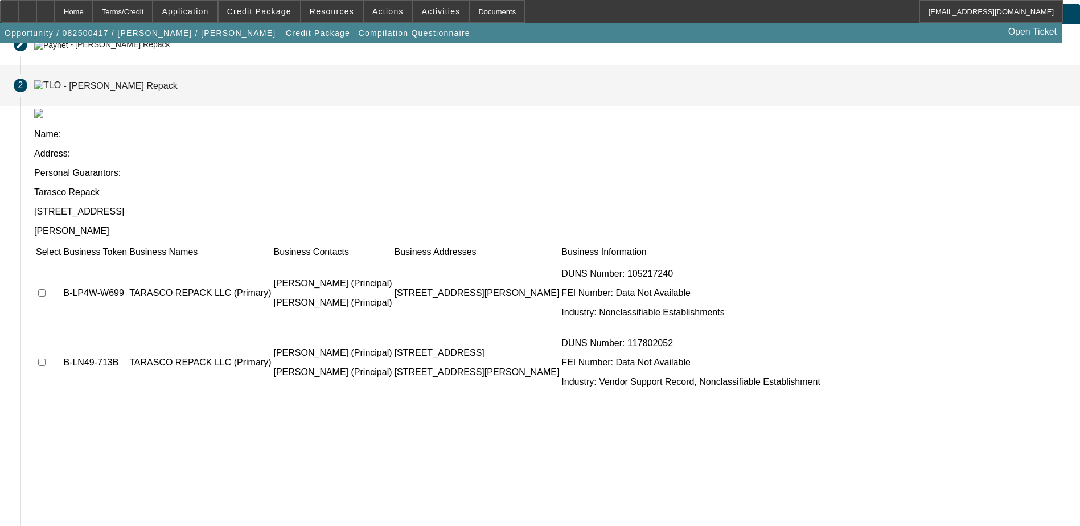
scroll to position [56, 0]
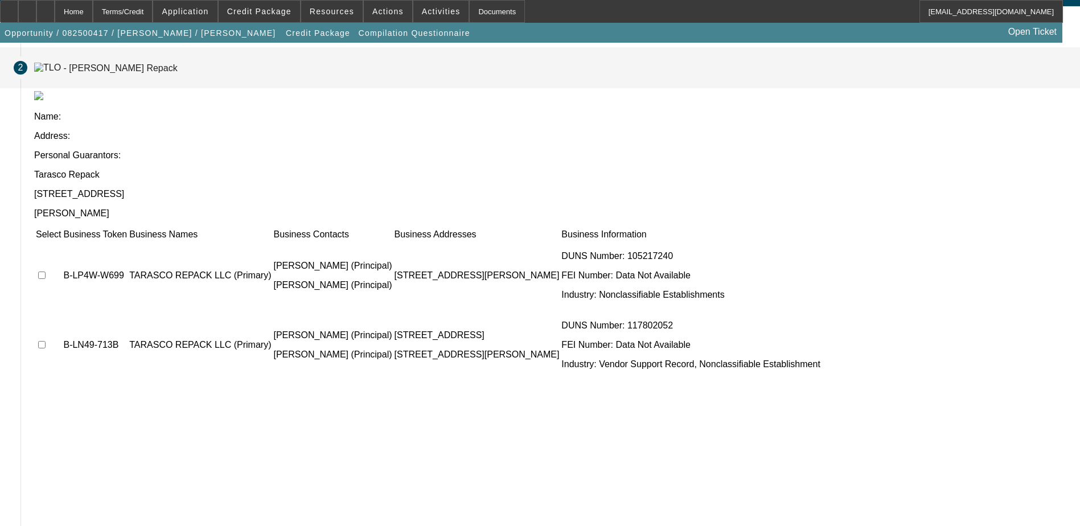
click at [46, 272] on input "checkbox" at bounding box center [41, 275] width 7 height 7
checkbox input "true"
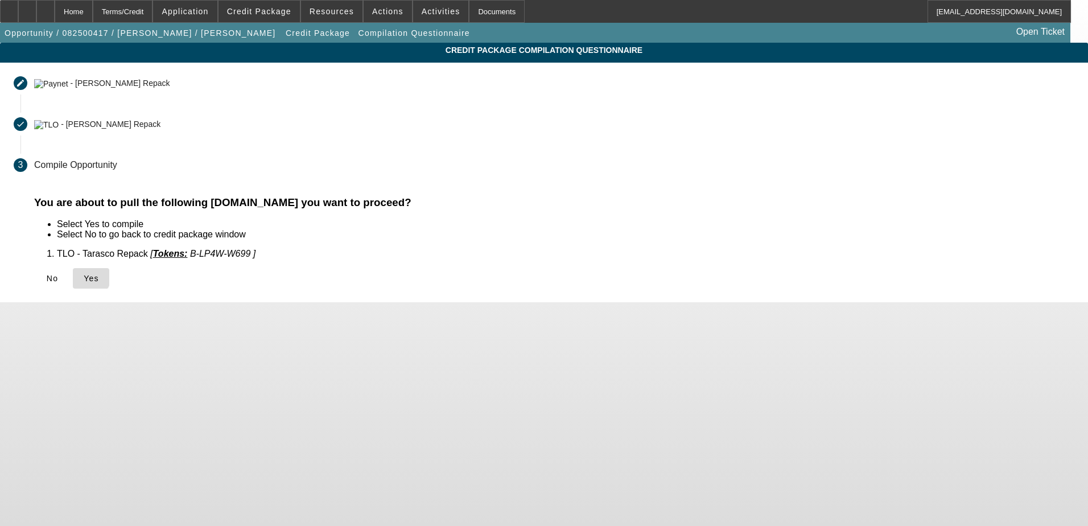
click at [84, 277] on icon at bounding box center [84, 278] width 0 height 9
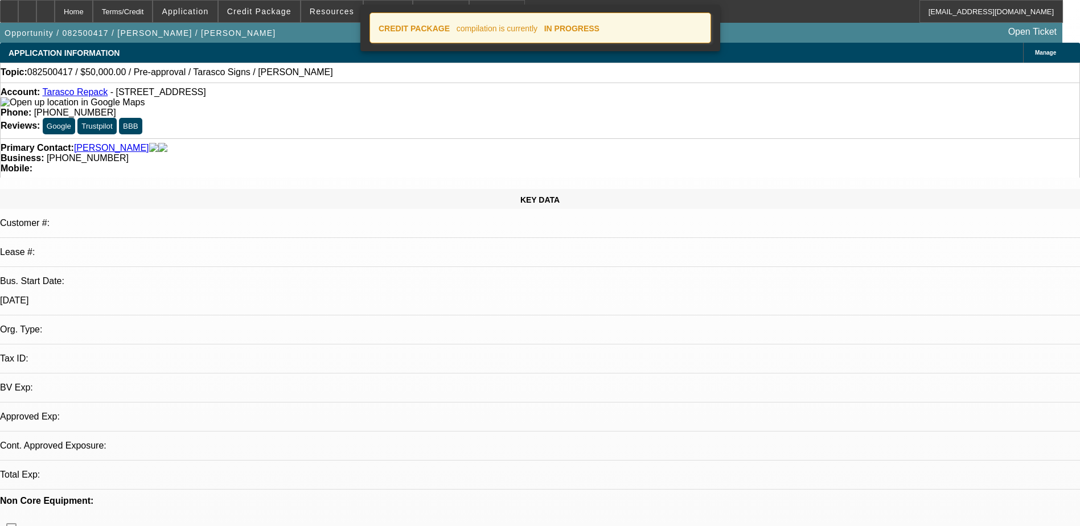
select select "0"
select select "2"
select select "0.1"
select select "4"
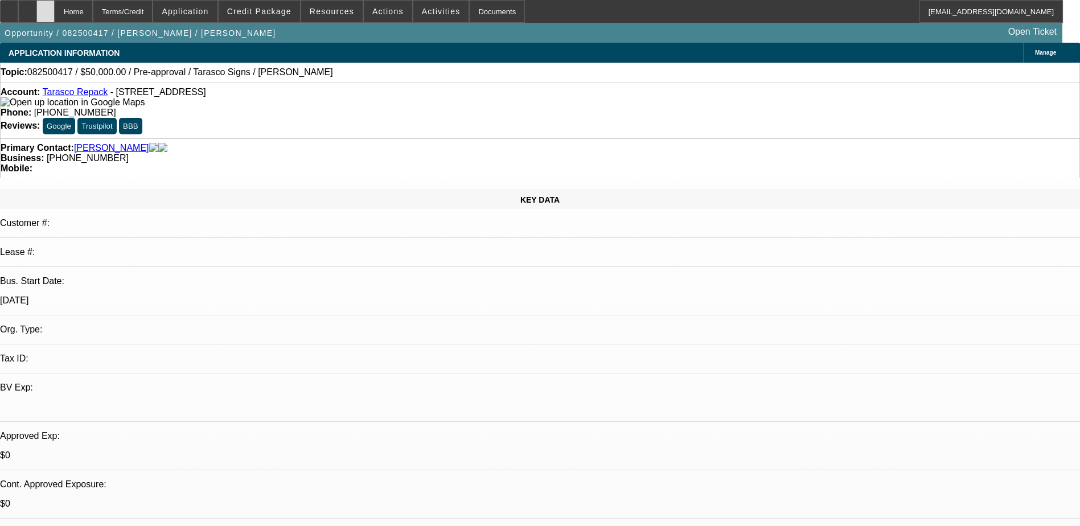
click at [46, 7] on icon at bounding box center [46, 7] width 0 height 0
select select "0"
select select "2"
select select "0.1"
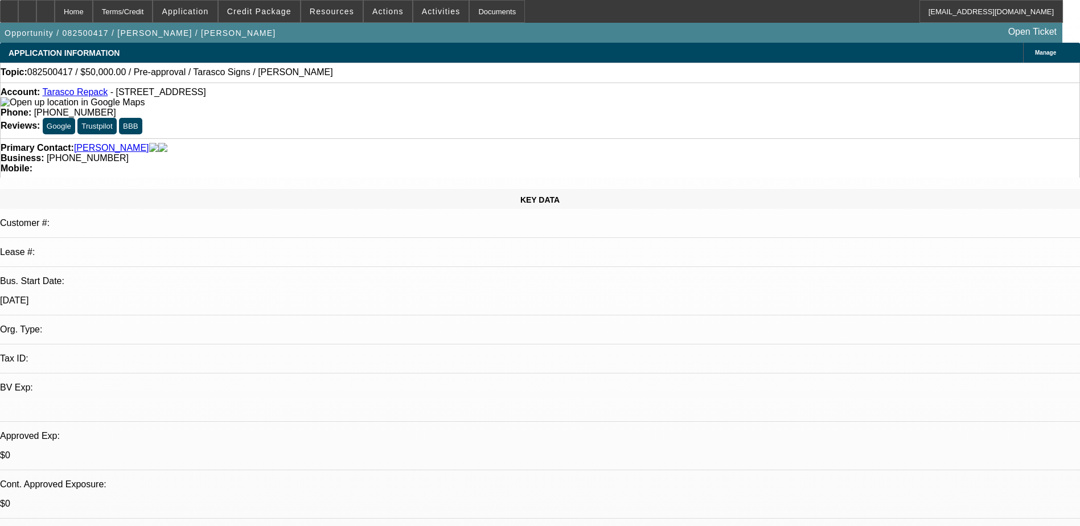
select select "4"
drag, startPoint x: 105, startPoint y: 94, endPoint x: 54, endPoint y: 89, distance: 51.5
click at [54, 89] on div "Account: Tarasco Repack - [STREET_ADDRESS] Phone: [PHONE_NUMBER] Reviews: Googl…" at bounding box center [540, 111] width 1080 height 56
copy link "Tarasco Repack"
click at [279, 10] on span "Credit Package" at bounding box center [259, 11] width 64 height 9
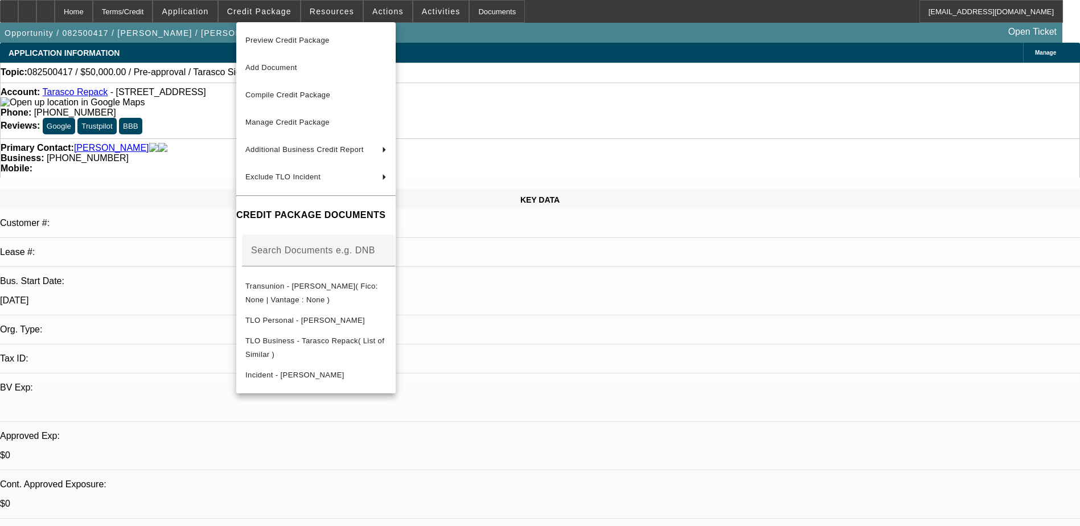
click at [378, 13] on div at bounding box center [540, 263] width 1080 height 526
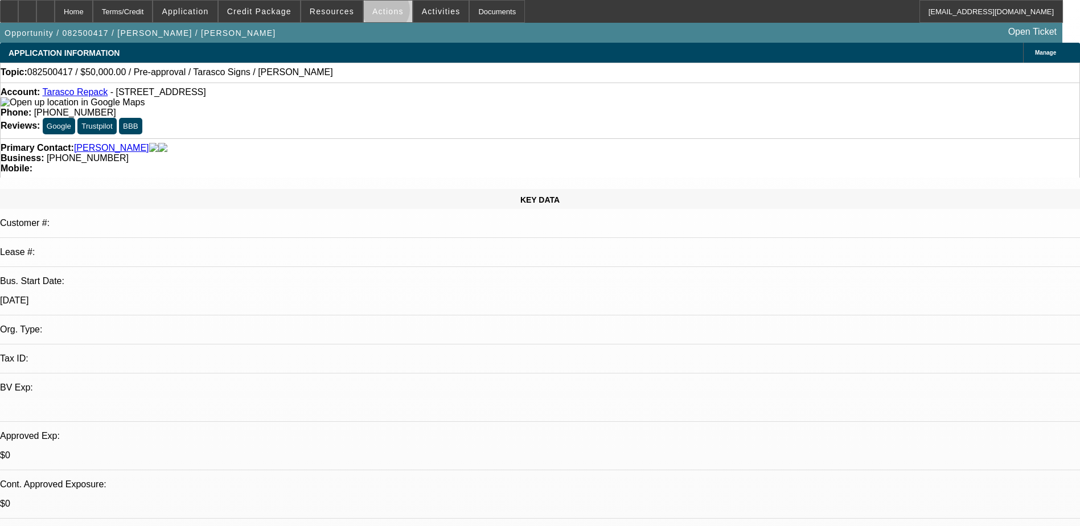
click at [381, 13] on span "Actions" at bounding box center [387, 11] width 31 height 9
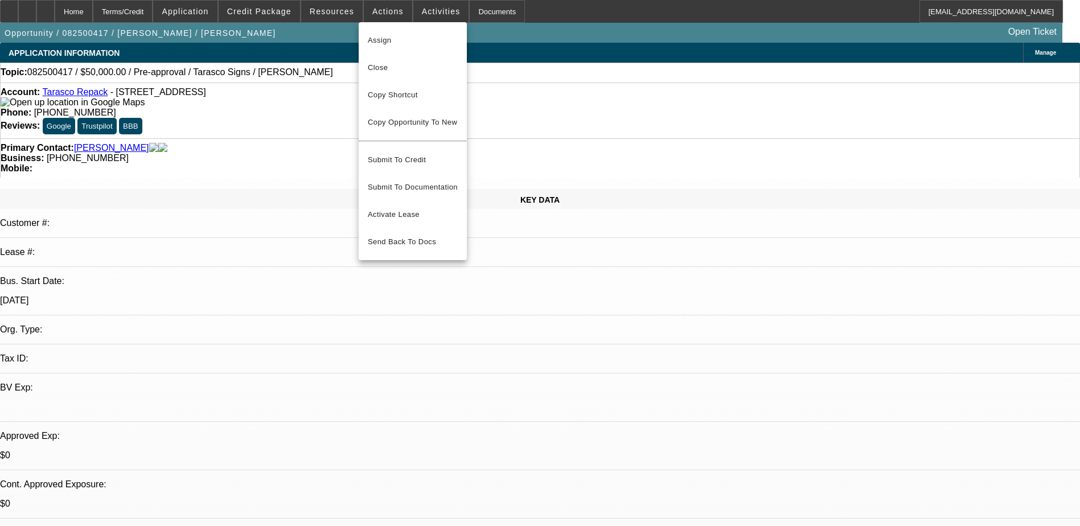
click at [325, 10] on div at bounding box center [540, 263] width 1080 height 526
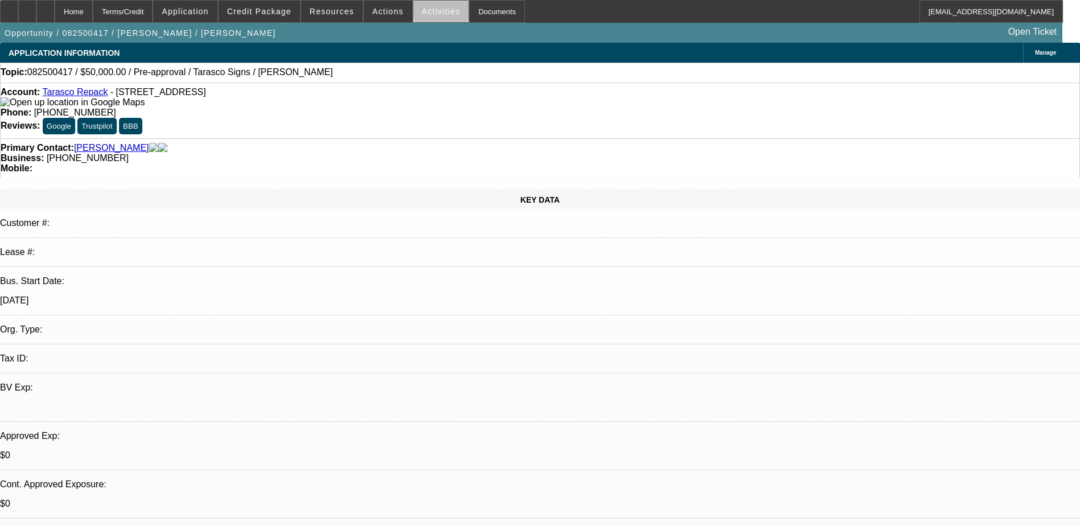
click at [429, 10] on span "Activities" at bounding box center [441, 11] width 39 height 9
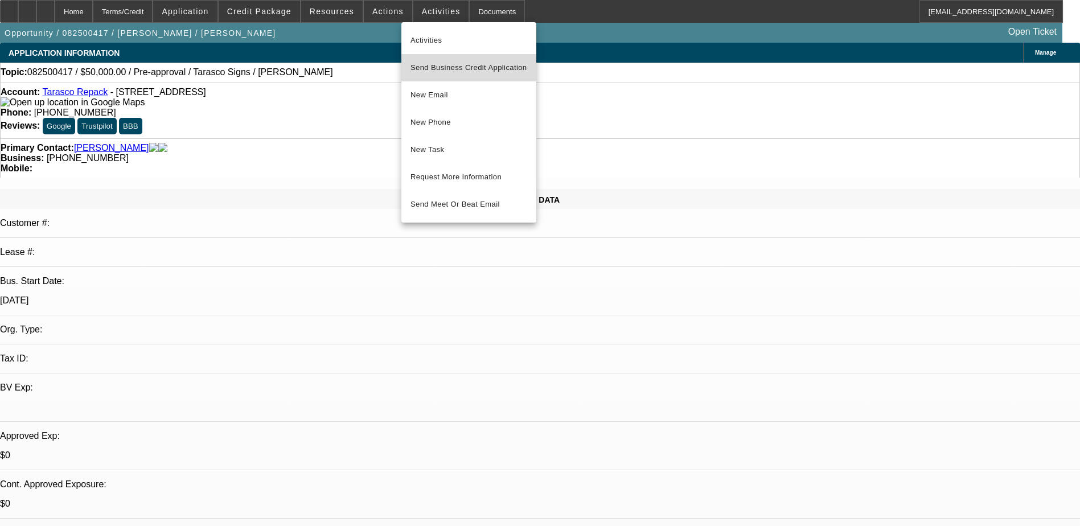
click at [449, 71] on span "Send Business Credit Application" at bounding box center [468, 68] width 117 height 14
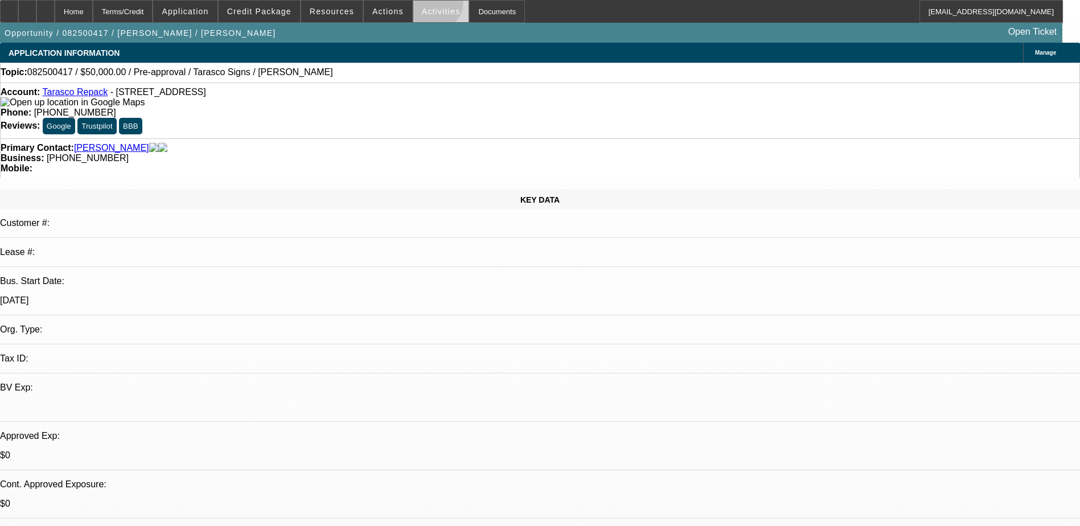
click at [422, 5] on span at bounding box center [441, 11] width 56 height 27
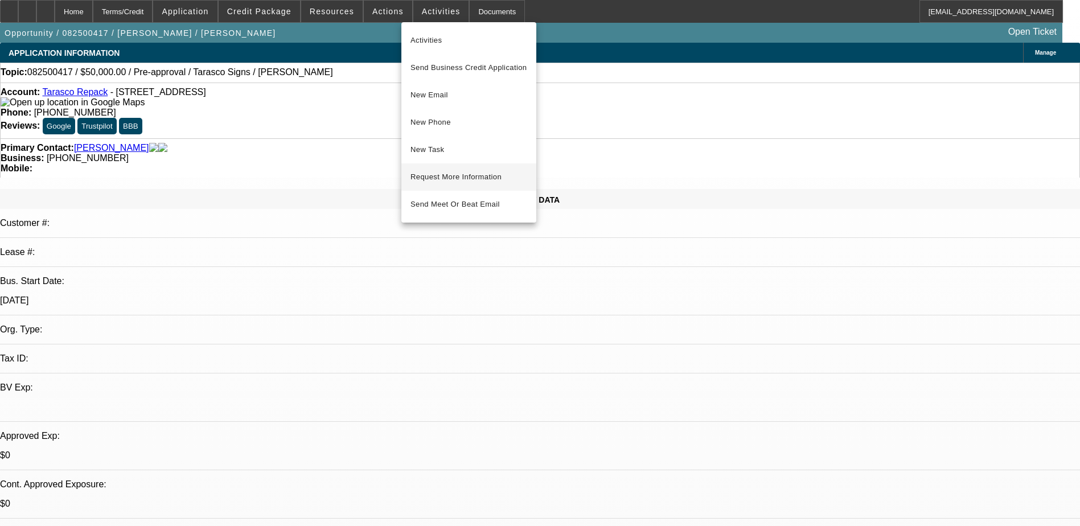
click at [467, 176] on span "Request More Information" at bounding box center [468, 177] width 117 height 14
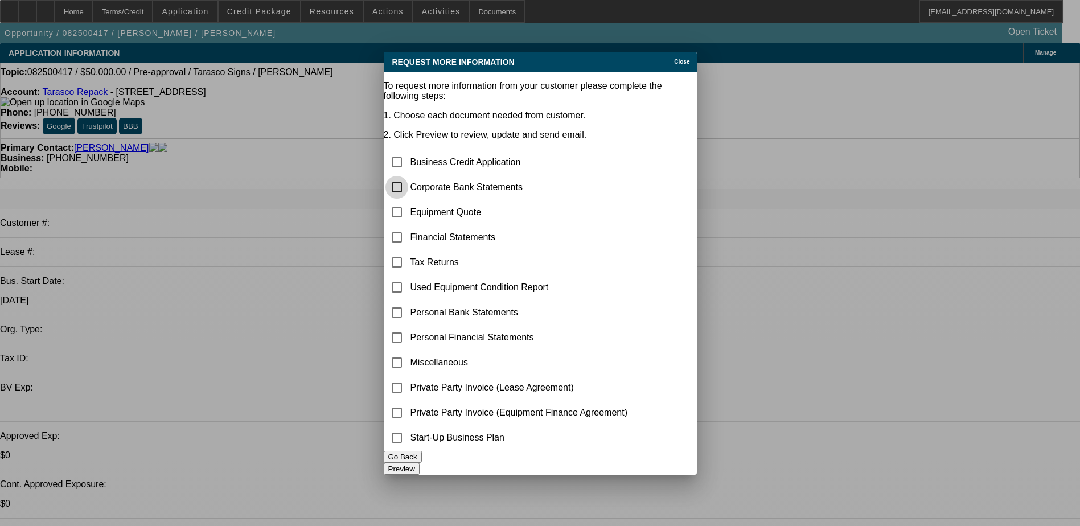
click at [408, 176] on input "checkbox" at bounding box center [396, 187] width 23 height 23
checkbox input "true"
click at [420, 463] on button "Preview" at bounding box center [402, 469] width 36 height 12
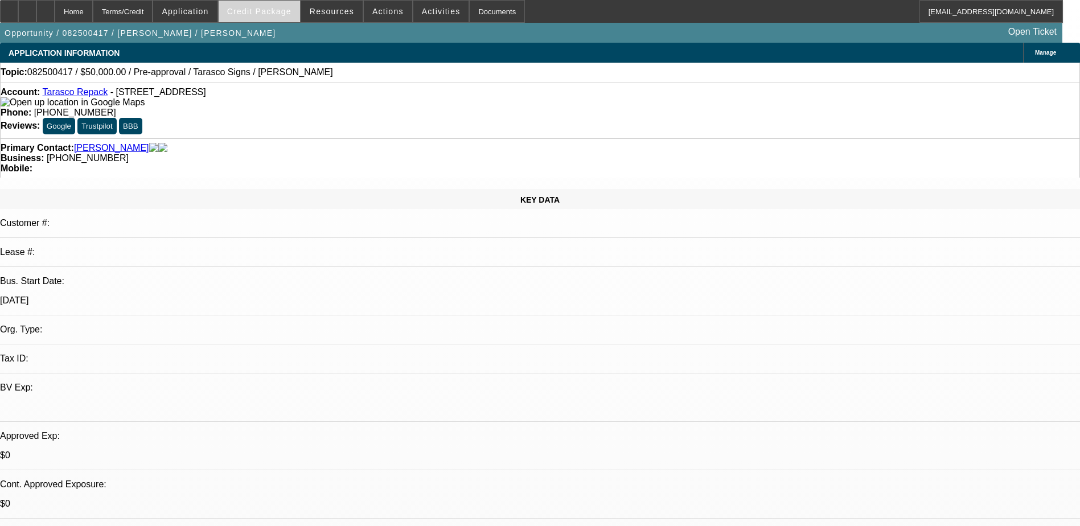
click at [272, 14] on span "Credit Package" at bounding box center [259, 11] width 64 height 9
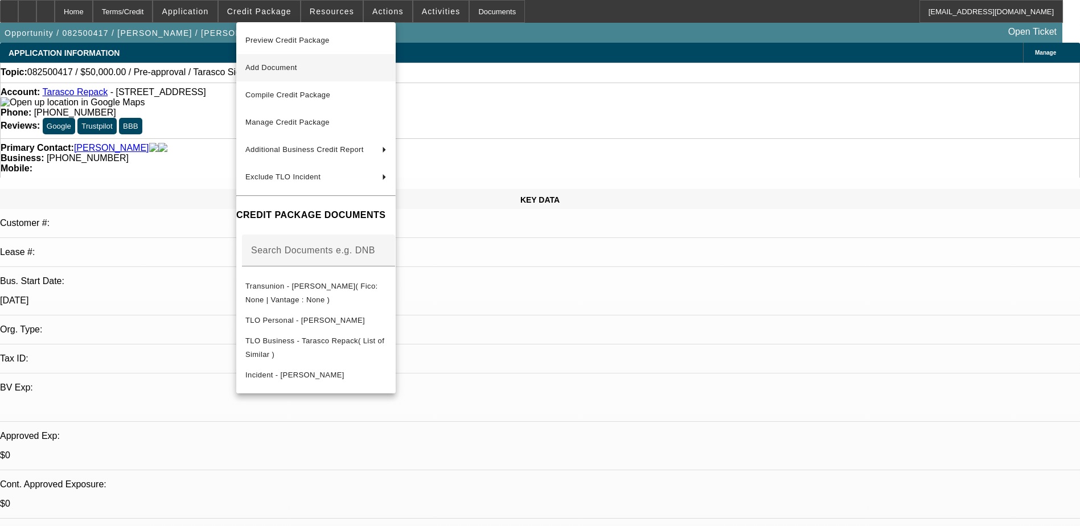
click at [291, 69] on span "Add Document" at bounding box center [271, 67] width 52 height 9
